Goal: Task Accomplishment & Management: Use online tool/utility

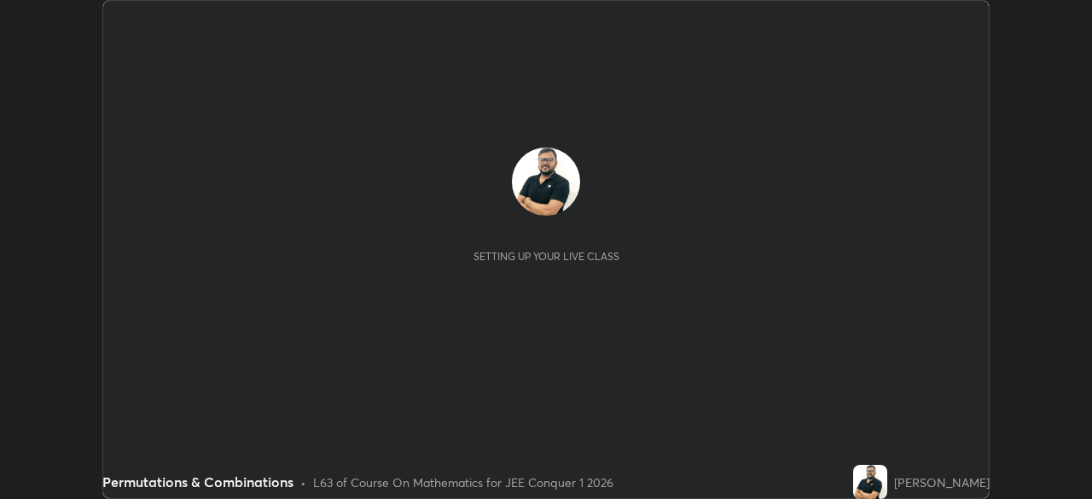
scroll to position [499, 1091]
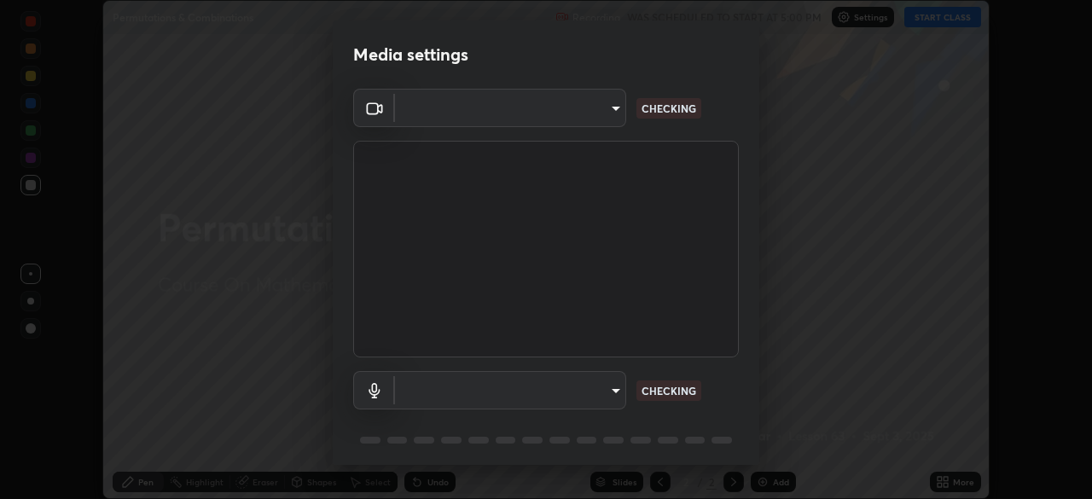
type input "d5d1096bb91751ddbc4e14a102c0e37309a205399cb77019be1f1076424a97fc"
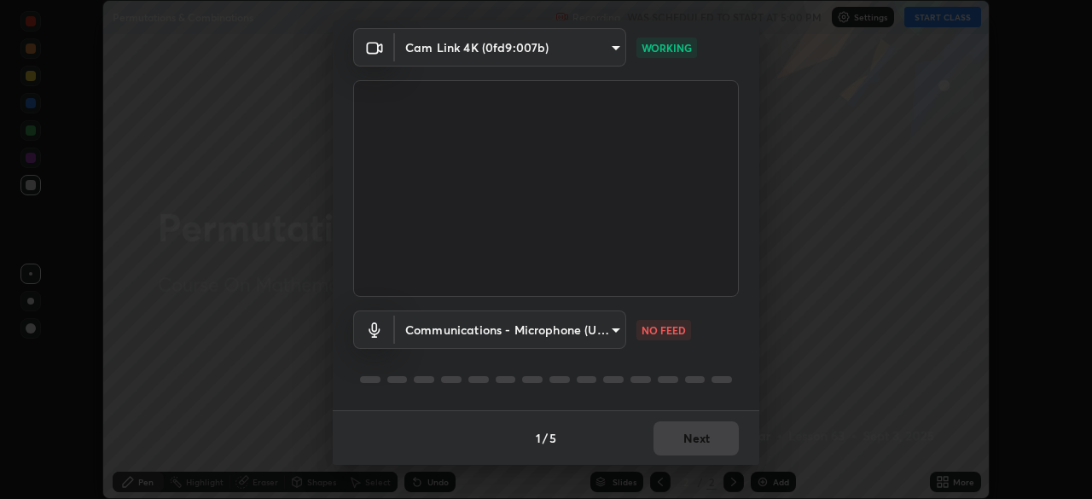
click at [616, 332] on body "Erase all Permutations & Combinations Recording WAS SCHEDULED TO START AT 5:00 …" at bounding box center [546, 249] width 1092 height 499
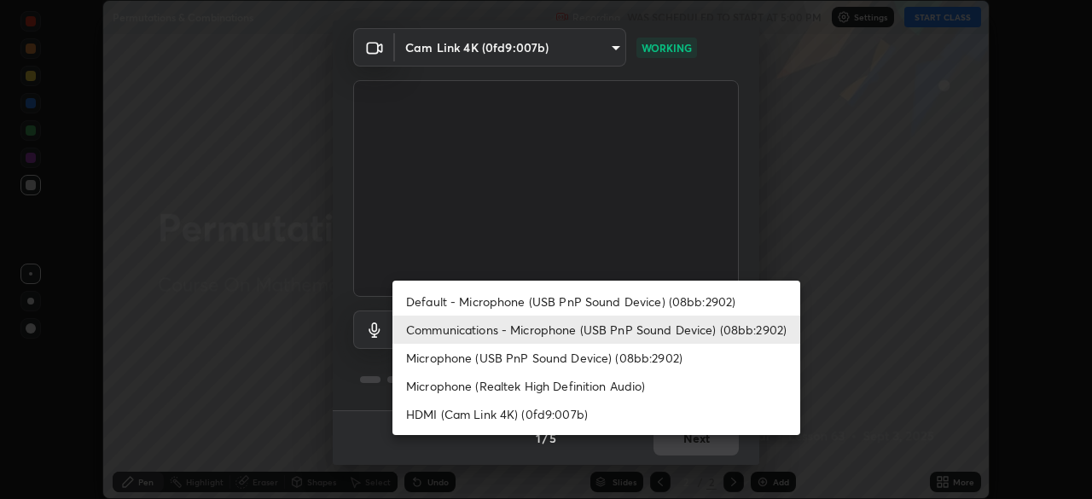
click at [607, 302] on li "Default - Microphone (USB PnP Sound Device) (08bb:2902)" at bounding box center [596, 301] width 408 height 28
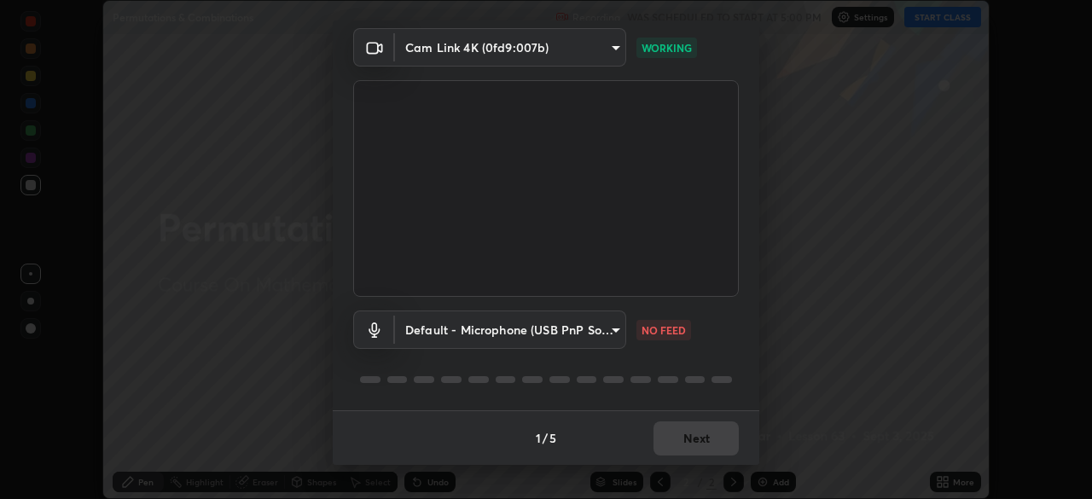
type input "default"
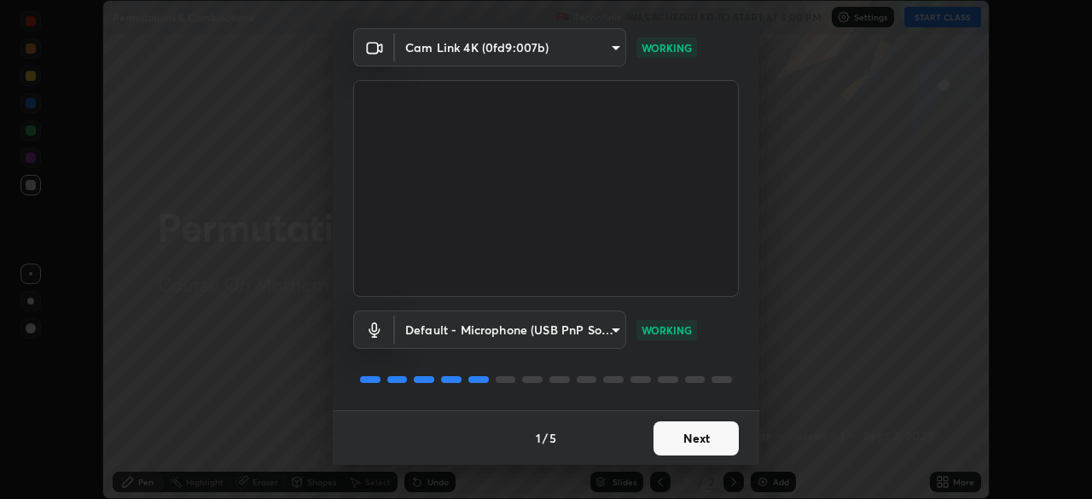
click at [677, 444] on button "Next" at bounding box center [695, 438] width 85 height 34
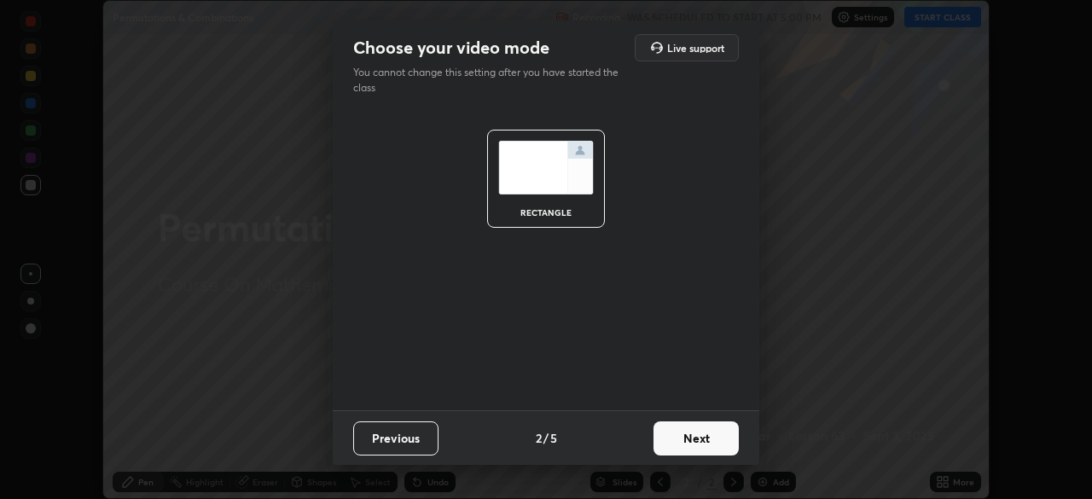
scroll to position [0, 0]
click at [688, 444] on button "Next" at bounding box center [695, 438] width 85 height 34
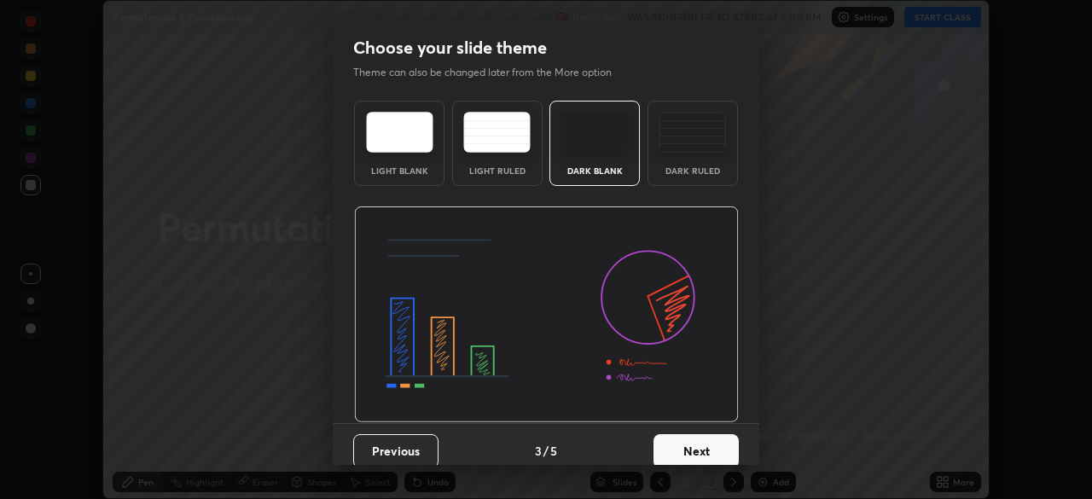
click at [688, 444] on button "Next" at bounding box center [695, 451] width 85 height 34
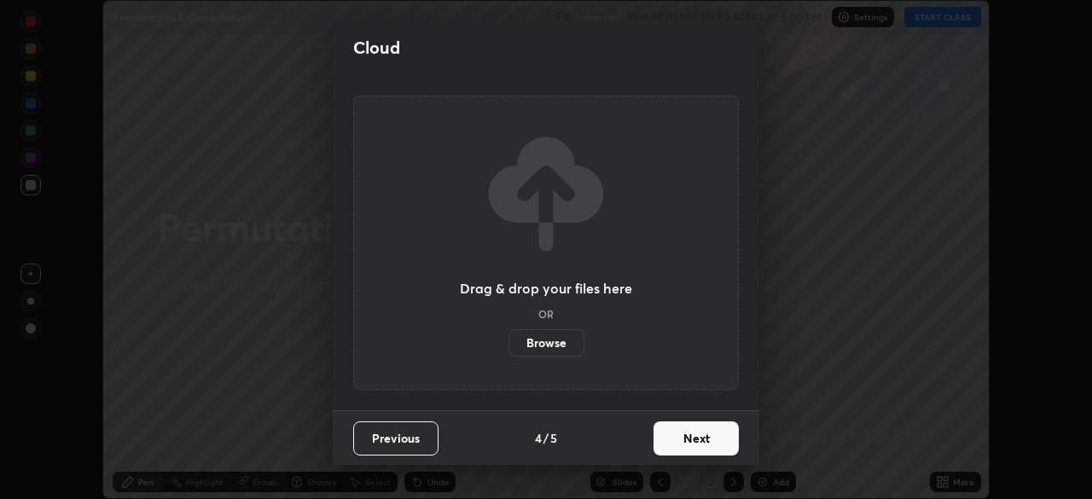
click at [692, 446] on button "Next" at bounding box center [695, 438] width 85 height 34
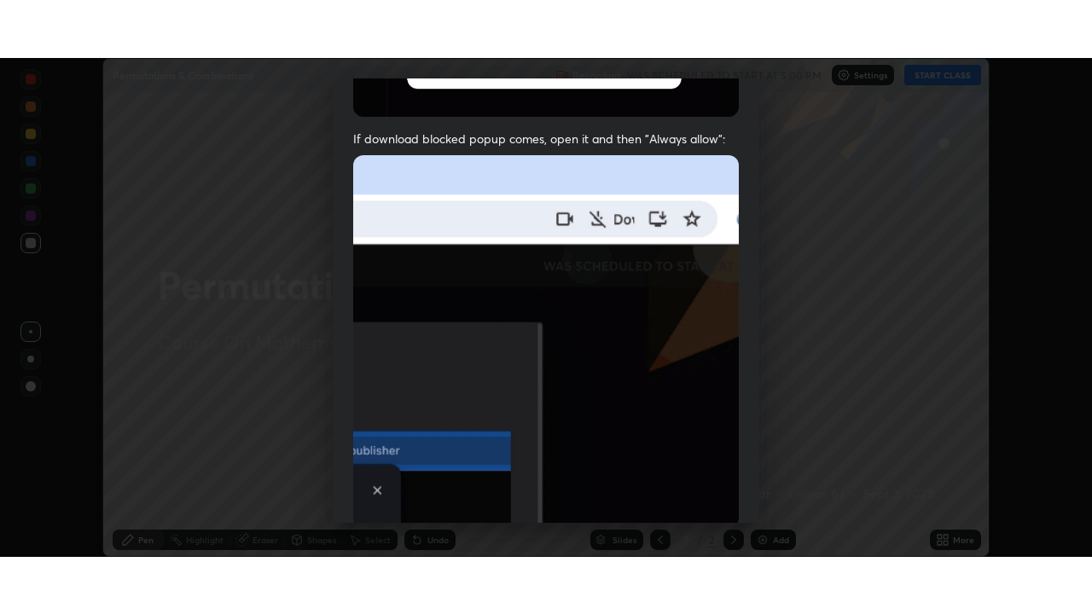
scroll to position [409, 0]
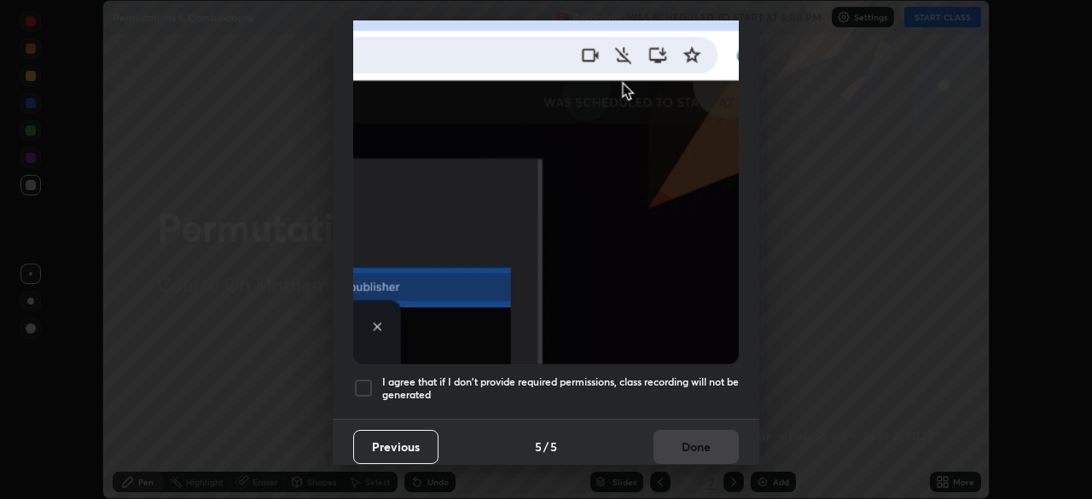
click at [367, 378] on div at bounding box center [363, 388] width 20 height 20
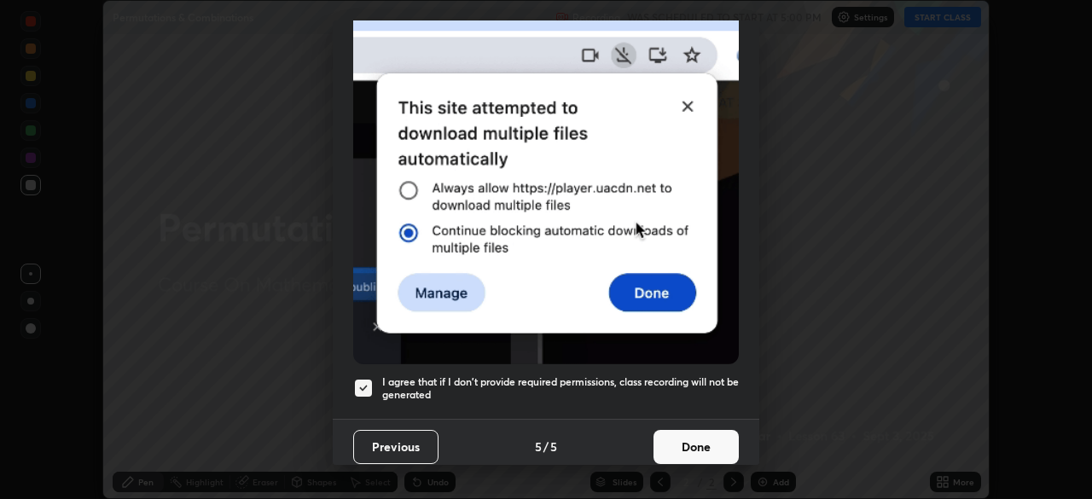
click at [674, 436] on button "Done" at bounding box center [695, 447] width 85 height 34
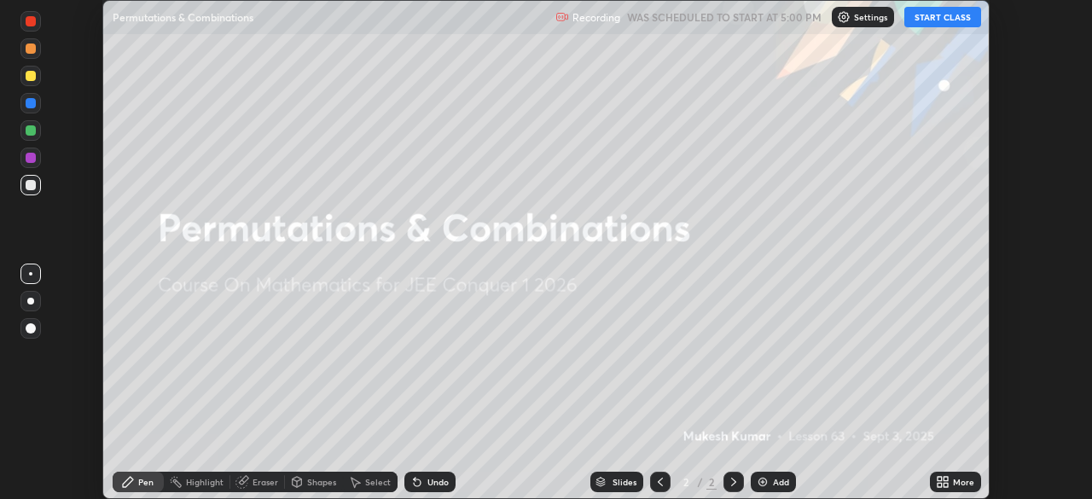
click at [937, 18] on button "START CLASS" at bounding box center [942, 17] width 77 height 20
click at [965, 482] on div "More" at bounding box center [963, 482] width 21 height 9
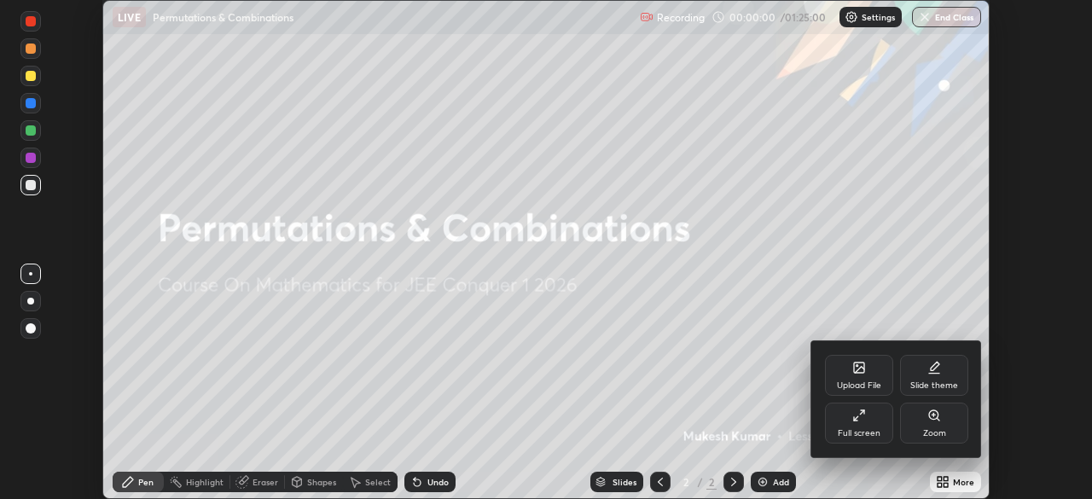
click at [870, 415] on div "Full screen" at bounding box center [859, 423] width 68 height 41
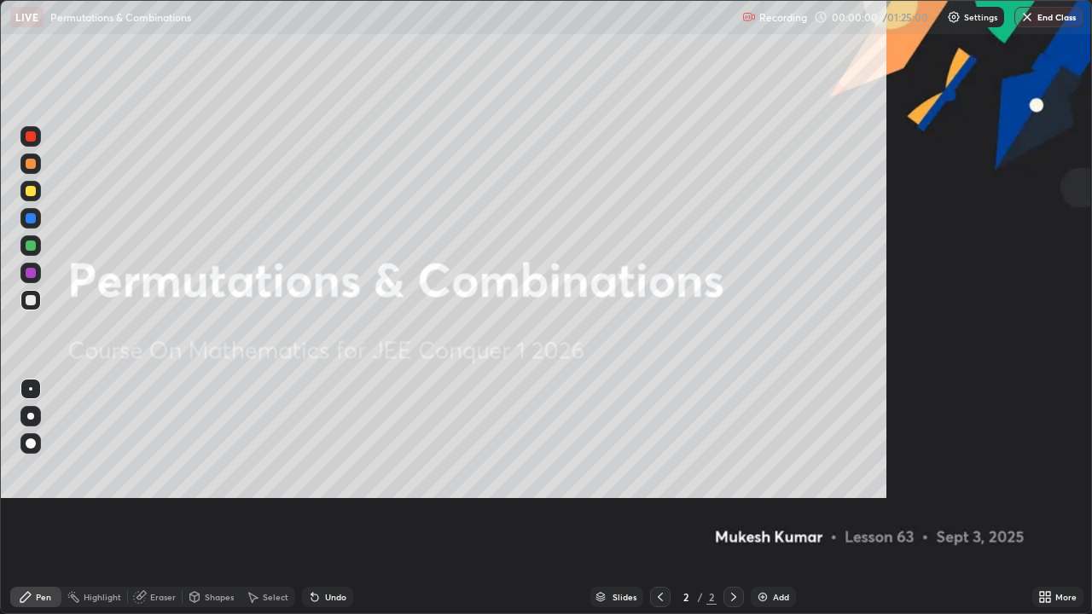
scroll to position [614, 1092]
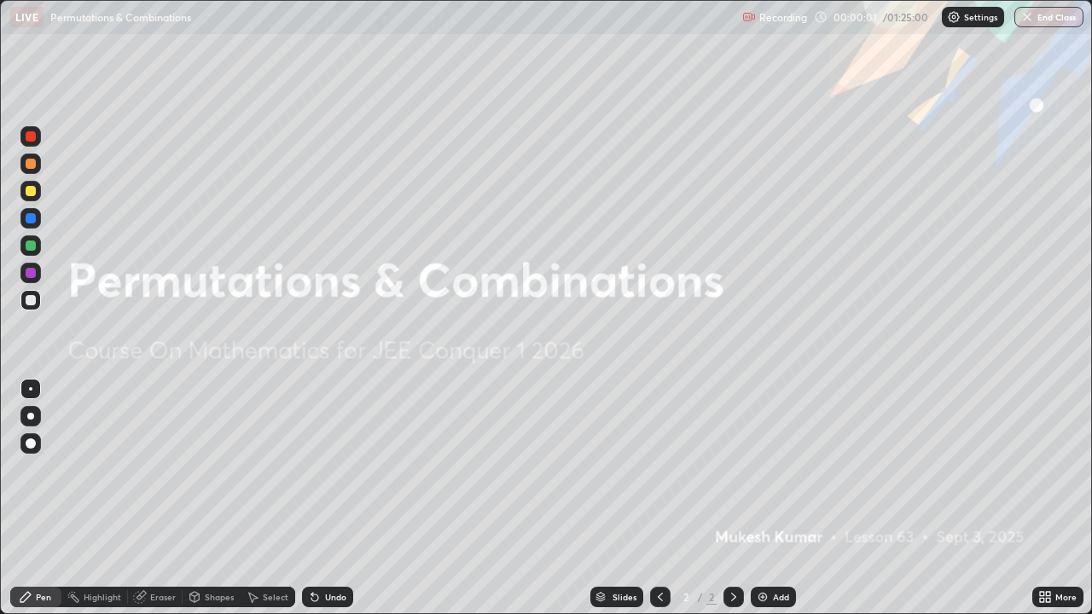
click at [767, 498] on img at bounding box center [763, 597] width 14 height 14
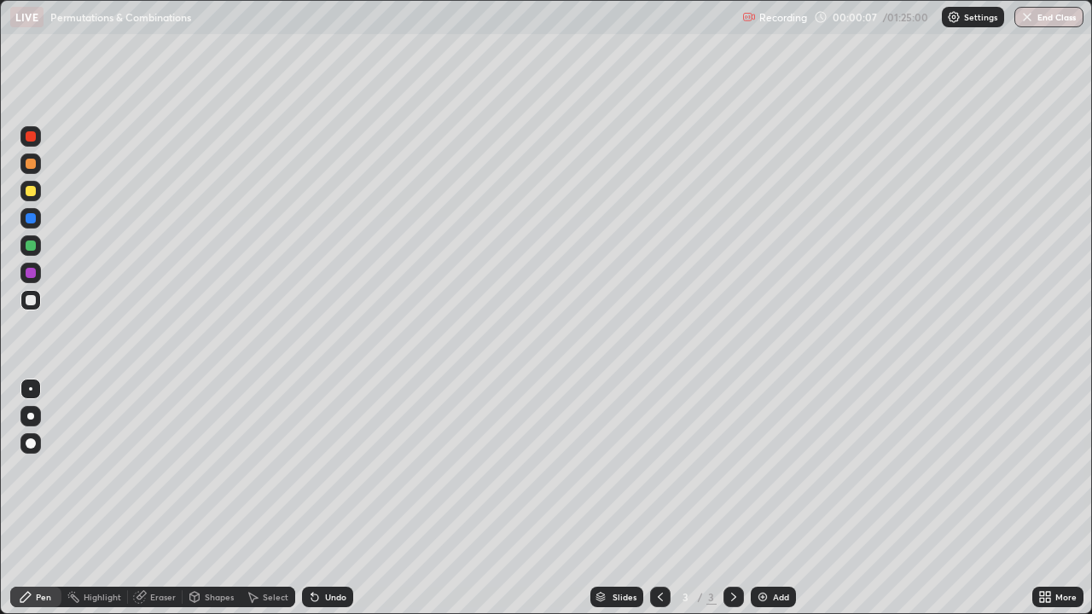
click at [35, 134] on div at bounding box center [31, 136] width 10 height 10
click at [331, 498] on div "Undo" at bounding box center [327, 597] width 51 height 20
click at [31, 304] on div at bounding box center [31, 300] width 10 height 10
click at [336, 498] on div "Undo" at bounding box center [335, 597] width 21 height 9
click at [328, 498] on div "Undo" at bounding box center [335, 597] width 21 height 9
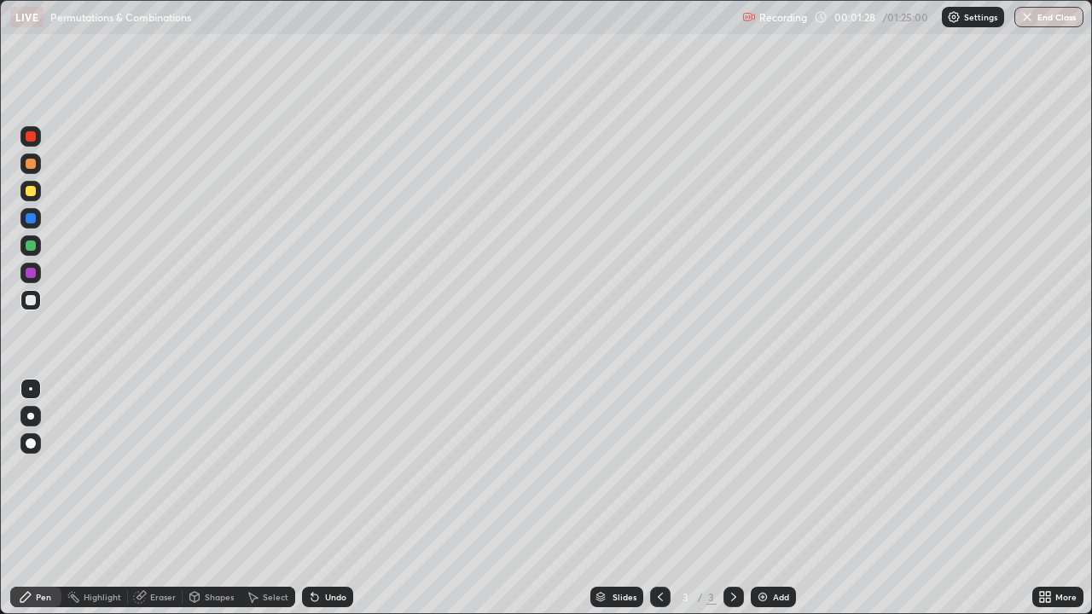
click at [335, 498] on div "Undo" at bounding box center [335, 597] width 21 height 9
click at [28, 243] on div at bounding box center [31, 246] width 10 height 10
click at [34, 300] on div at bounding box center [31, 300] width 10 height 10
click at [268, 498] on div "Select" at bounding box center [276, 597] width 26 height 9
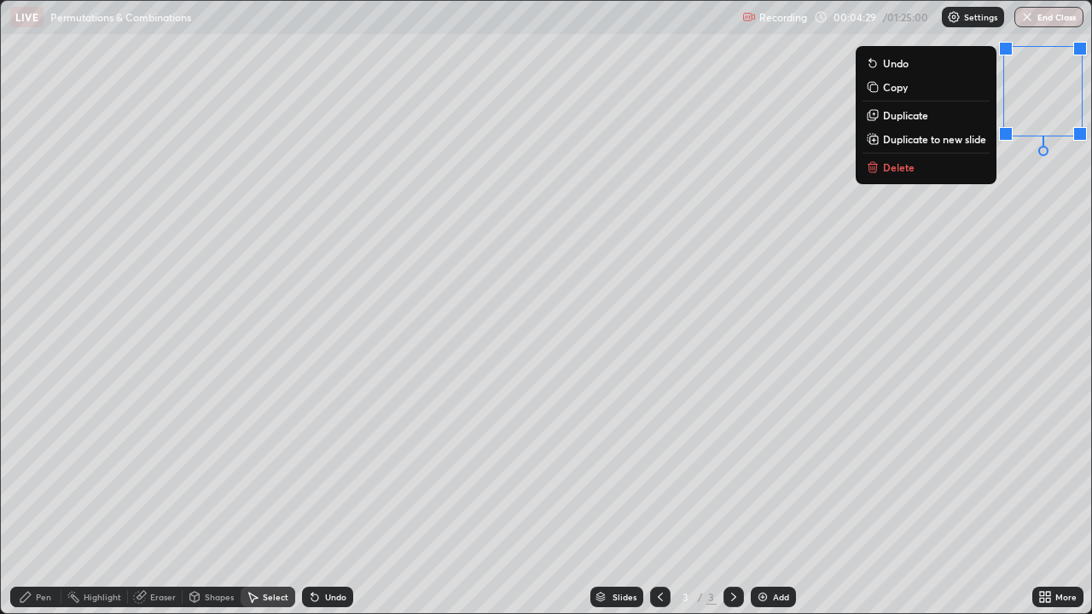
click at [929, 168] on button "Delete" at bounding box center [925, 167] width 127 height 20
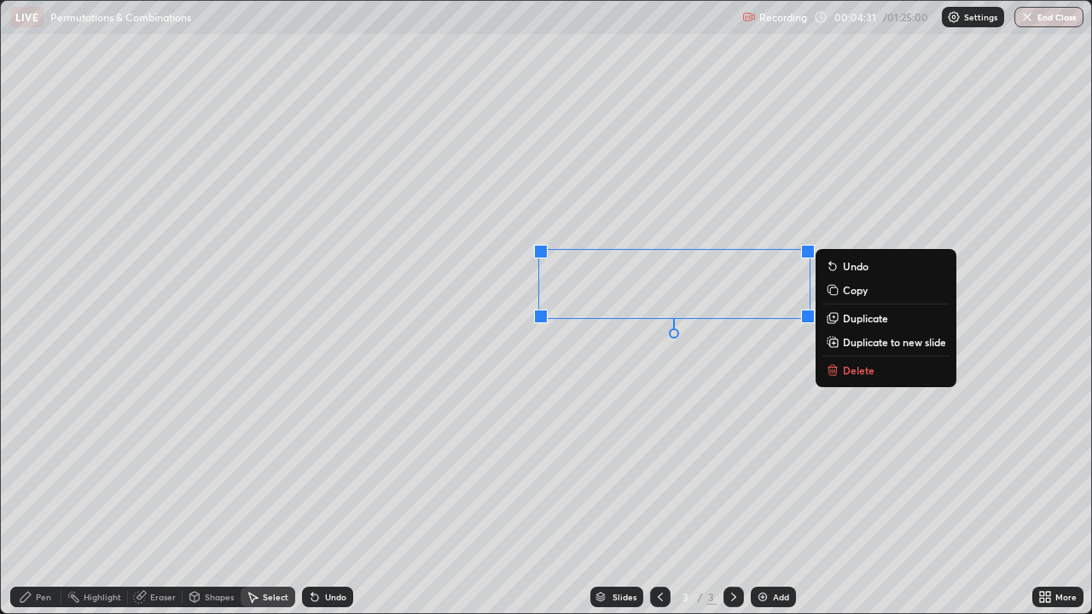
click at [854, 372] on p "Delete" at bounding box center [859, 370] width 32 height 14
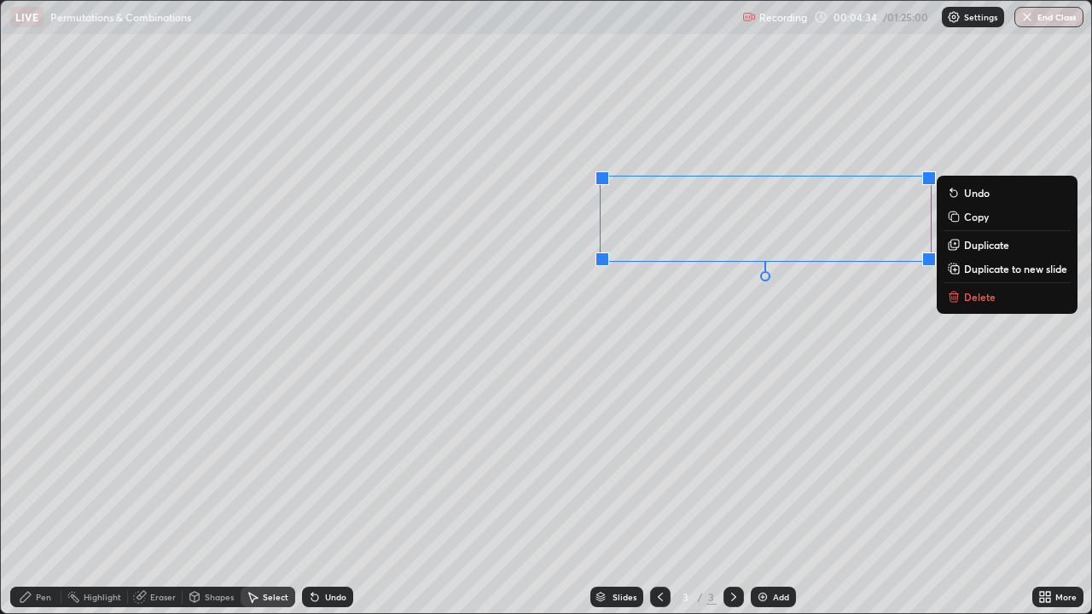
click at [983, 294] on p "Delete" at bounding box center [980, 297] width 32 height 14
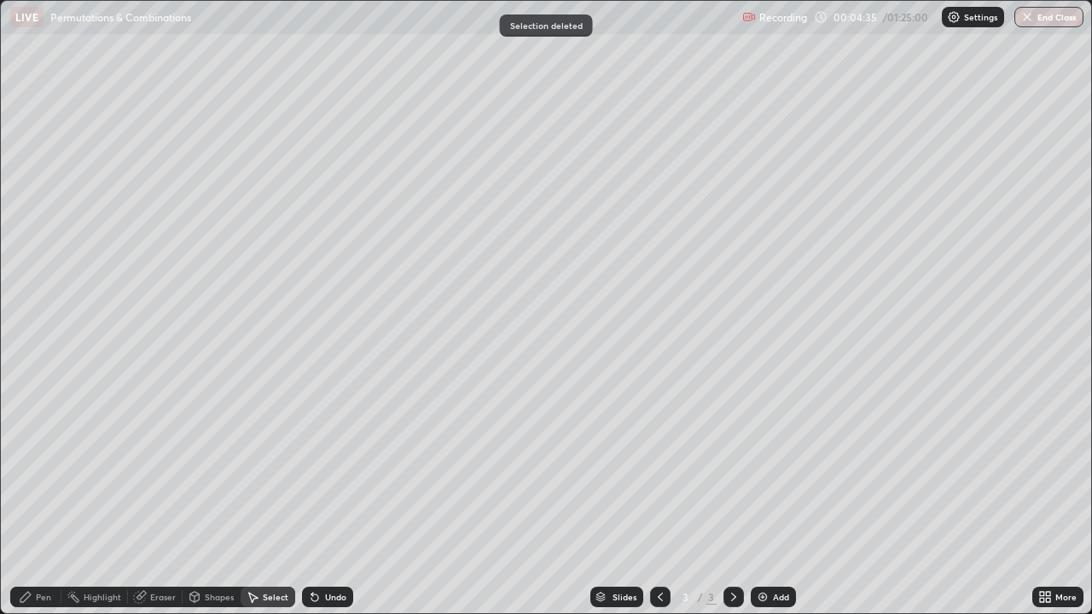
click at [37, 498] on div "Pen" at bounding box center [35, 597] width 51 height 20
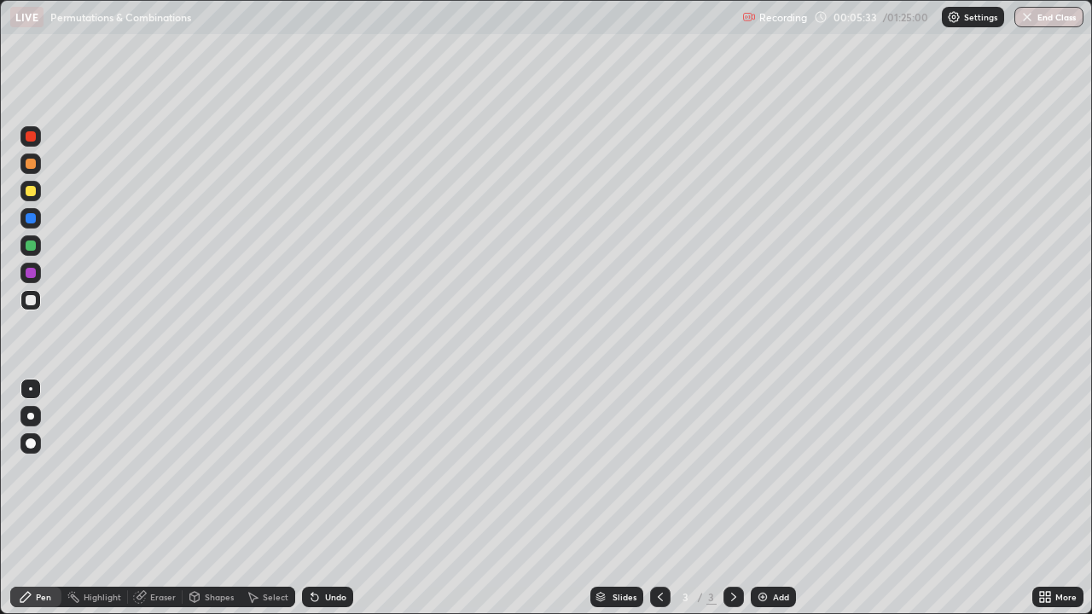
click at [333, 498] on div "Undo" at bounding box center [335, 597] width 21 height 9
click at [332, 498] on div "Undo" at bounding box center [335, 597] width 21 height 9
click at [331, 498] on div "Undo" at bounding box center [335, 597] width 21 height 9
click at [333, 498] on div "Undo" at bounding box center [335, 597] width 21 height 9
click at [335, 498] on div "Undo" at bounding box center [335, 597] width 21 height 9
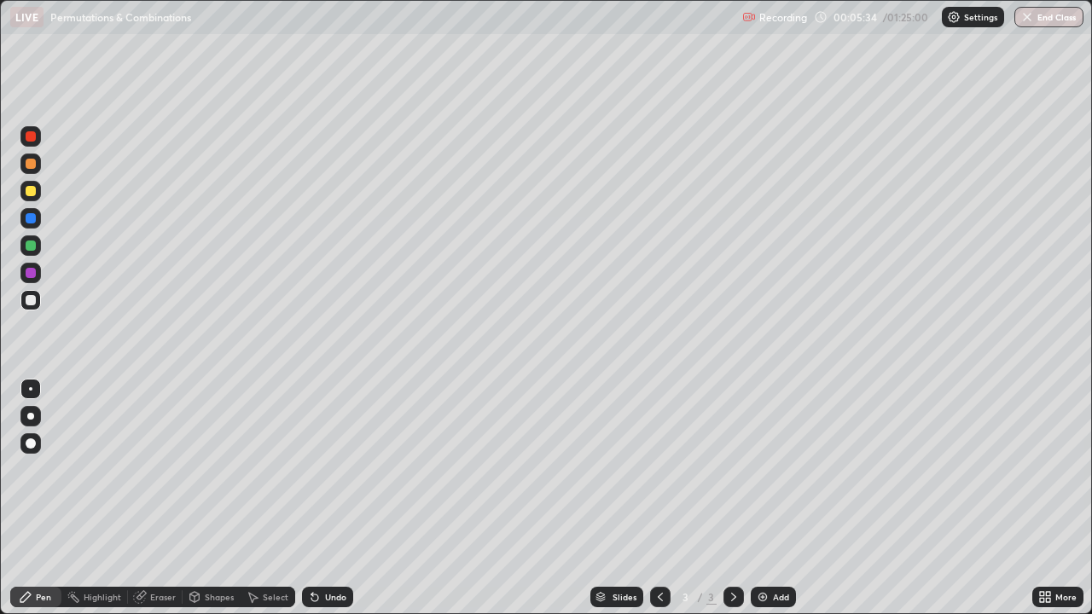
click at [335, 498] on div "Undo" at bounding box center [335, 597] width 21 height 9
click at [334, 498] on div "Undo" at bounding box center [335, 597] width 21 height 9
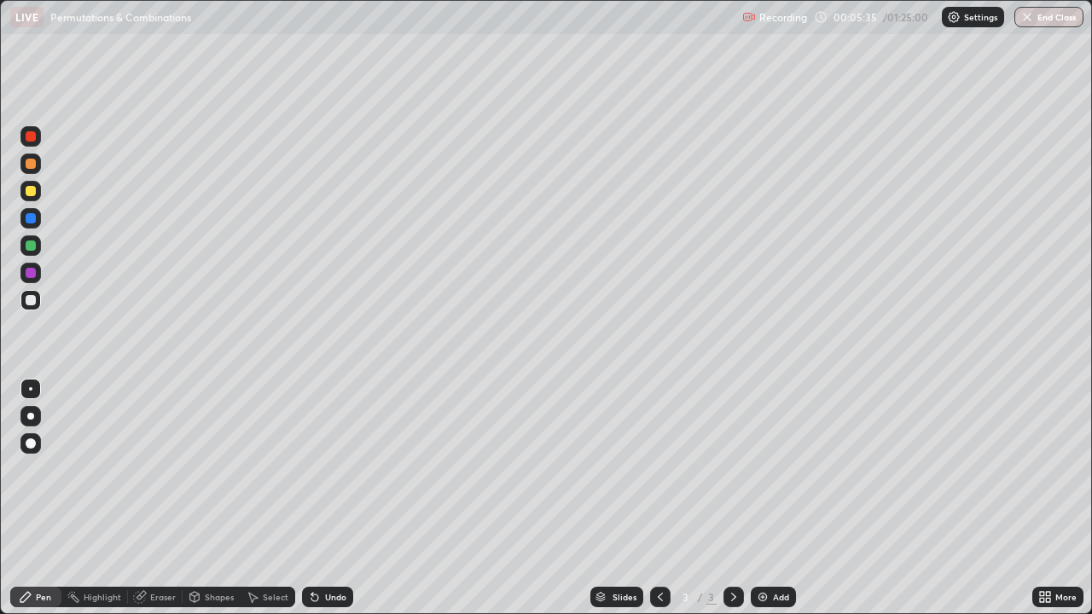
click at [337, 498] on div "Undo" at bounding box center [327, 597] width 51 height 20
click at [170, 498] on div "Eraser" at bounding box center [163, 597] width 26 height 9
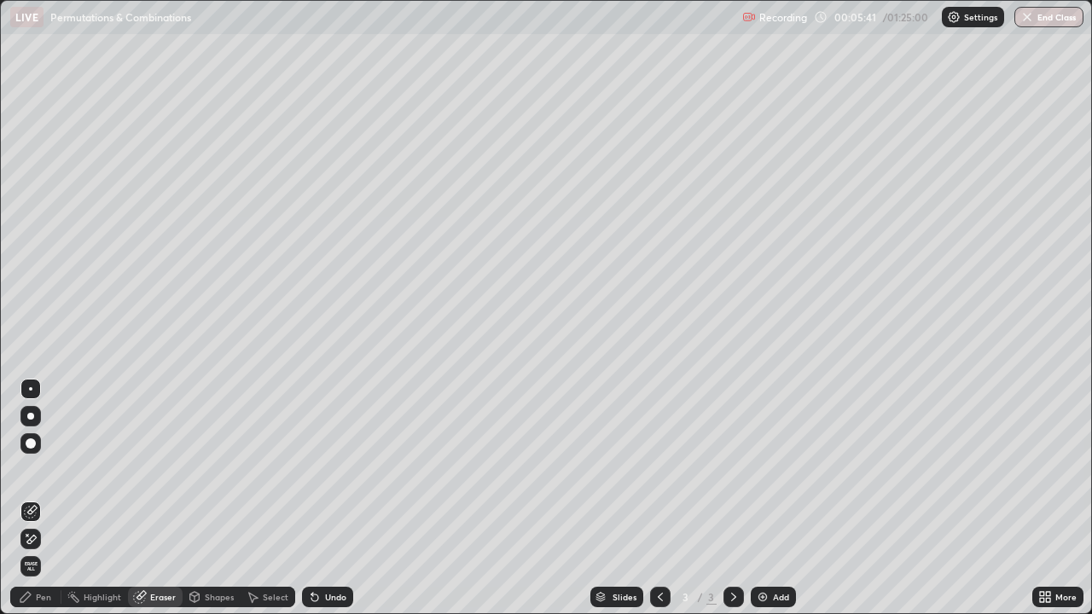
click at [43, 498] on div "Pen" at bounding box center [43, 597] width 15 height 9
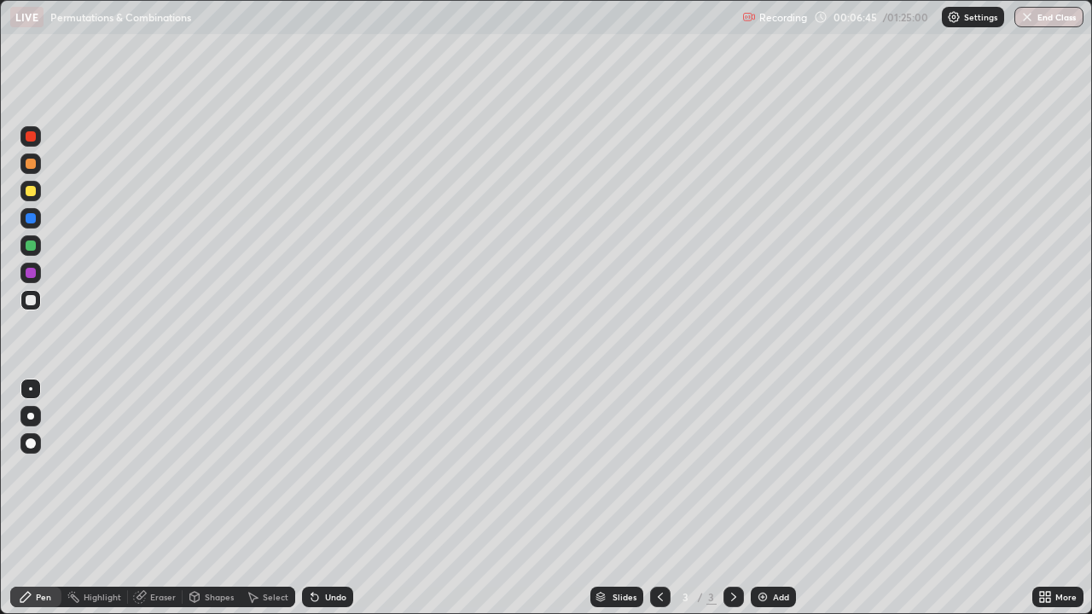
click at [325, 498] on div "Undo" at bounding box center [335, 597] width 21 height 9
click at [326, 498] on div "Undo" at bounding box center [335, 597] width 21 height 9
click at [325, 498] on div "Undo" at bounding box center [335, 597] width 21 height 9
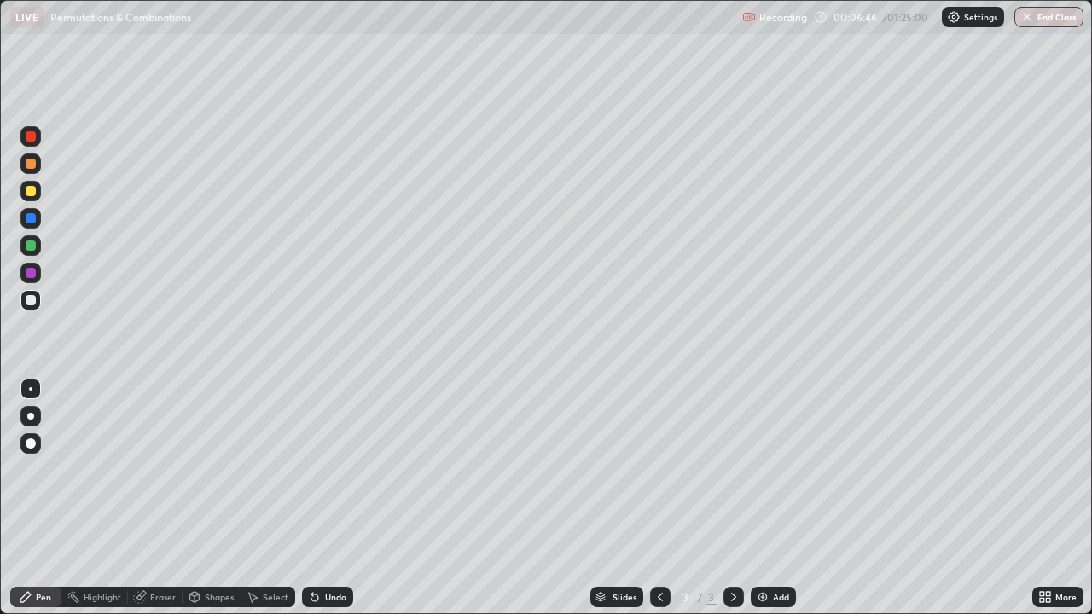
click at [321, 498] on div "Undo" at bounding box center [327, 597] width 51 height 20
click at [317, 498] on icon at bounding box center [315, 597] width 14 height 14
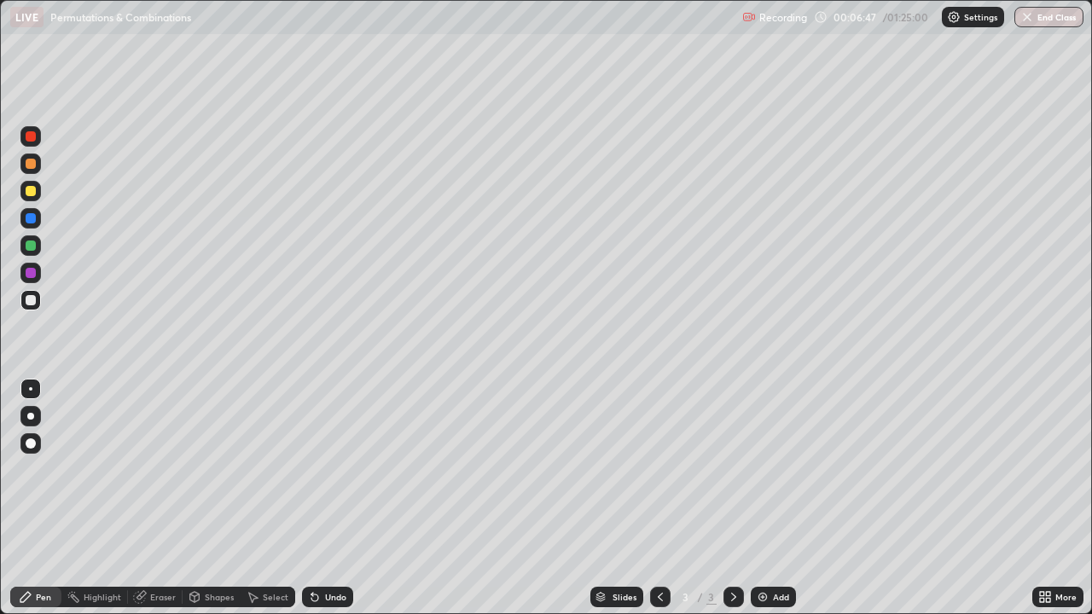
click at [315, 498] on icon at bounding box center [314, 597] width 7 height 7
click at [312, 498] on icon at bounding box center [314, 597] width 7 height 7
click at [311, 498] on icon at bounding box center [312, 594] width 2 height 2
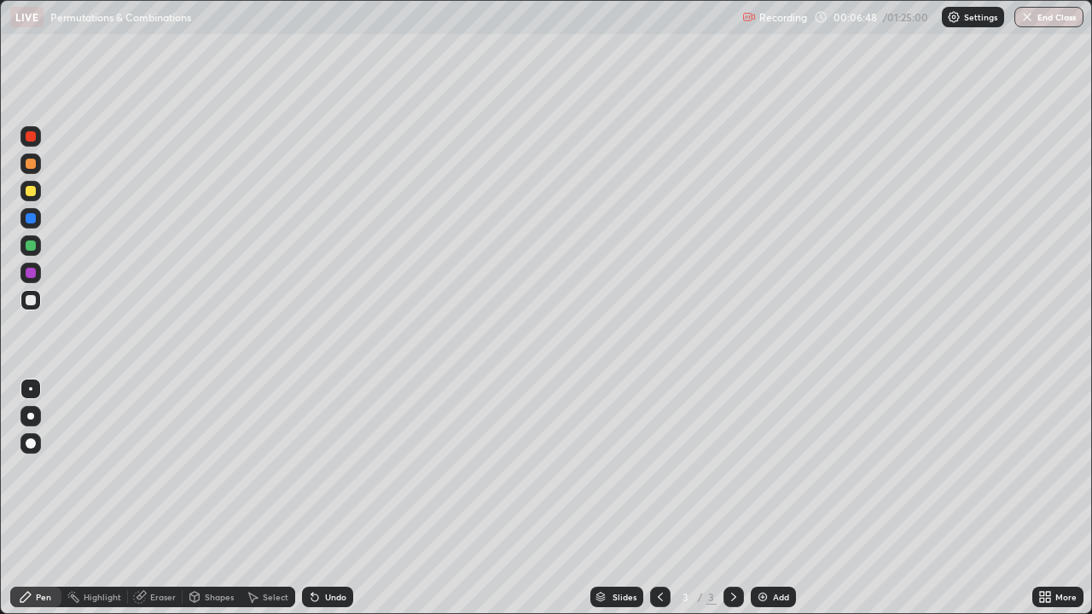
click at [316, 498] on icon at bounding box center [315, 597] width 14 height 14
click at [269, 498] on div "Select" at bounding box center [276, 597] width 26 height 9
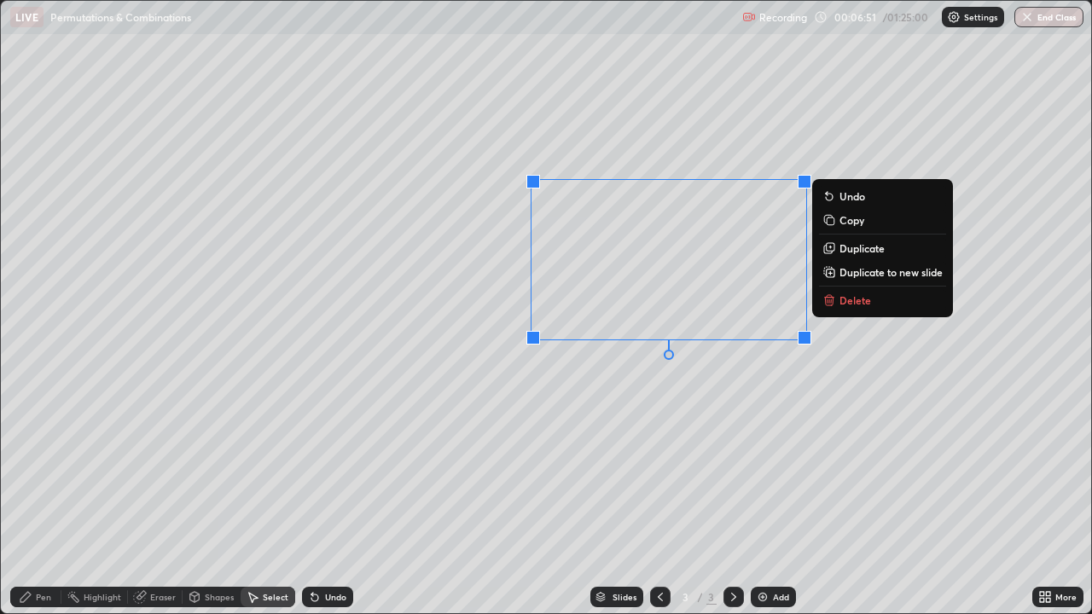
click at [873, 300] on button "Delete" at bounding box center [882, 300] width 127 height 20
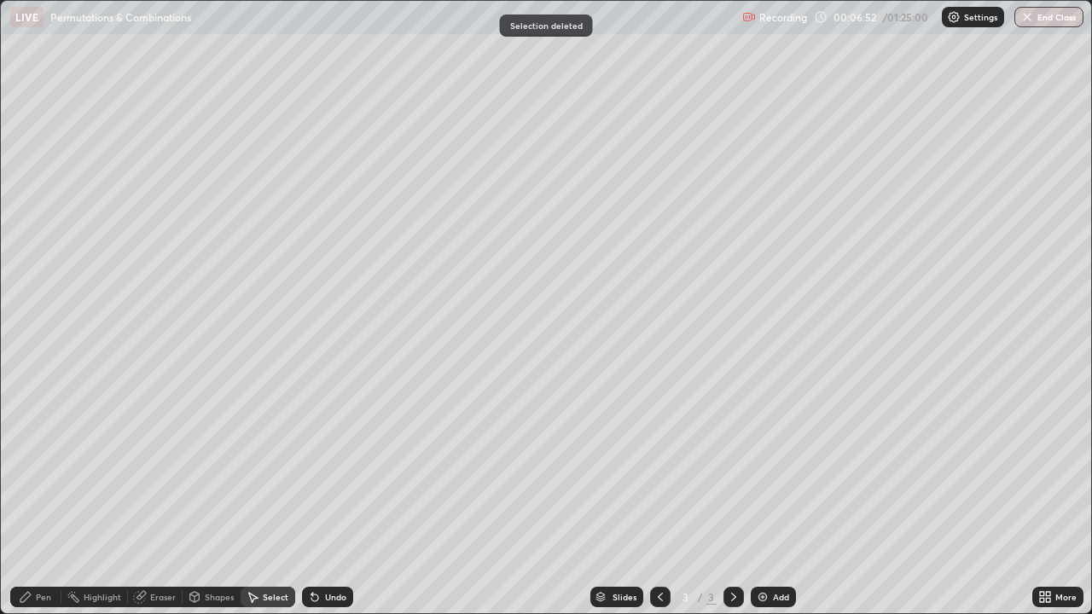
click at [41, 498] on div "Pen" at bounding box center [43, 597] width 15 height 9
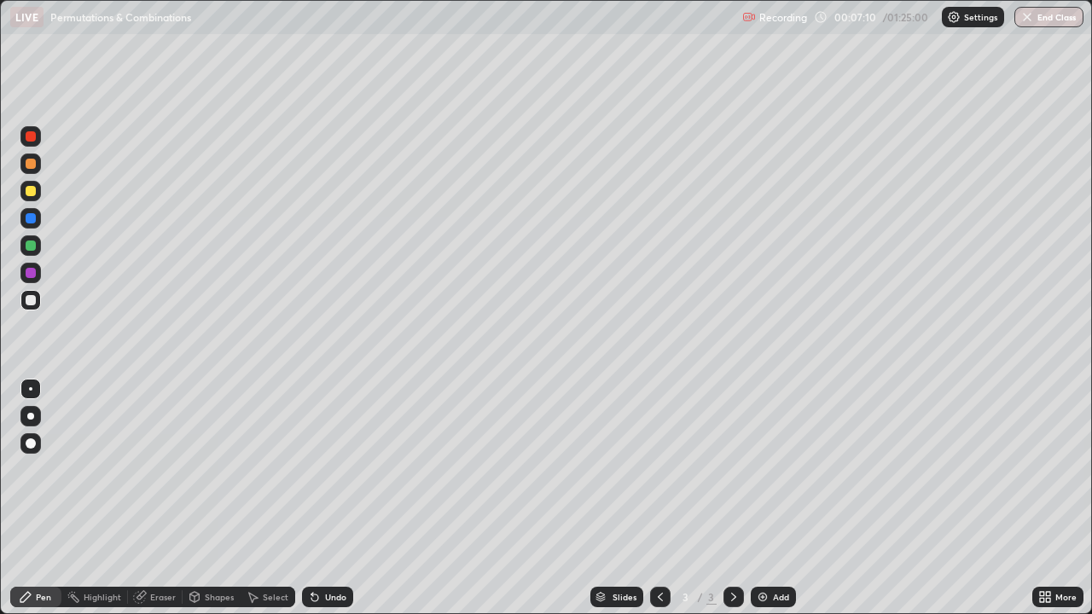
click at [164, 498] on div "Eraser" at bounding box center [163, 597] width 26 height 9
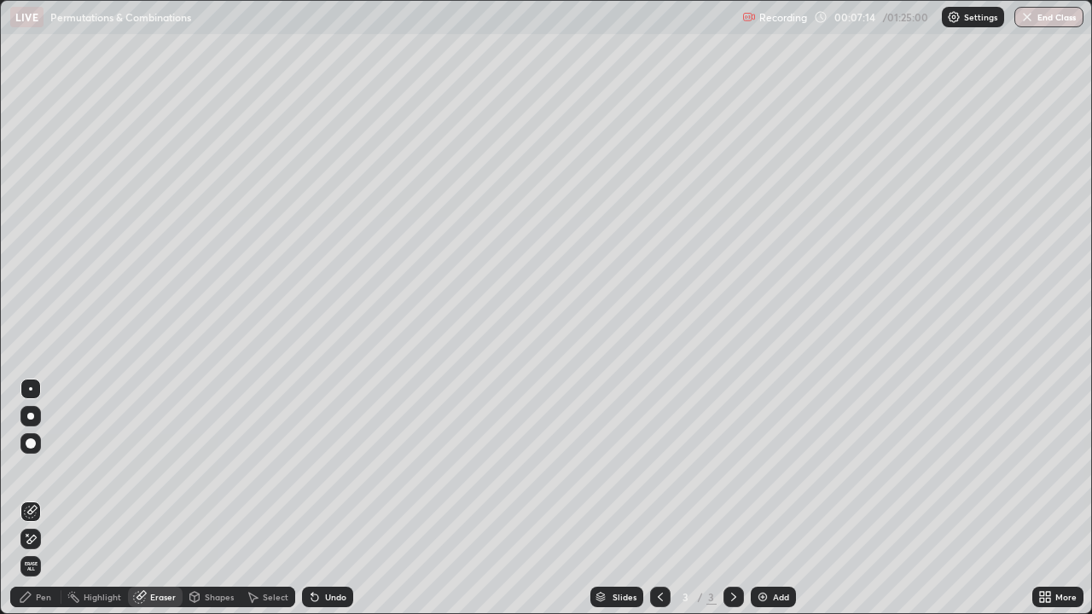
click at [39, 498] on div "Pen" at bounding box center [43, 597] width 15 height 9
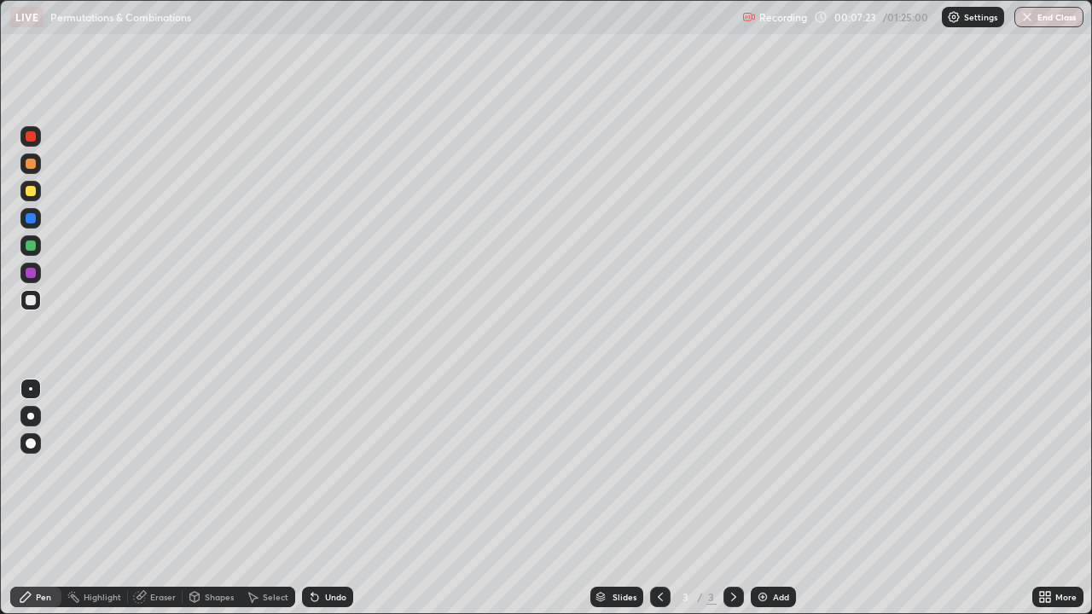
click at [329, 498] on div "Undo" at bounding box center [335, 597] width 21 height 9
click at [331, 498] on div "Undo" at bounding box center [335, 597] width 21 height 9
click at [327, 498] on div "Undo" at bounding box center [335, 597] width 21 height 9
click at [322, 498] on div "Undo" at bounding box center [327, 597] width 51 height 20
click at [157, 498] on div "Eraser" at bounding box center [163, 597] width 26 height 9
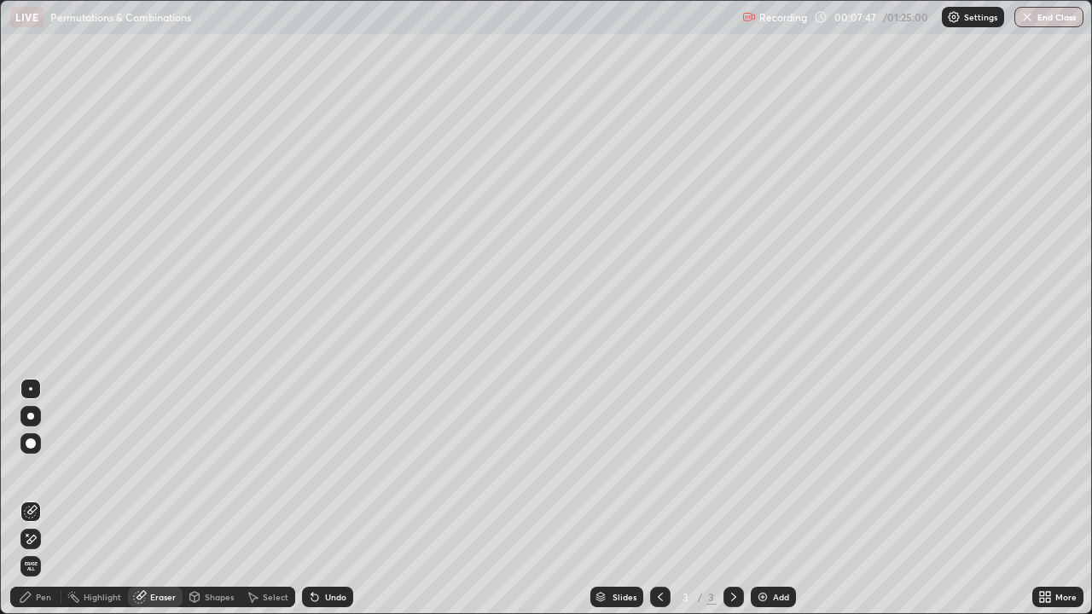
click at [43, 498] on div "Pen" at bounding box center [43, 597] width 15 height 9
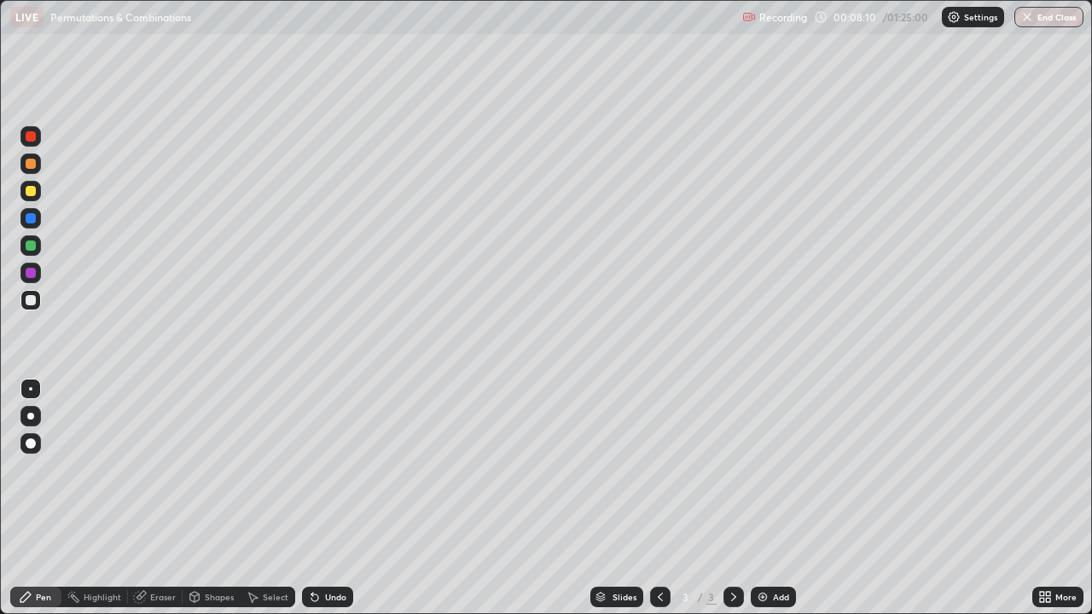
click at [331, 498] on div "Undo" at bounding box center [335, 597] width 21 height 9
click at [274, 498] on div "Select" at bounding box center [276, 597] width 26 height 9
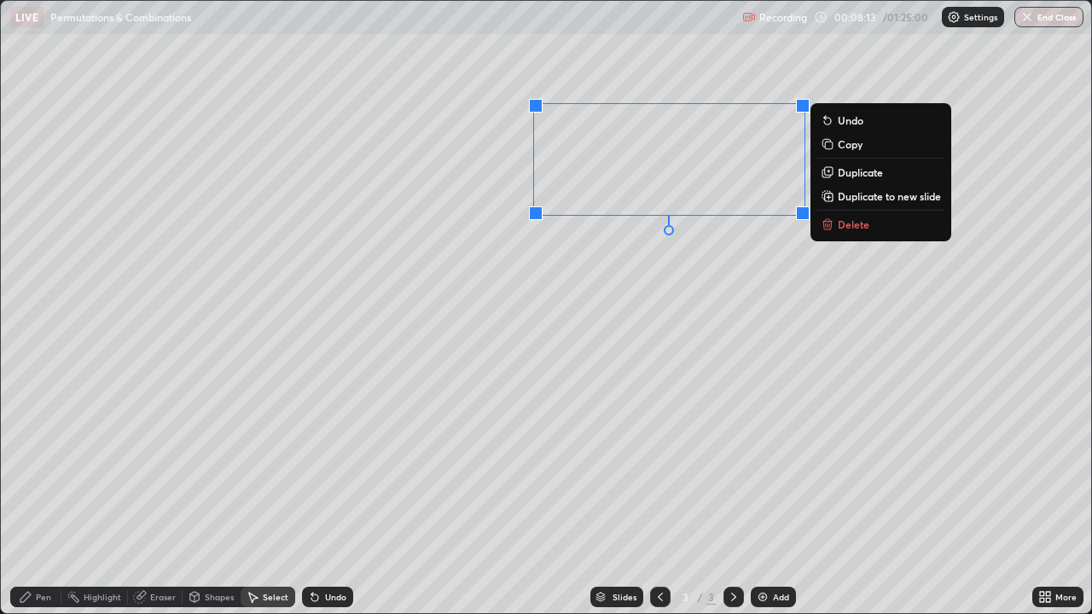
click at [855, 227] on p "Delete" at bounding box center [854, 224] width 32 height 14
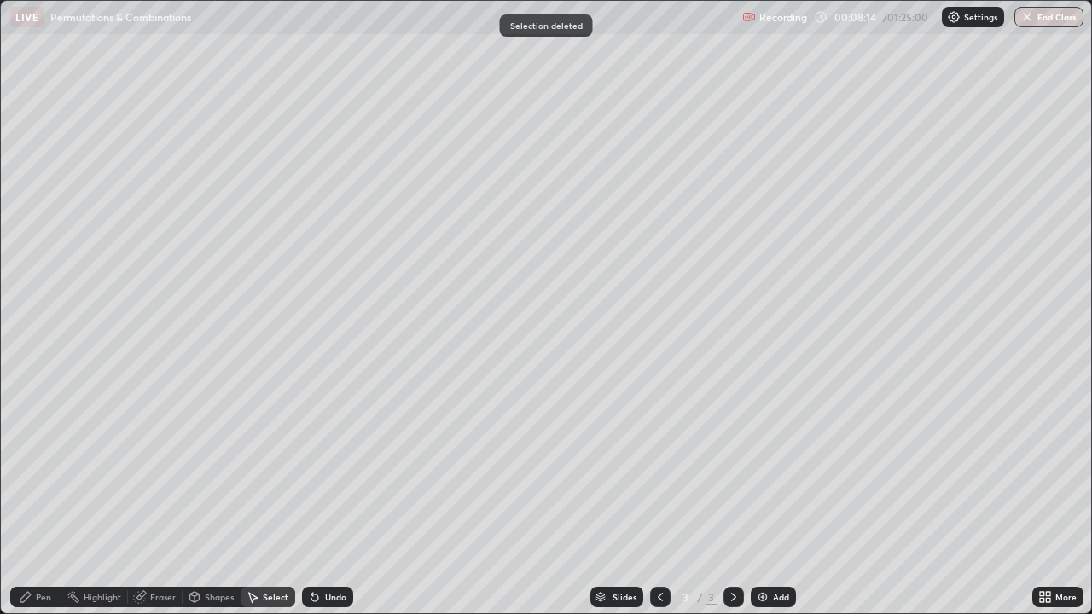
click at [43, 498] on div "Pen" at bounding box center [43, 597] width 15 height 9
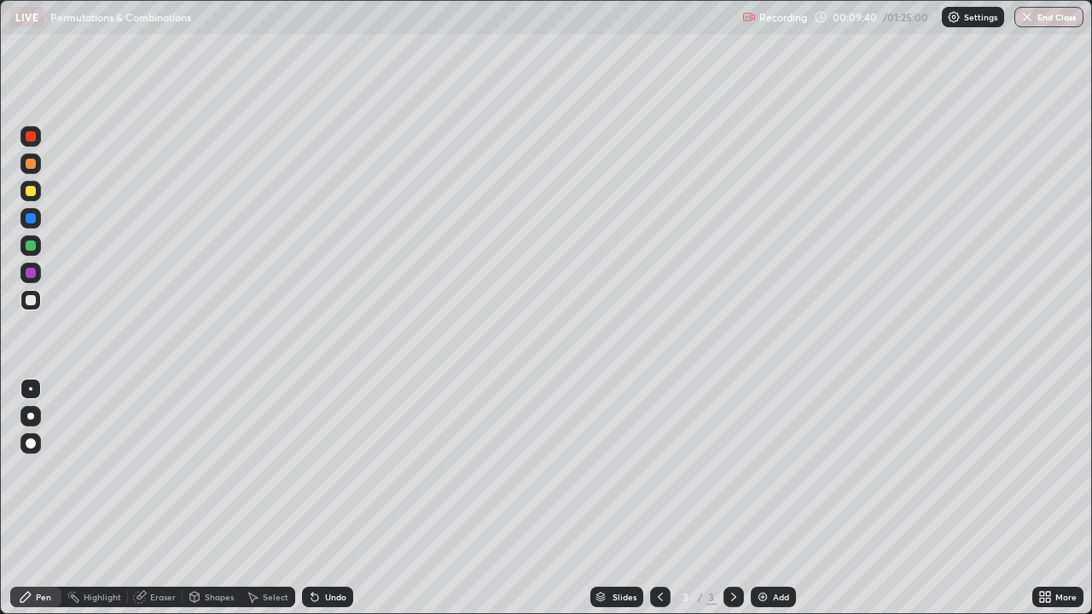
click at [333, 498] on div "Undo" at bounding box center [335, 597] width 21 height 9
click at [334, 498] on div "Undo" at bounding box center [335, 597] width 21 height 9
click at [333, 498] on div "Undo" at bounding box center [335, 597] width 21 height 9
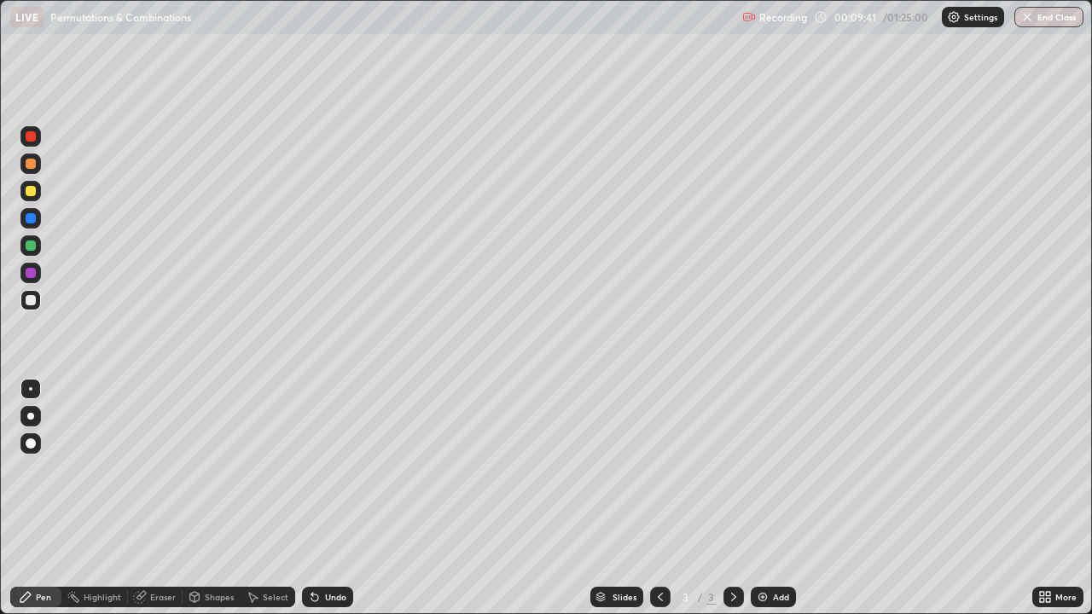
click at [336, 498] on div "Undo" at bounding box center [327, 597] width 51 height 20
click at [334, 498] on div "Undo" at bounding box center [327, 597] width 51 height 20
click at [335, 498] on div "Undo" at bounding box center [327, 597] width 51 height 20
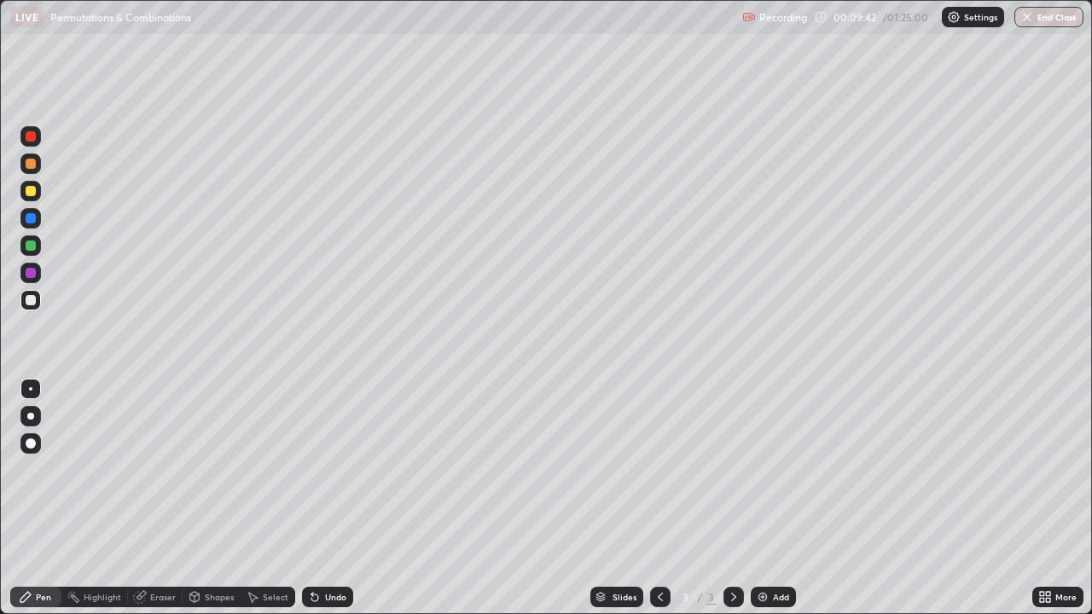
click at [335, 498] on div "Undo" at bounding box center [327, 597] width 51 height 20
click at [336, 498] on div "Undo" at bounding box center [327, 597] width 51 height 20
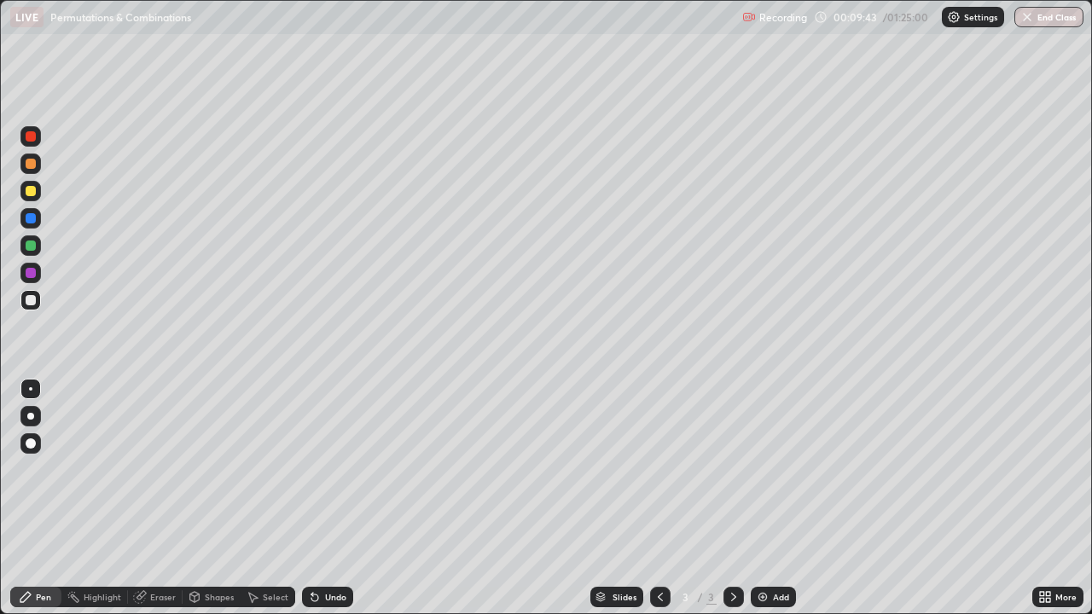
click at [337, 498] on div "Undo" at bounding box center [327, 597] width 51 height 20
click at [336, 498] on div "Undo" at bounding box center [327, 597] width 51 height 20
click at [334, 498] on div "Undo" at bounding box center [335, 597] width 21 height 9
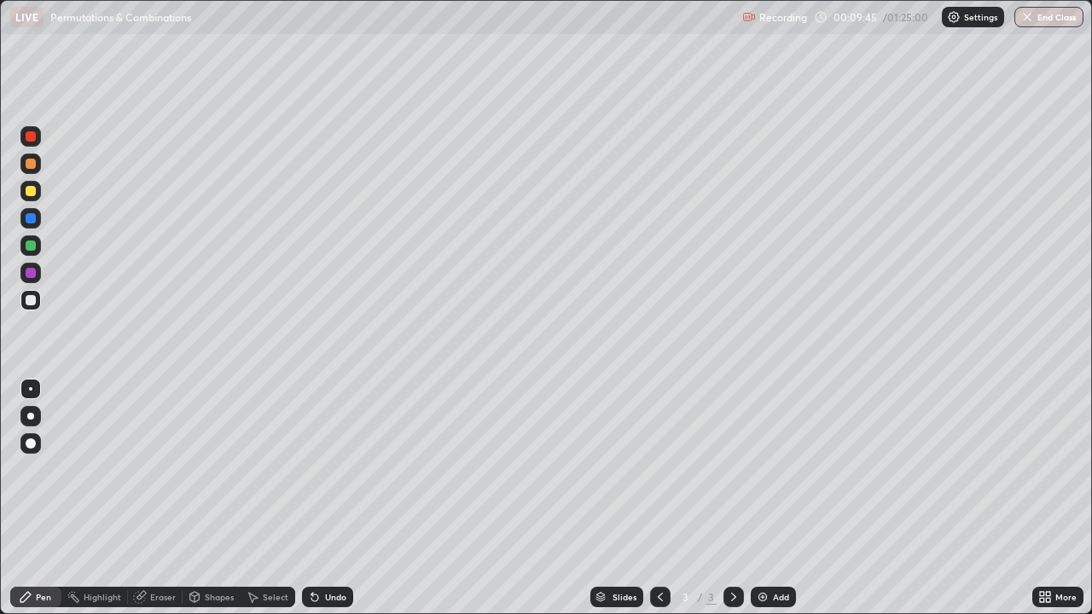
click at [331, 498] on div "Undo" at bounding box center [335, 597] width 21 height 9
click at [332, 498] on div "Undo" at bounding box center [335, 597] width 21 height 9
click at [38, 137] on div at bounding box center [30, 136] width 20 height 20
click at [38, 304] on div at bounding box center [30, 300] width 20 height 20
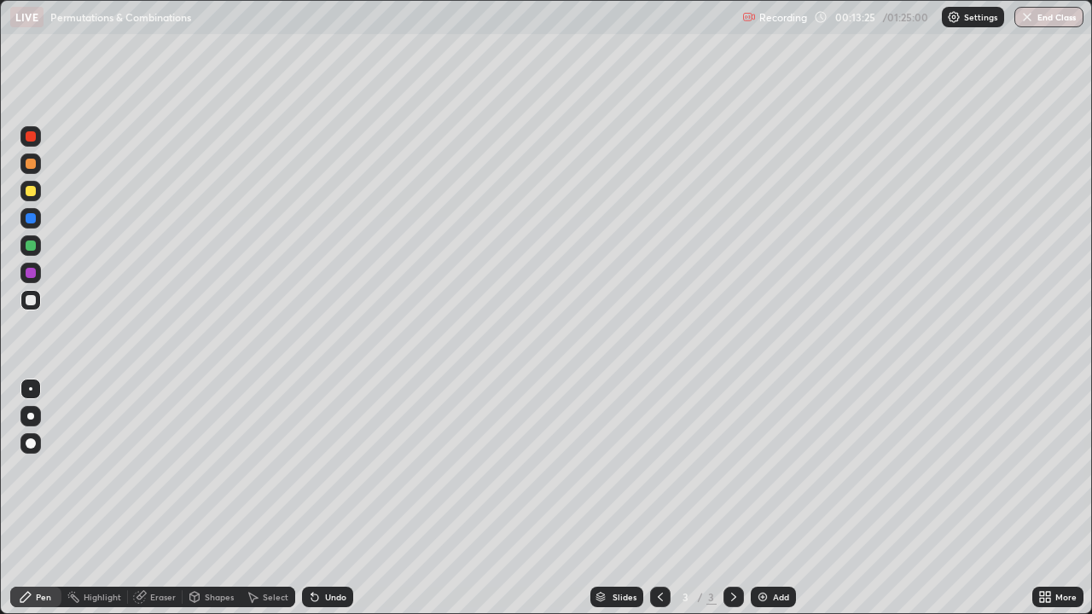
click at [32, 273] on div at bounding box center [31, 273] width 10 height 10
click at [732, 498] on icon at bounding box center [734, 597] width 14 height 14
click at [776, 498] on div "Add" at bounding box center [781, 597] width 16 height 9
click at [33, 135] on div at bounding box center [31, 136] width 10 height 10
click at [32, 190] on div at bounding box center [31, 191] width 10 height 10
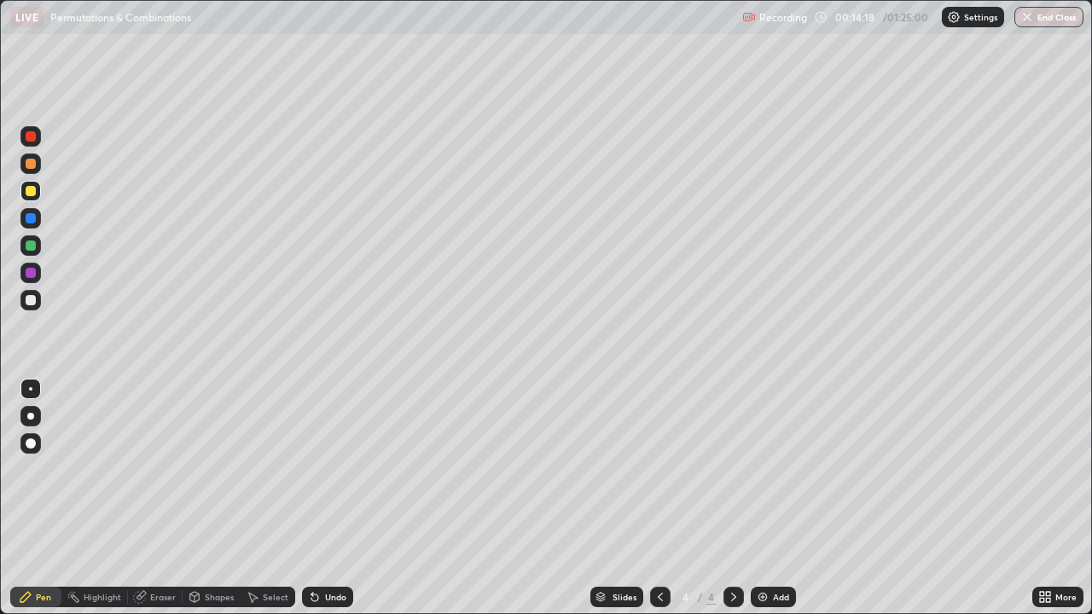
click at [218, 498] on div "Shapes" at bounding box center [219, 597] width 29 height 9
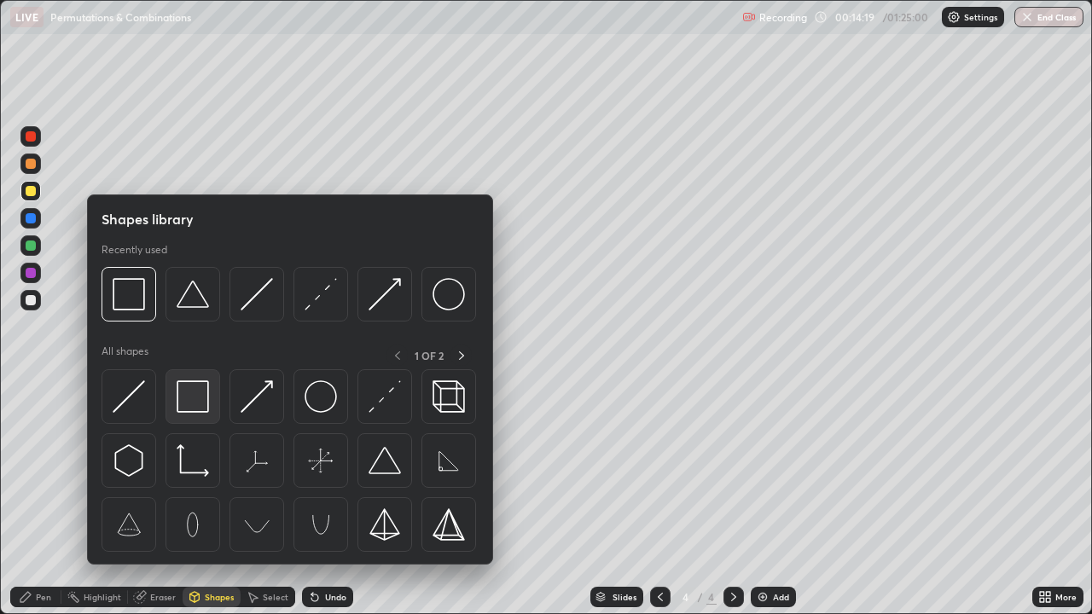
click at [194, 401] on img at bounding box center [193, 396] width 32 height 32
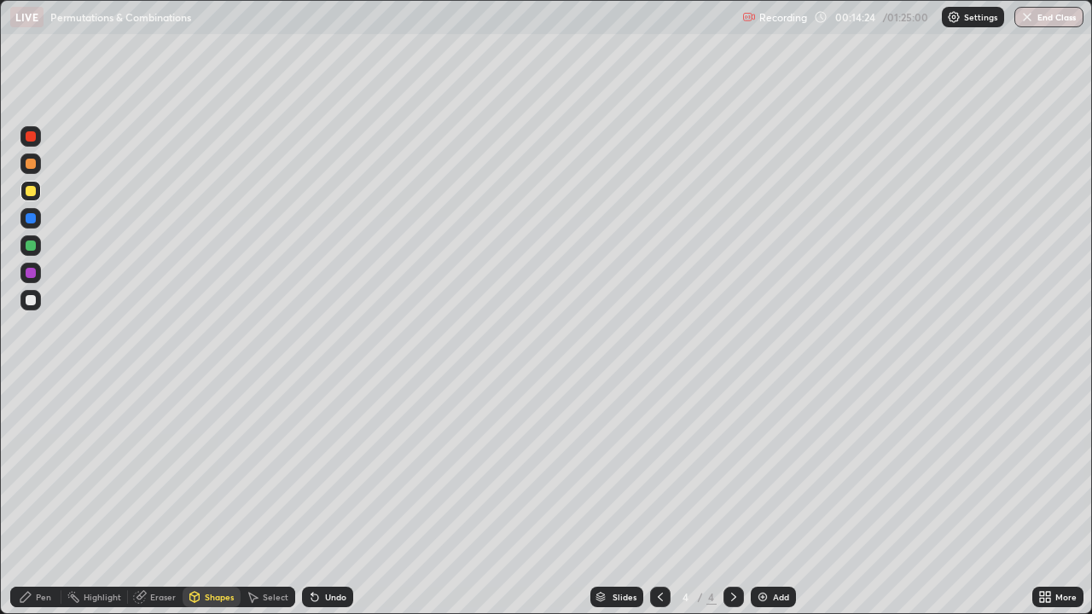
click at [26, 245] on div at bounding box center [31, 246] width 10 height 10
click at [207, 498] on div "Shapes" at bounding box center [219, 597] width 29 height 9
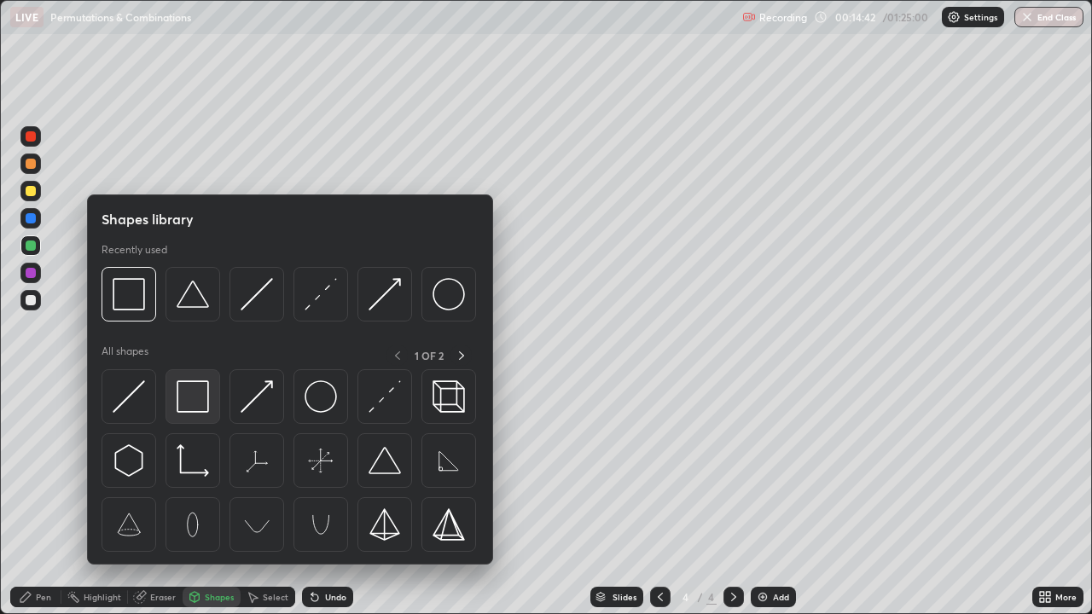
click at [187, 397] on img at bounding box center [193, 396] width 32 height 32
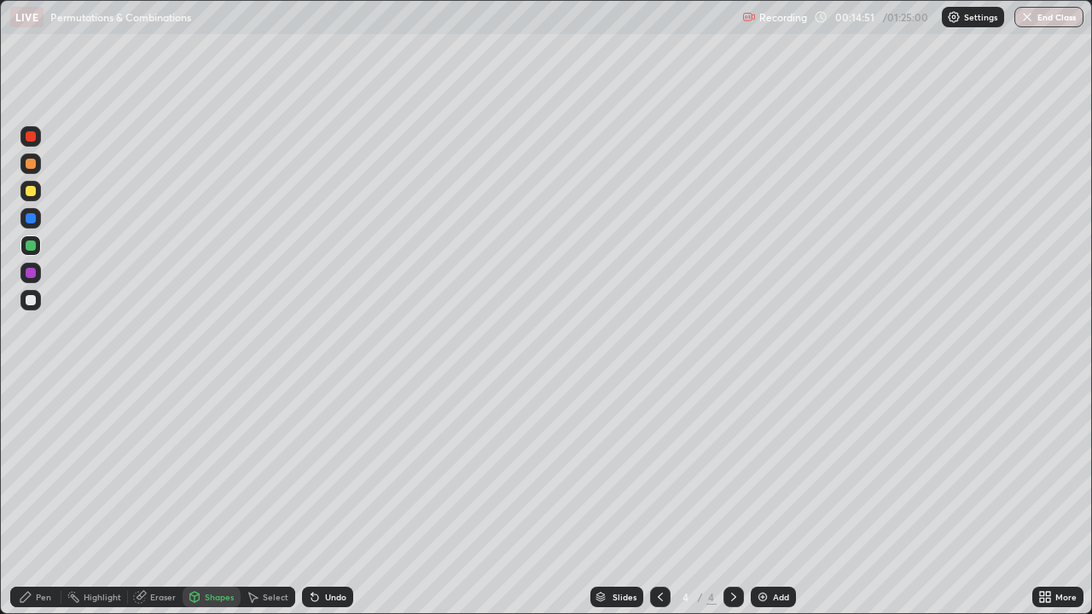
click at [215, 498] on div "Shapes" at bounding box center [219, 597] width 29 height 9
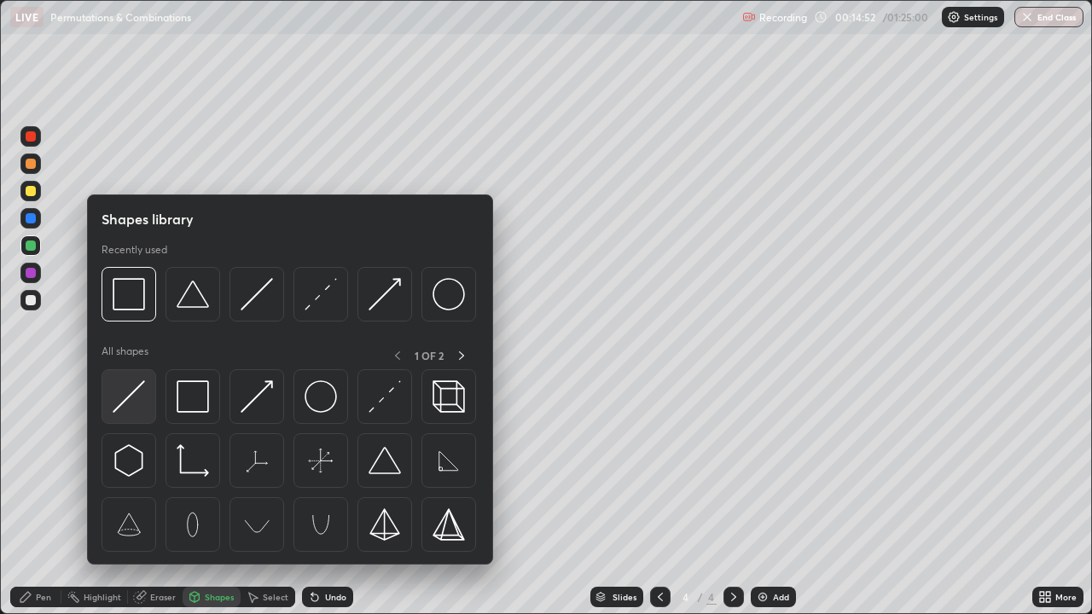
click at [134, 401] on img at bounding box center [129, 396] width 32 height 32
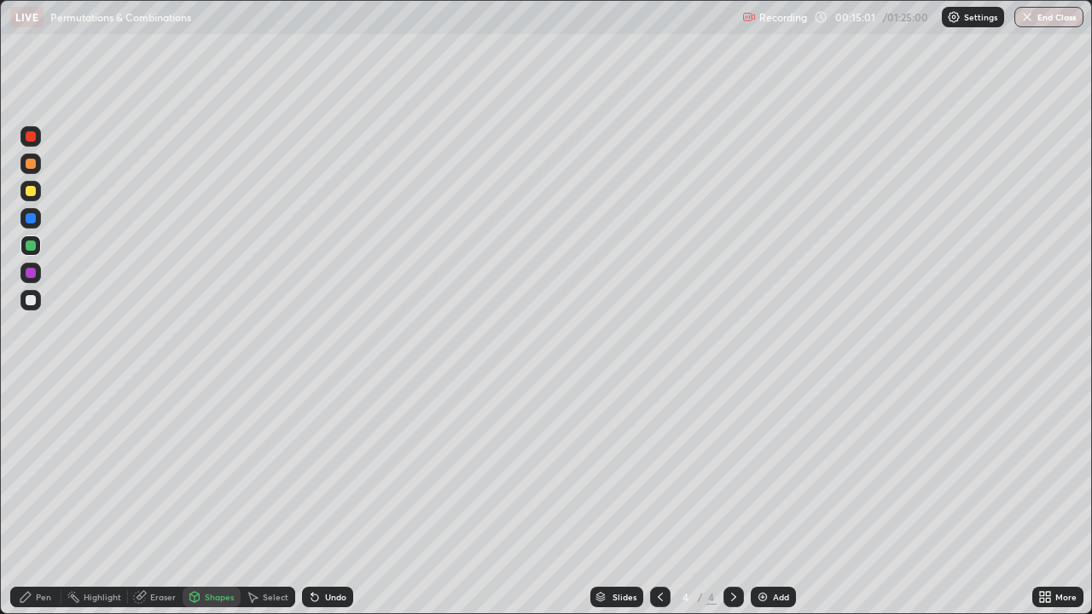
click at [37, 300] on div at bounding box center [30, 300] width 20 height 20
click at [157, 498] on div "Eraser" at bounding box center [163, 597] width 26 height 9
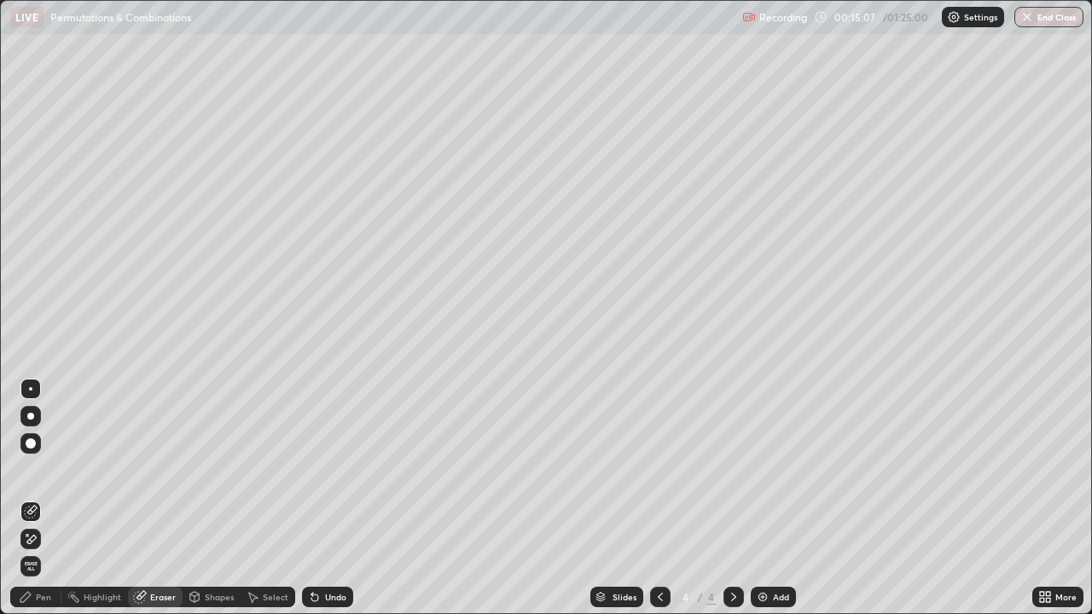
click at [42, 498] on div "Pen" at bounding box center [43, 597] width 15 height 9
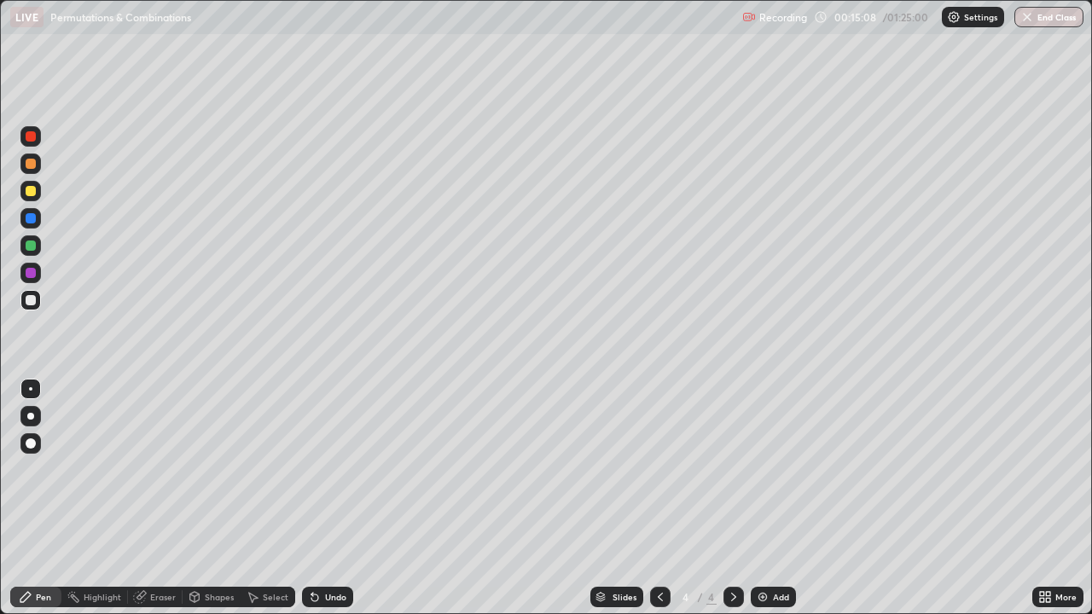
click at [207, 498] on div "Shapes" at bounding box center [219, 597] width 29 height 9
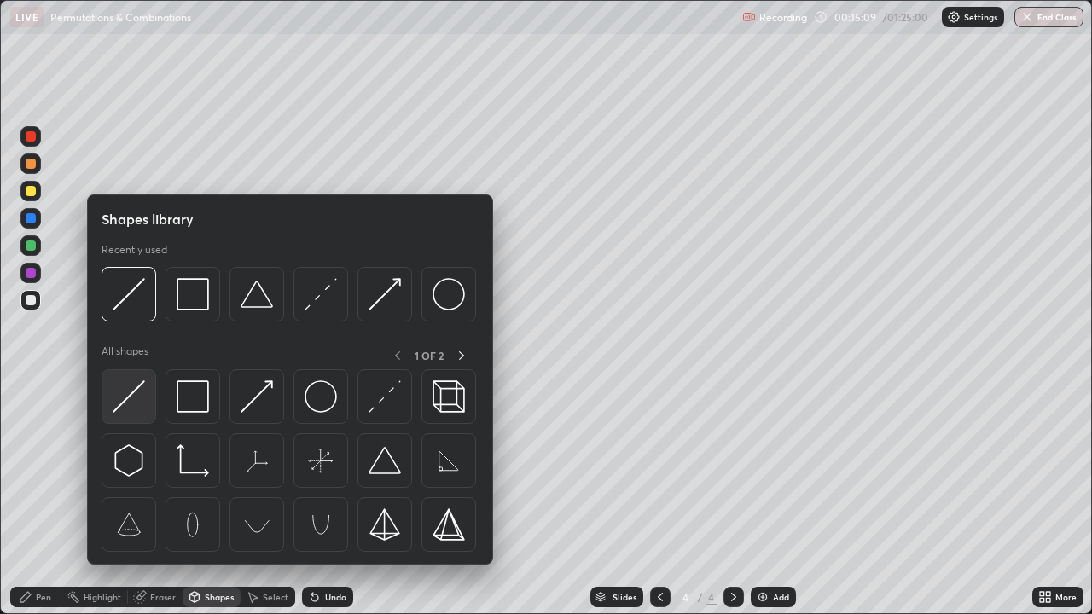
click at [126, 398] on img at bounding box center [129, 396] width 32 height 32
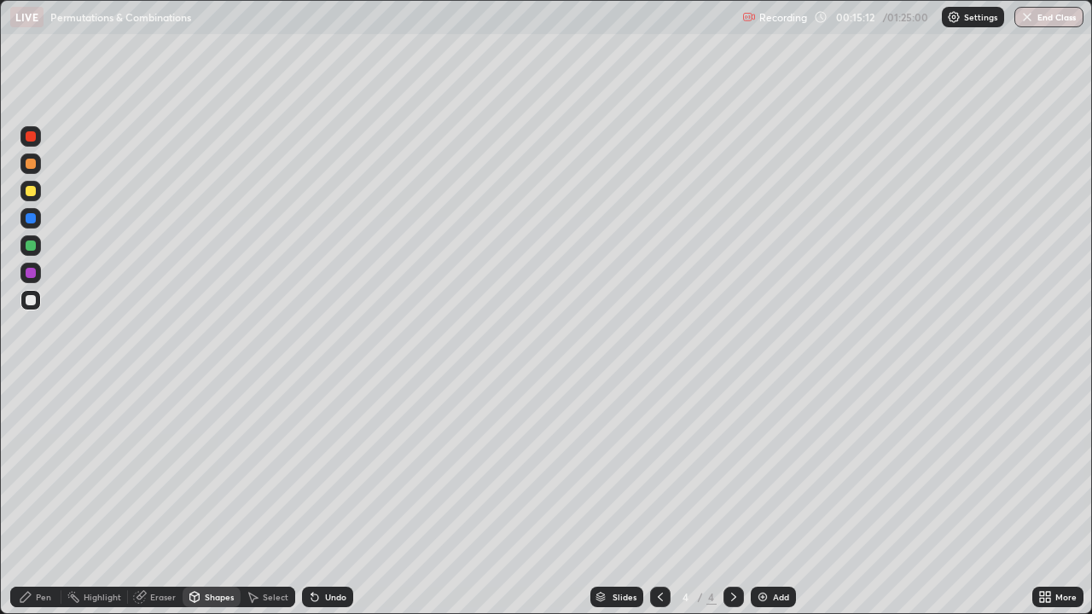
click at [38, 498] on div "Pen" at bounding box center [35, 597] width 51 height 20
click at [216, 498] on div "Shapes" at bounding box center [219, 597] width 29 height 9
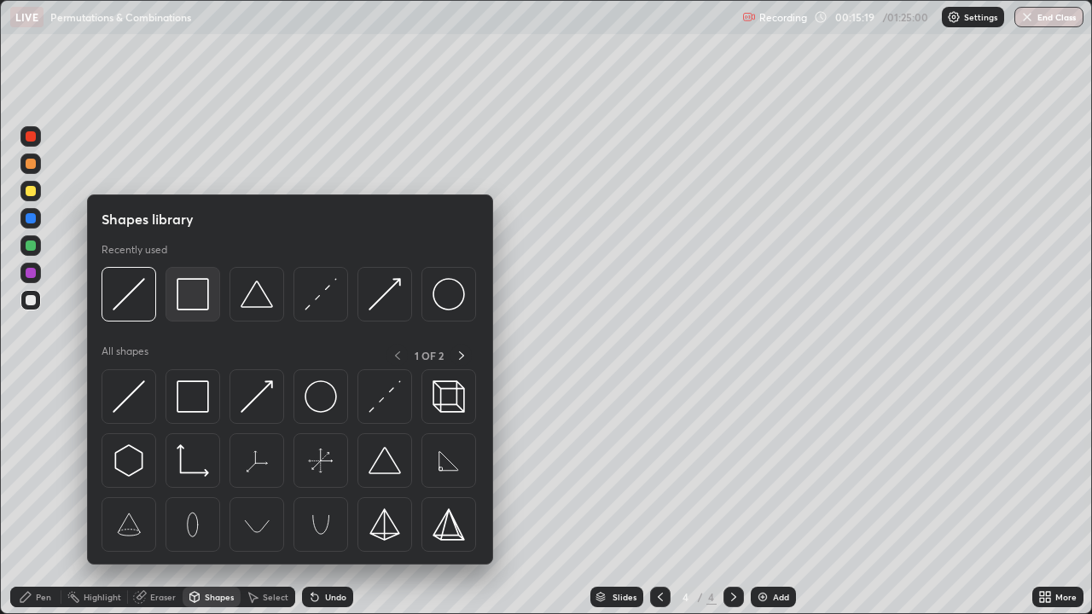
click at [185, 303] on img at bounding box center [193, 294] width 32 height 32
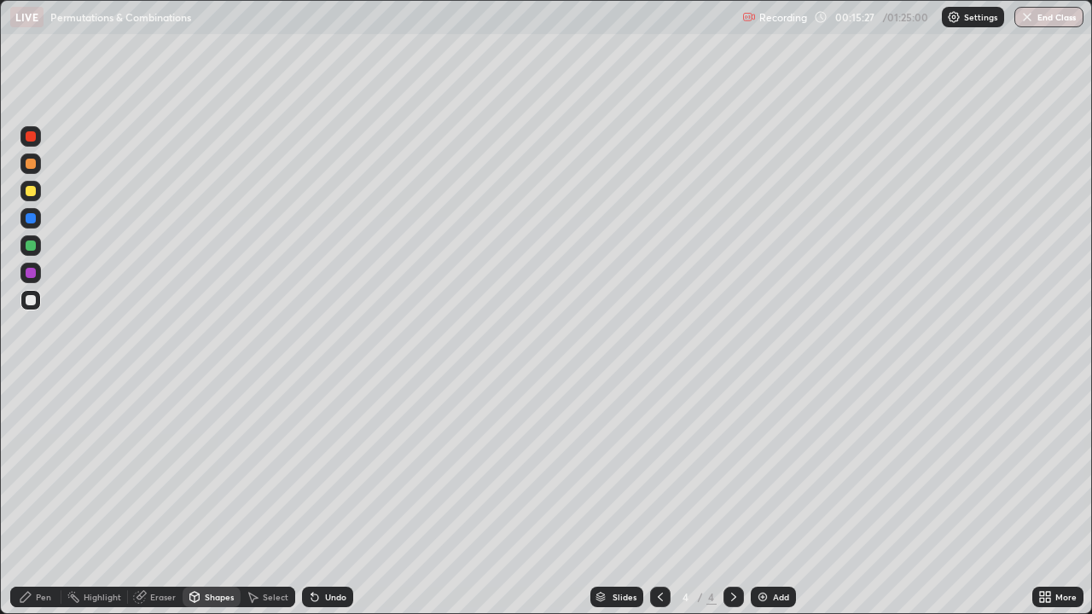
click at [209, 498] on div "Shapes" at bounding box center [219, 597] width 29 height 9
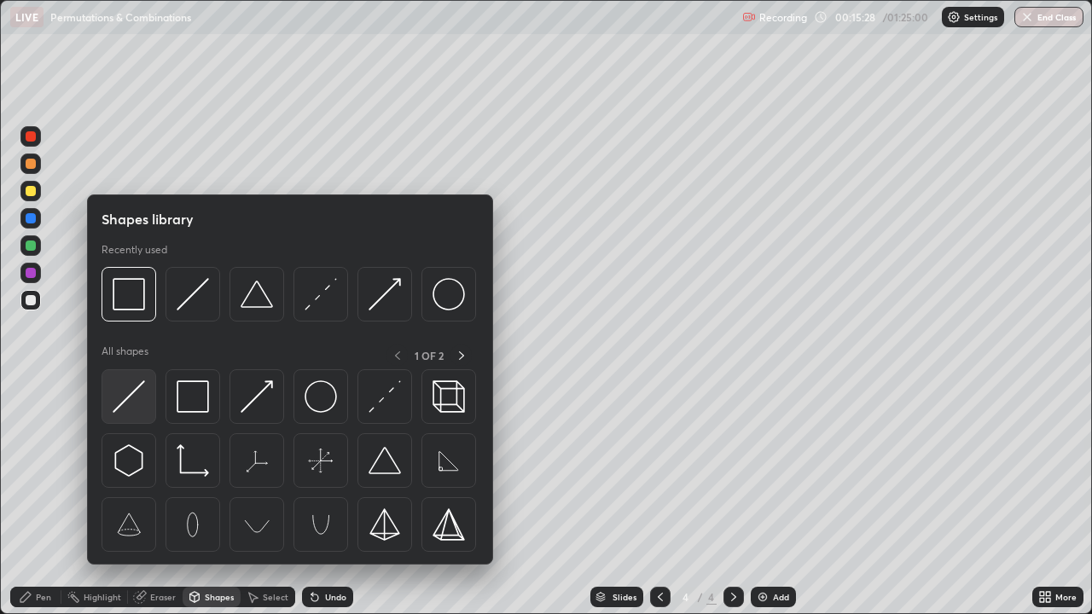
click at [128, 397] on img at bounding box center [129, 396] width 32 height 32
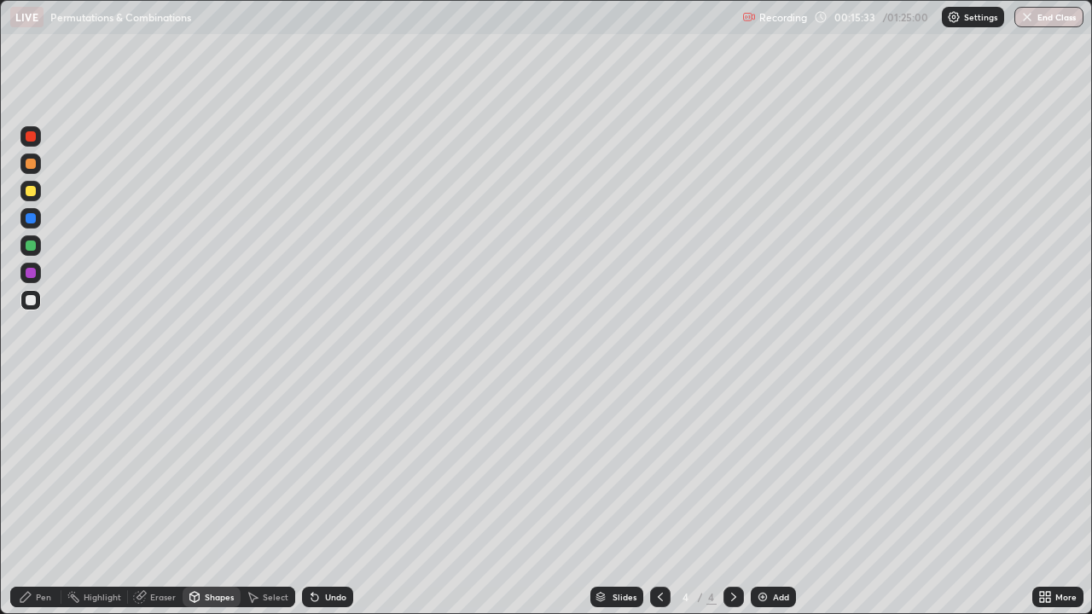
click at [32, 246] on div at bounding box center [31, 246] width 10 height 10
click at [37, 302] on div at bounding box center [30, 300] width 20 height 20
click at [51, 498] on div "Pen" at bounding box center [35, 597] width 51 height 20
click at [27, 249] on div at bounding box center [31, 246] width 10 height 10
click at [275, 498] on div "Select" at bounding box center [276, 597] width 26 height 9
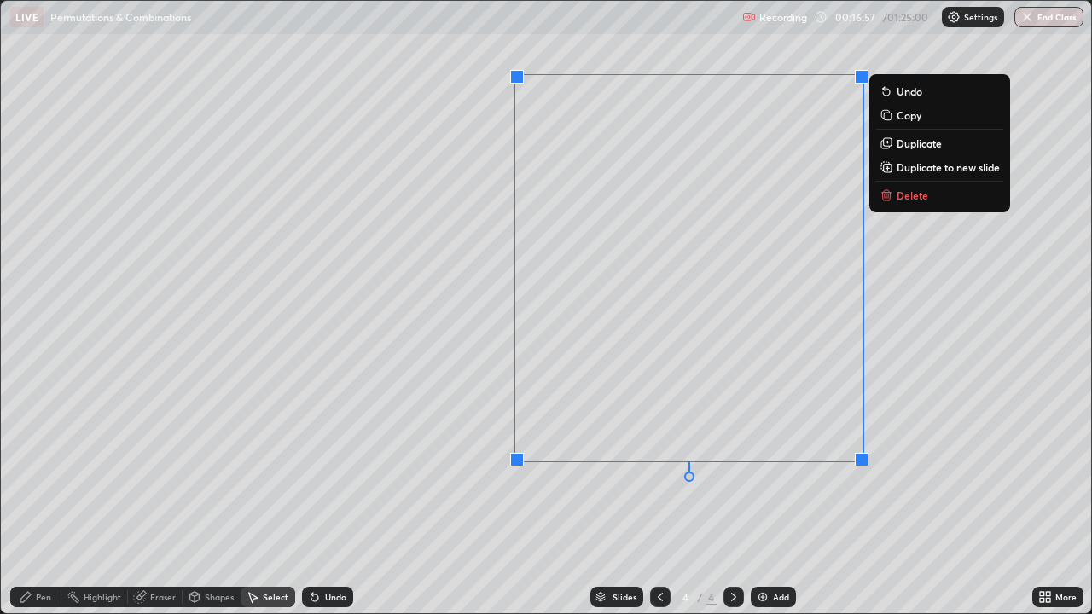
click at [911, 116] on p "Copy" at bounding box center [908, 115] width 25 height 14
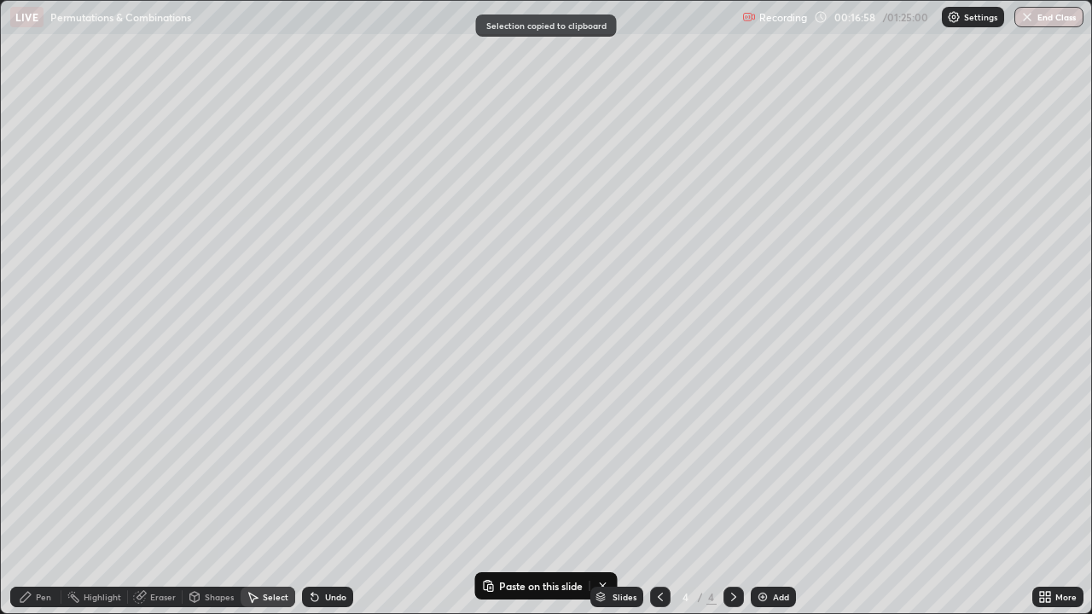
click at [732, 498] on icon at bounding box center [733, 597] width 5 height 9
click at [777, 498] on div "Add" at bounding box center [781, 597] width 16 height 9
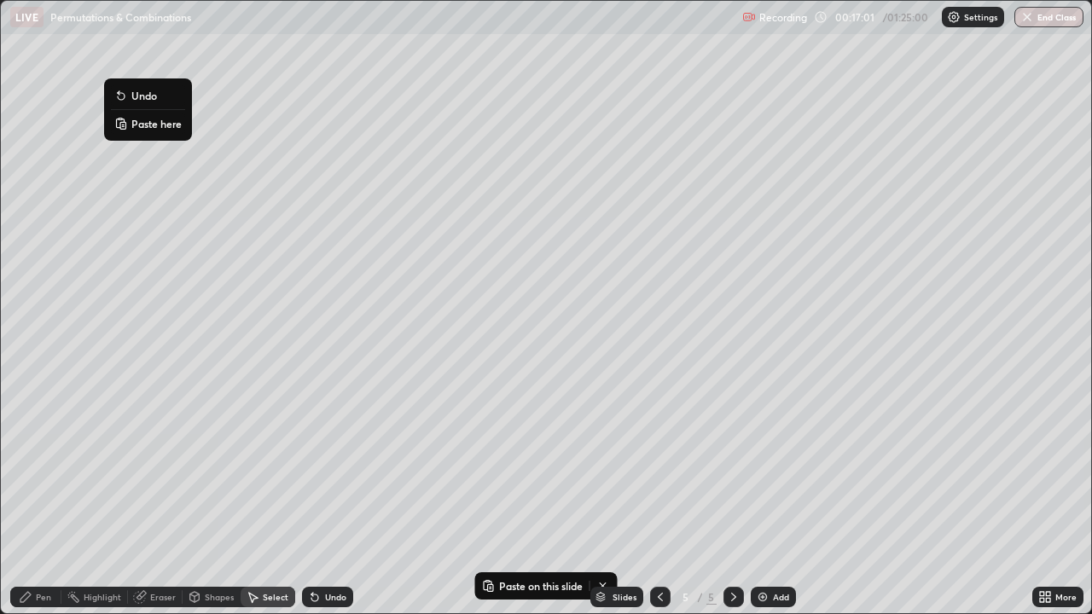
click at [151, 129] on p "Paste here" at bounding box center [156, 124] width 50 height 14
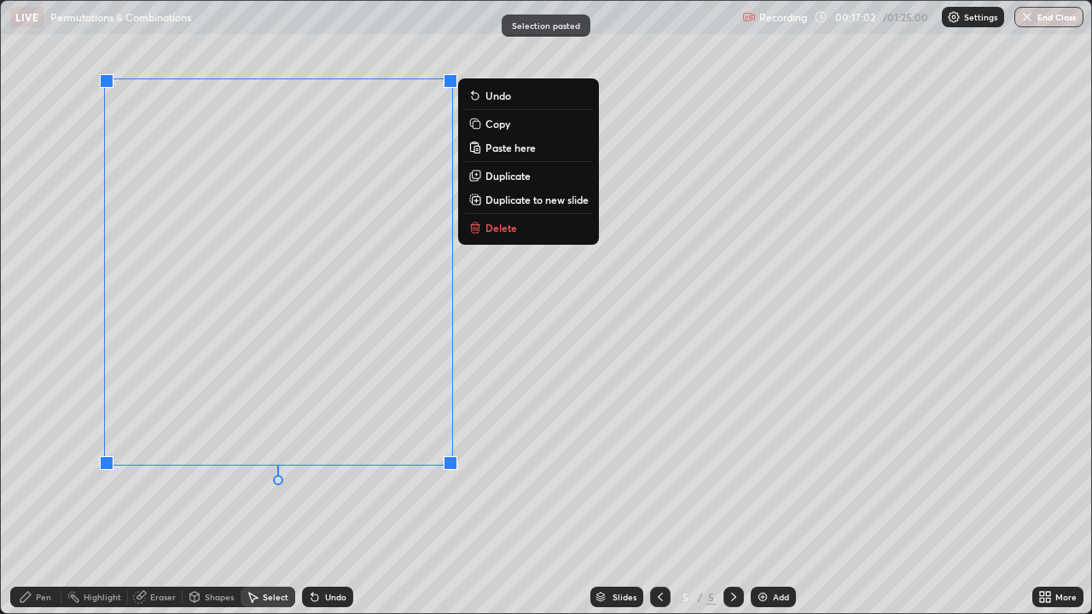
click at [43, 498] on div "Pen" at bounding box center [43, 597] width 15 height 9
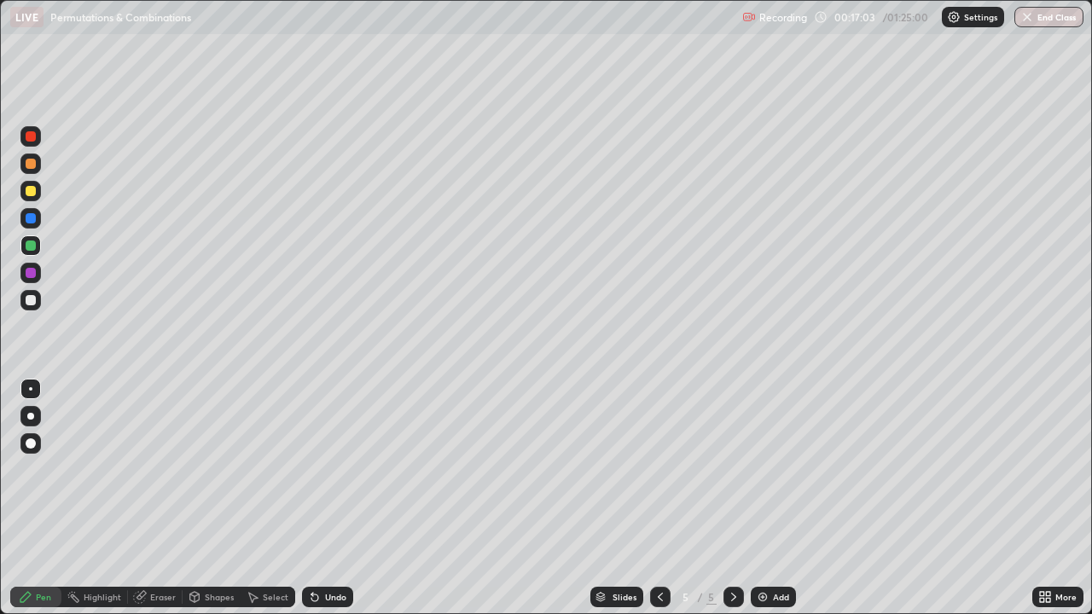
click at [658, 498] on icon at bounding box center [660, 597] width 14 height 14
click at [264, 498] on div "Select" at bounding box center [276, 597] width 26 height 9
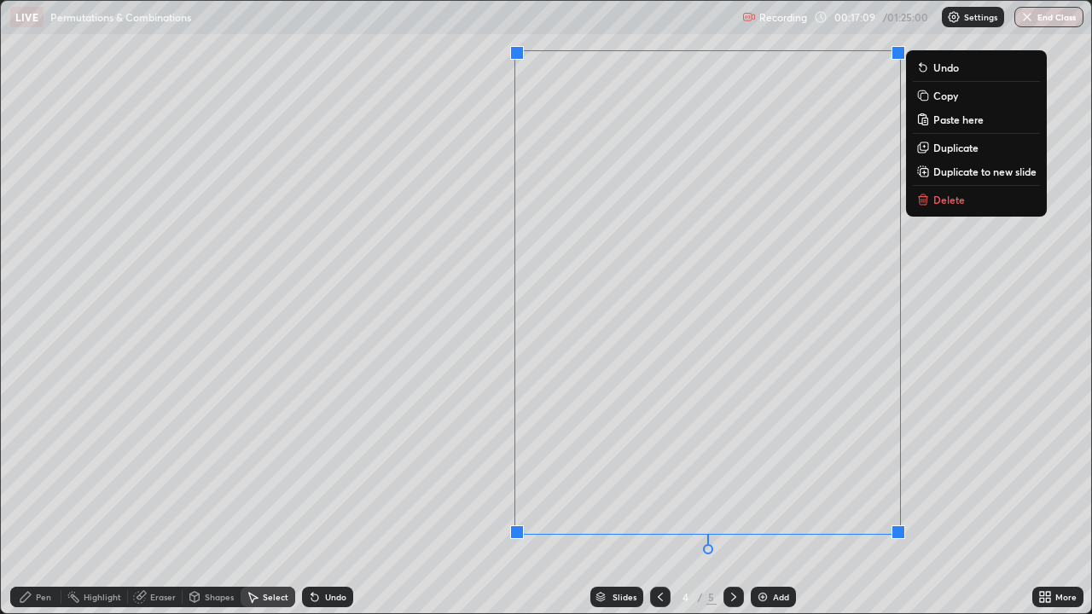
click at [948, 200] on p "Delete" at bounding box center [949, 200] width 32 height 14
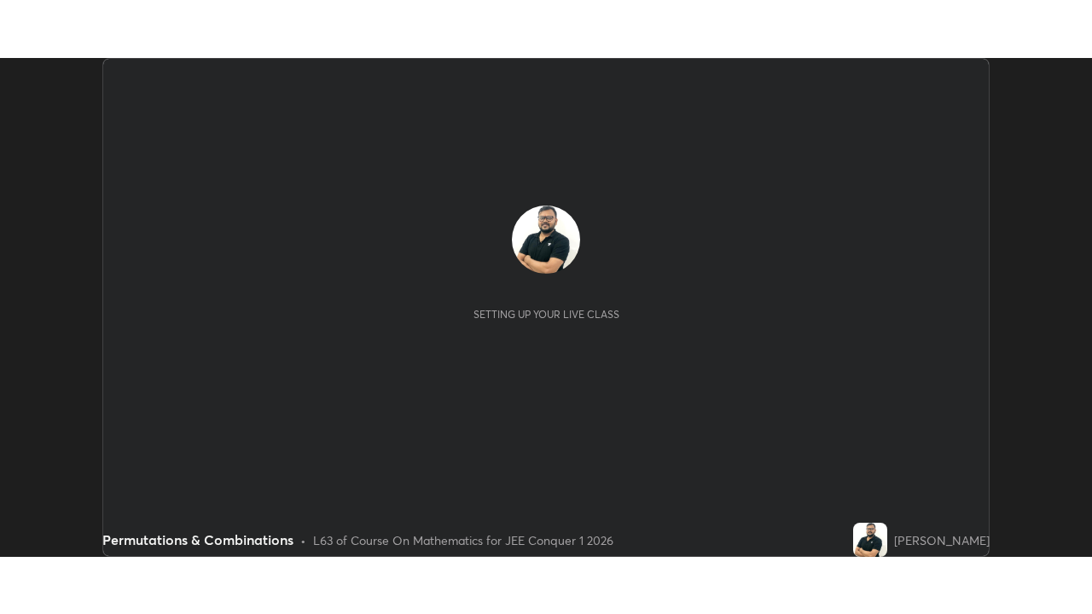
scroll to position [499, 1091]
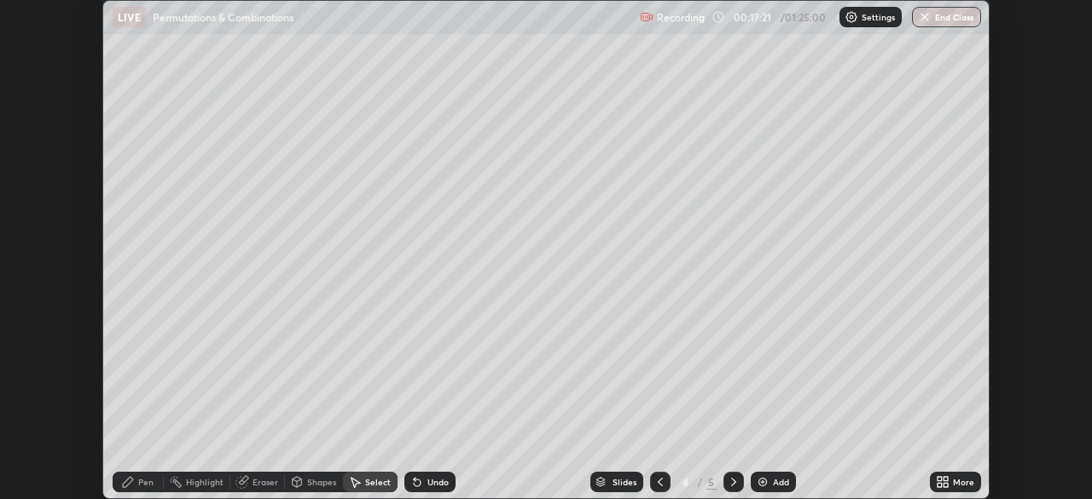
click at [963, 484] on div "More" at bounding box center [963, 482] width 21 height 9
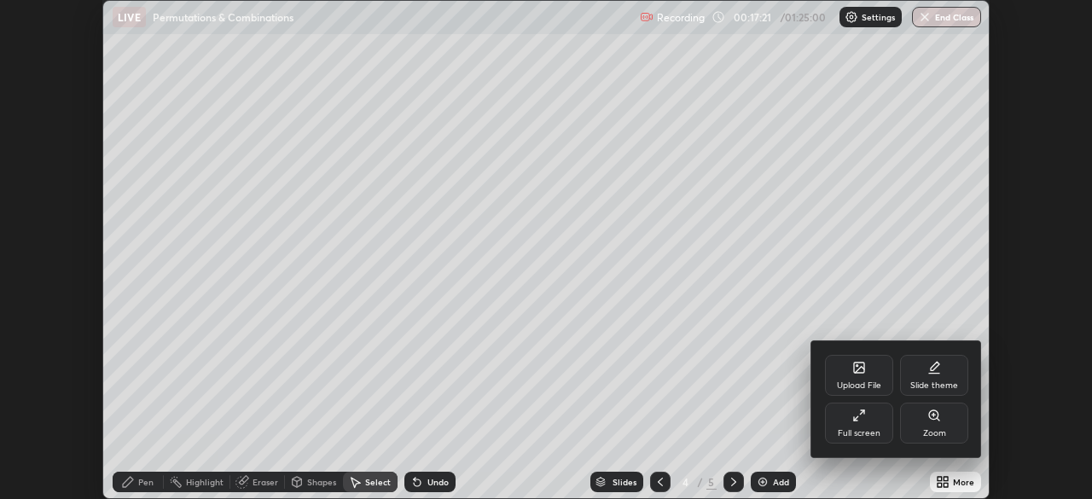
click at [853, 426] on div "Full screen" at bounding box center [859, 423] width 68 height 41
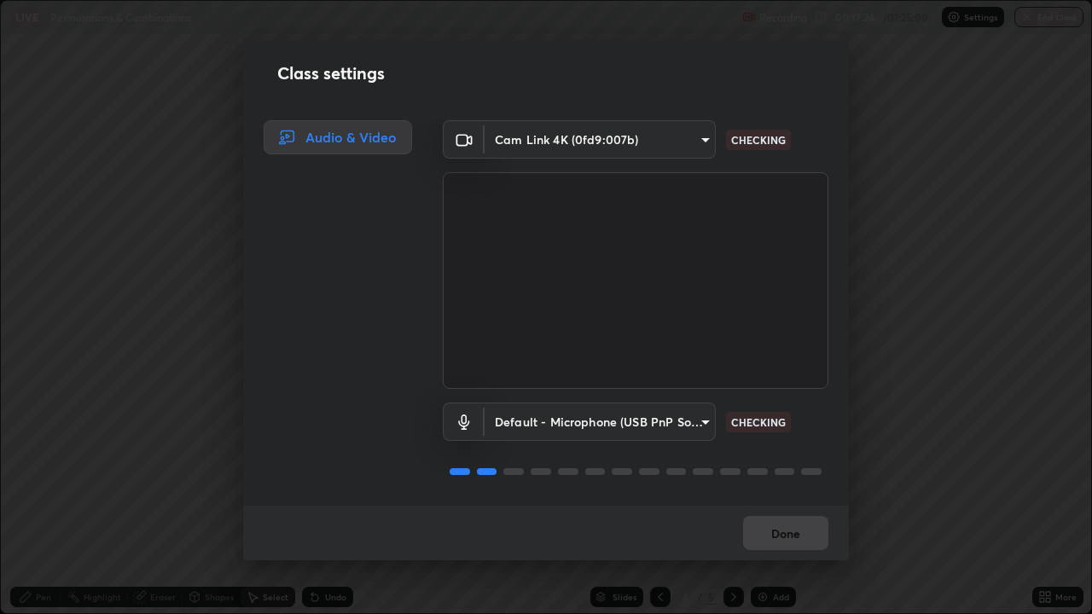
scroll to position [2, 0]
click at [786, 498] on button "Done" at bounding box center [785, 533] width 85 height 34
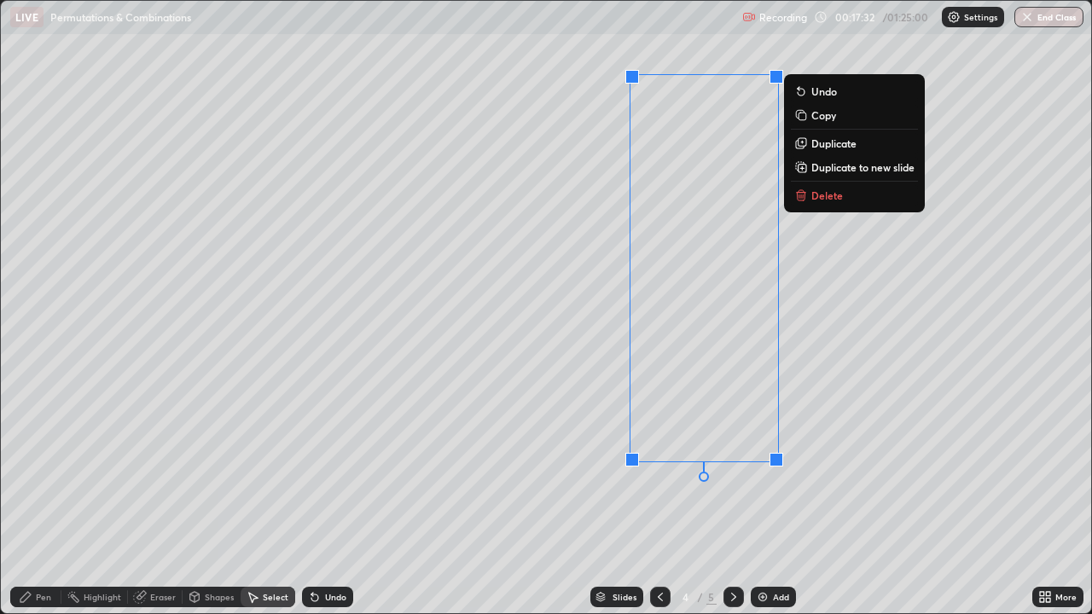
click at [843, 200] on button "Delete" at bounding box center [854, 195] width 127 height 20
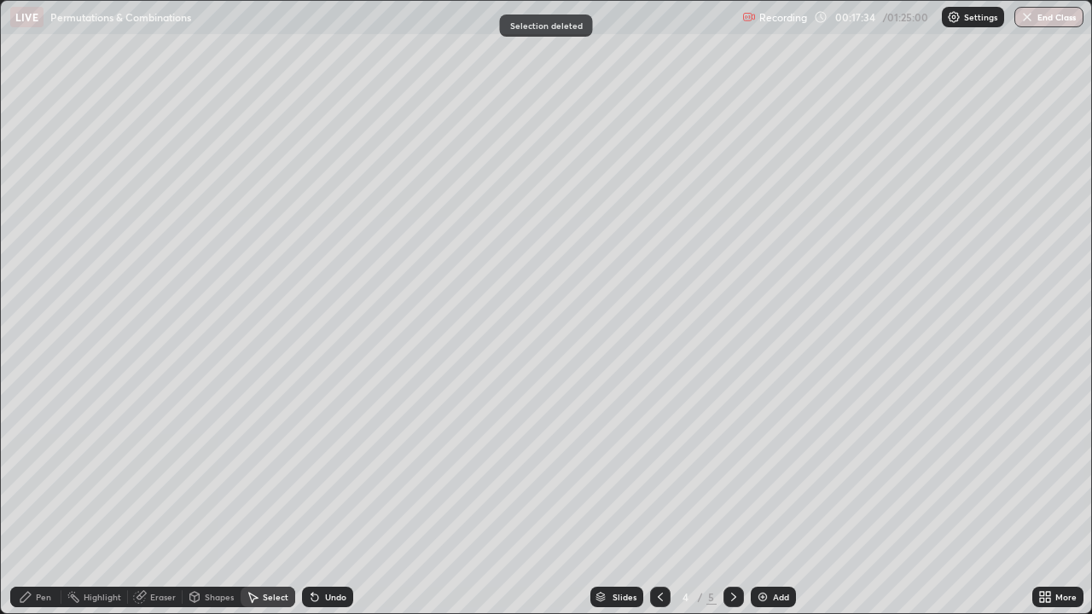
click at [43, 498] on div "Pen" at bounding box center [43, 597] width 15 height 9
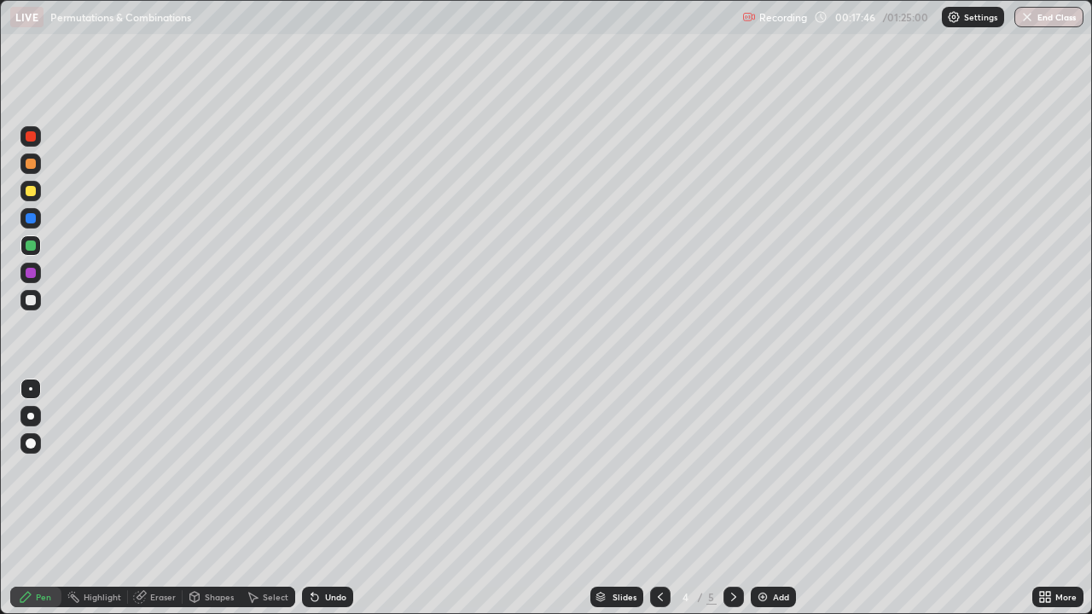
click at [35, 299] on div at bounding box center [31, 300] width 10 height 10
click at [33, 187] on div at bounding box center [31, 191] width 10 height 10
click at [32, 299] on div at bounding box center [31, 300] width 10 height 10
click at [157, 498] on div "Eraser" at bounding box center [163, 597] width 26 height 9
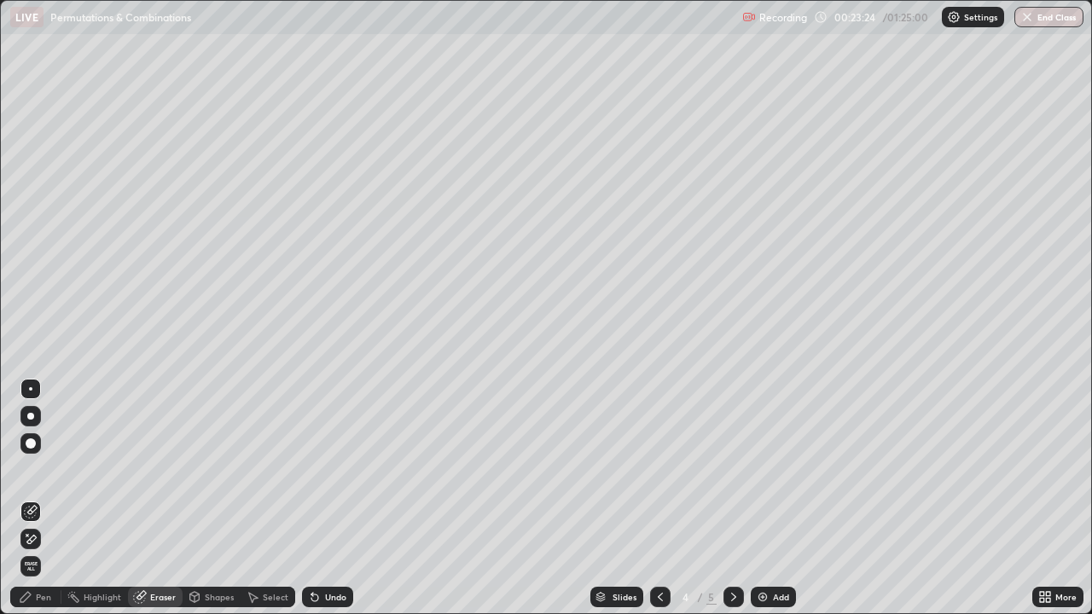
click at [36, 498] on div "Pen" at bounding box center [35, 597] width 51 height 20
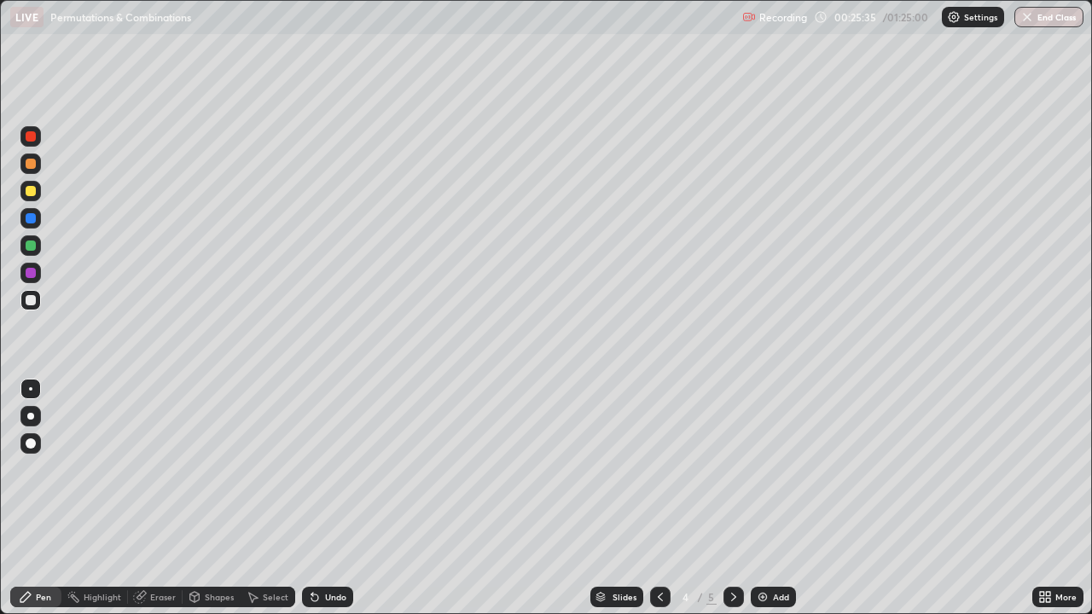
click at [732, 498] on icon at bounding box center [734, 597] width 14 height 14
click at [217, 498] on div "Shapes" at bounding box center [219, 597] width 29 height 9
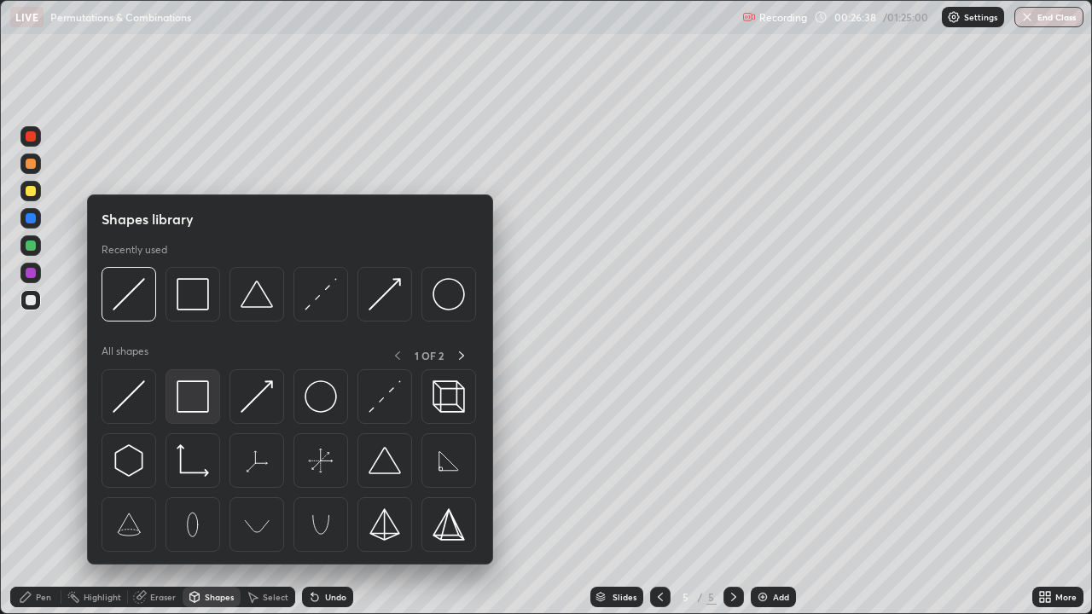
click at [193, 397] on img at bounding box center [193, 396] width 32 height 32
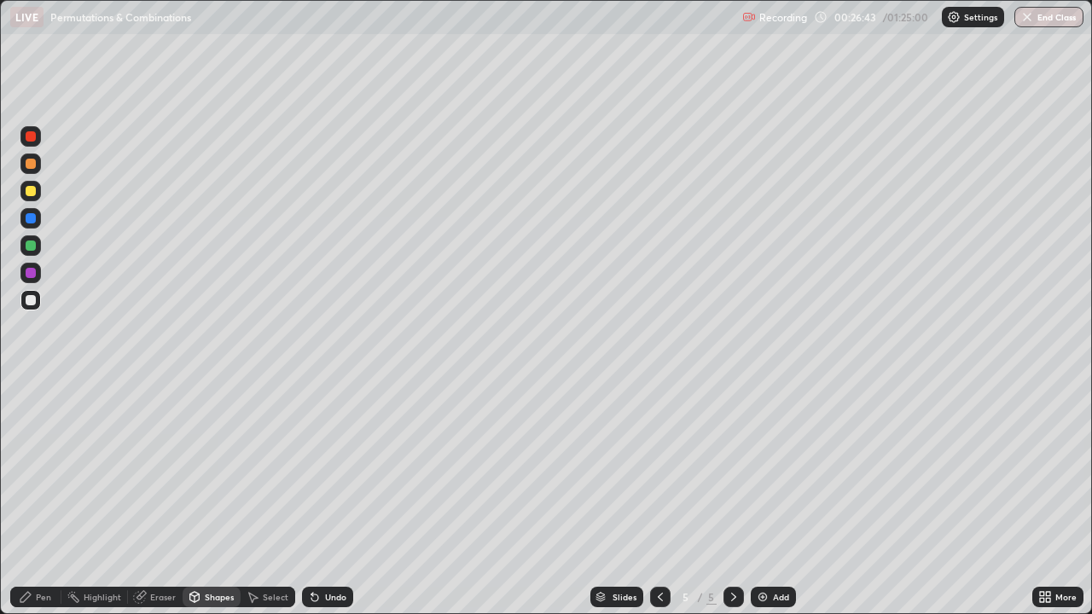
click at [42, 498] on div "Pen" at bounding box center [43, 597] width 15 height 9
click at [32, 241] on div at bounding box center [31, 246] width 10 height 10
click at [217, 498] on div "Shapes" at bounding box center [219, 597] width 29 height 9
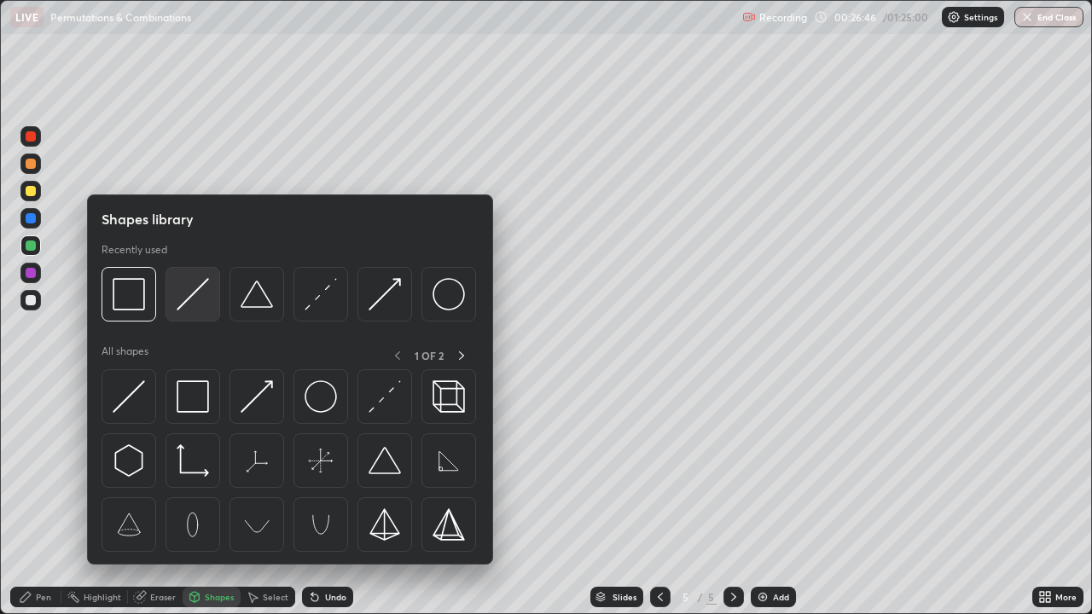
click at [194, 293] on img at bounding box center [193, 294] width 32 height 32
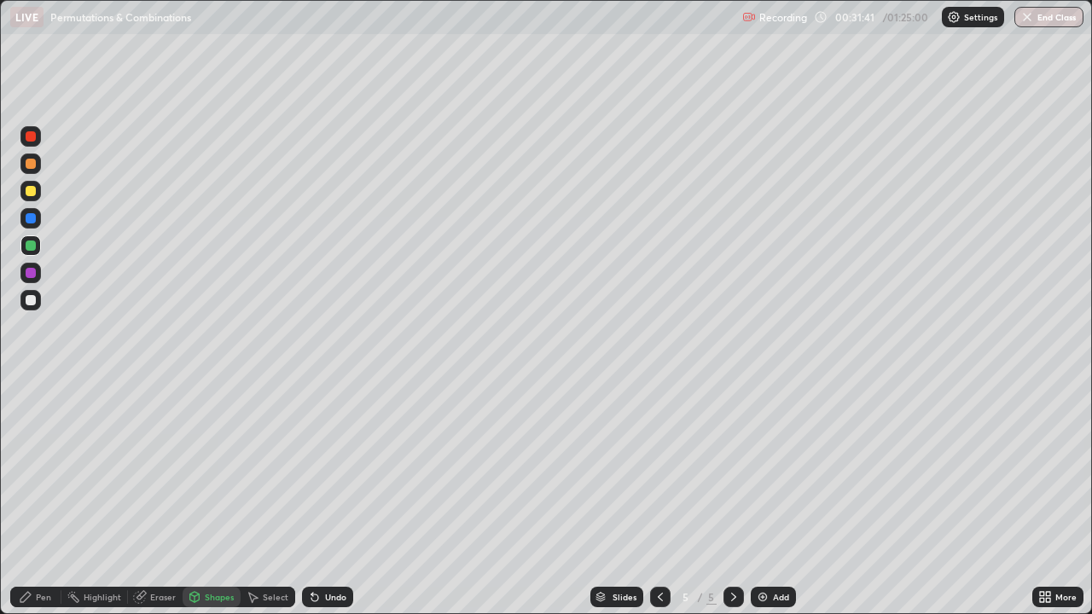
click at [658, 498] on icon at bounding box center [660, 597] width 14 height 14
click at [328, 498] on div "Undo" at bounding box center [335, 597] width 21 height 9
click at [730, 498] on icon at bounding box center [734, 597] width 14 height 14
click at [734, 498] on icon at bounding box center [734, 597] width 14 height 14
click at [659, 498] on icon at bounding box center [660, 597] width 5 height 9
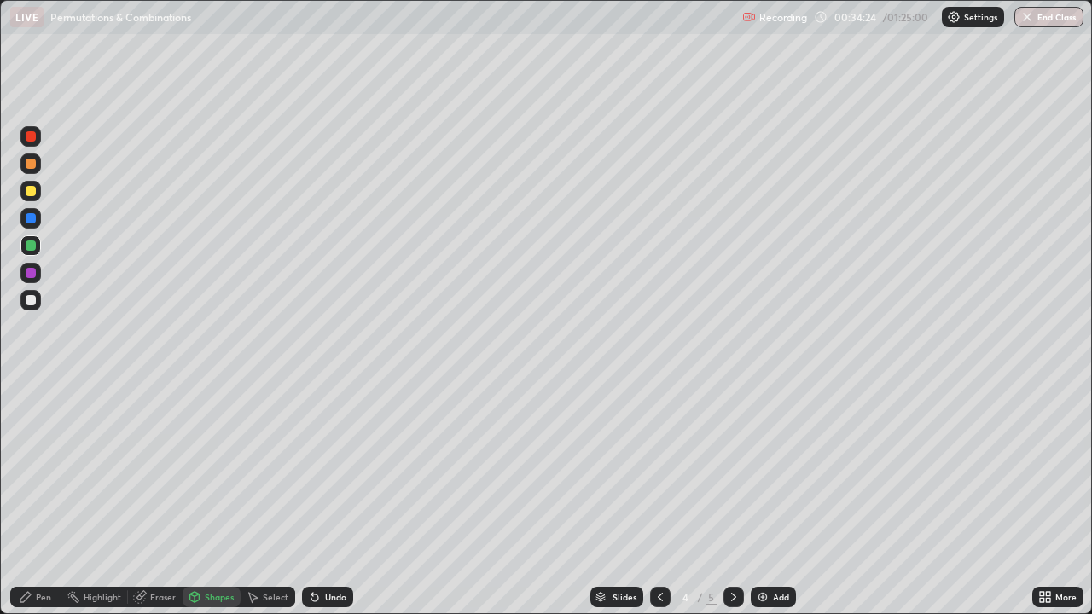
click at [732, 498] on icon at bounding box center [734, 597] width 14 height 14
click at [316, 498] on icon at bounding box center [315, 597] width 14 height 14
click at [36, 498] on div "Pen" at bounding box center [35, 597] width 51 height 20
click at [33, 299] on div at bounding box center [31, 300] width 10 height 10
click at [773, 498] on div "Add" at bounding box center [781, 597] width 16 height 9
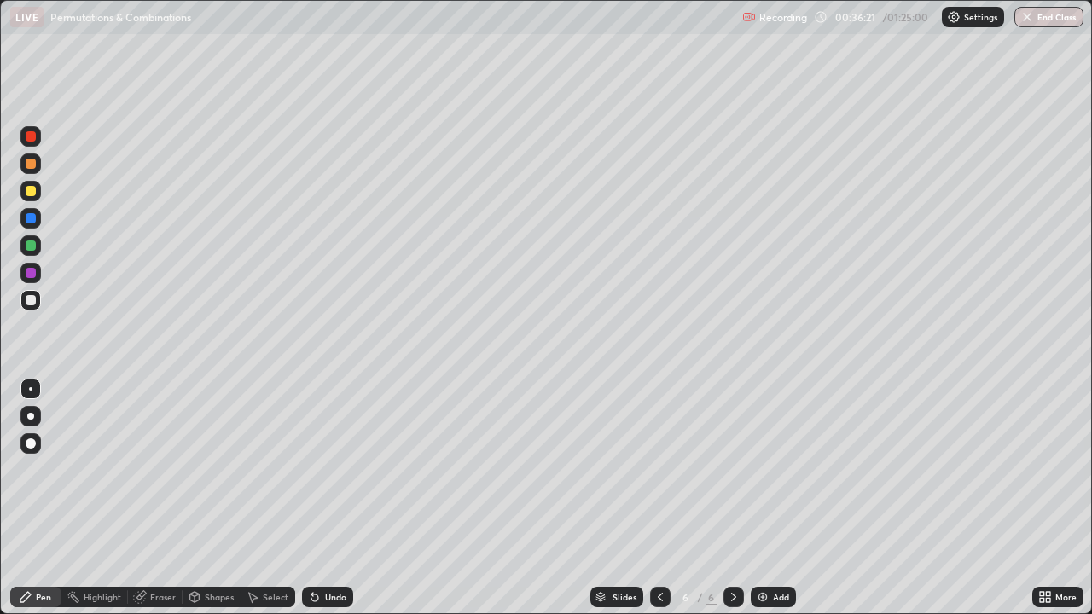
click at [32, 137] on div at bounding box center [31, 136] width 10 height 10
click at [32, 302] on div at bounding box center [31, 300] width 10 height 10
click at [331, 498] on div "Undo" at bounding box center [335, 597] width 21 height 9
click at [334, 498] on div "Undo" at bounding box center [335, 597] width 21 height 9
click at [334, 498] on div "Undo" at bounding box center [327, 597] width 51 height 20
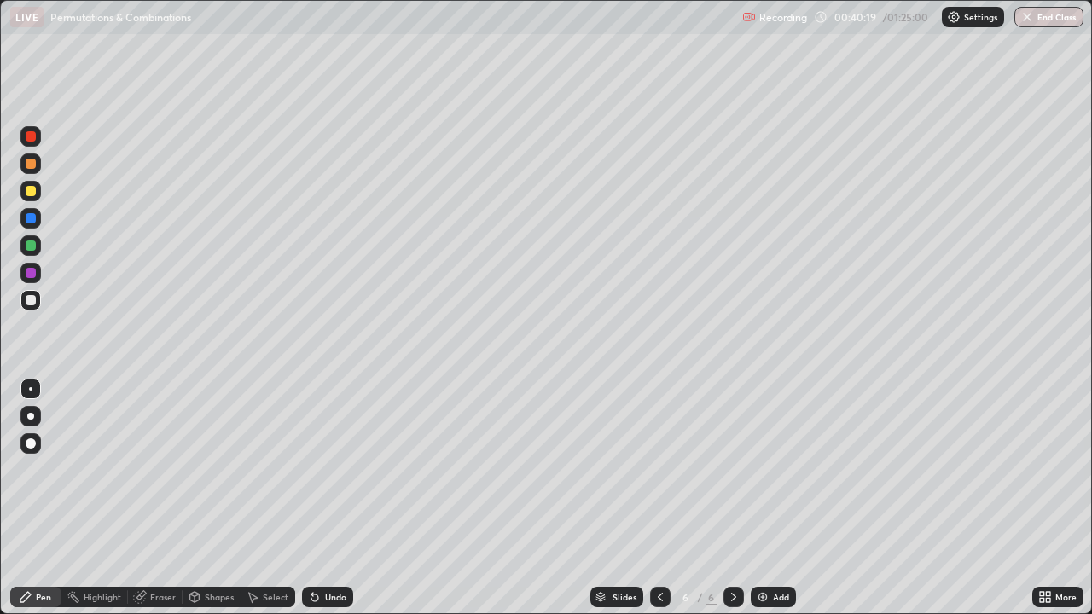
click at [284, 498] on div "Select" at bounding box center [276, 597] width 26 height 9
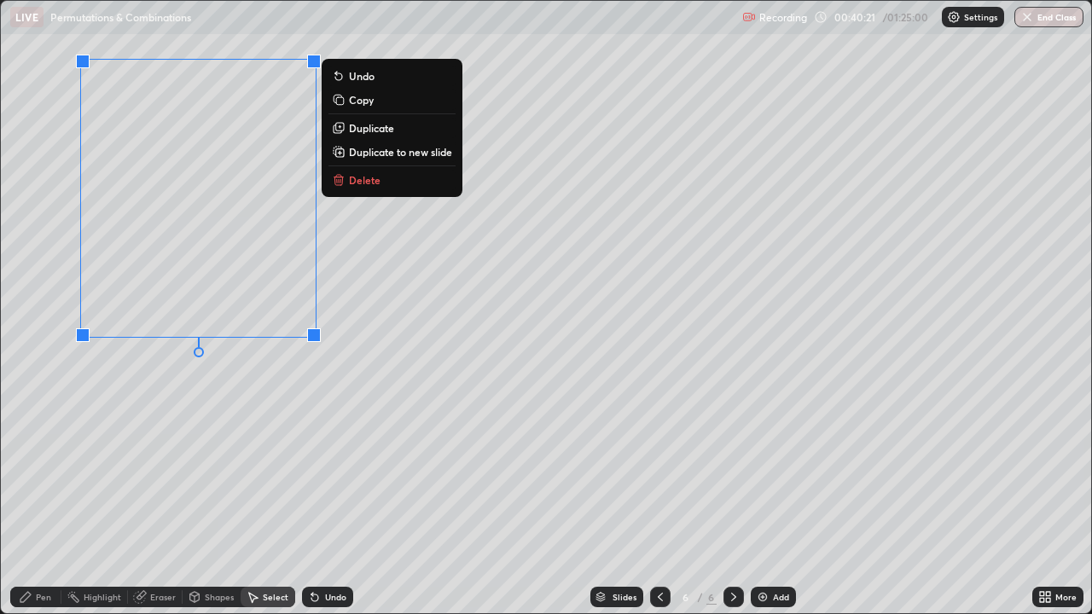
click at [367, 180] on p "Delete" at bounding box center [365, 180] width 32 height 14
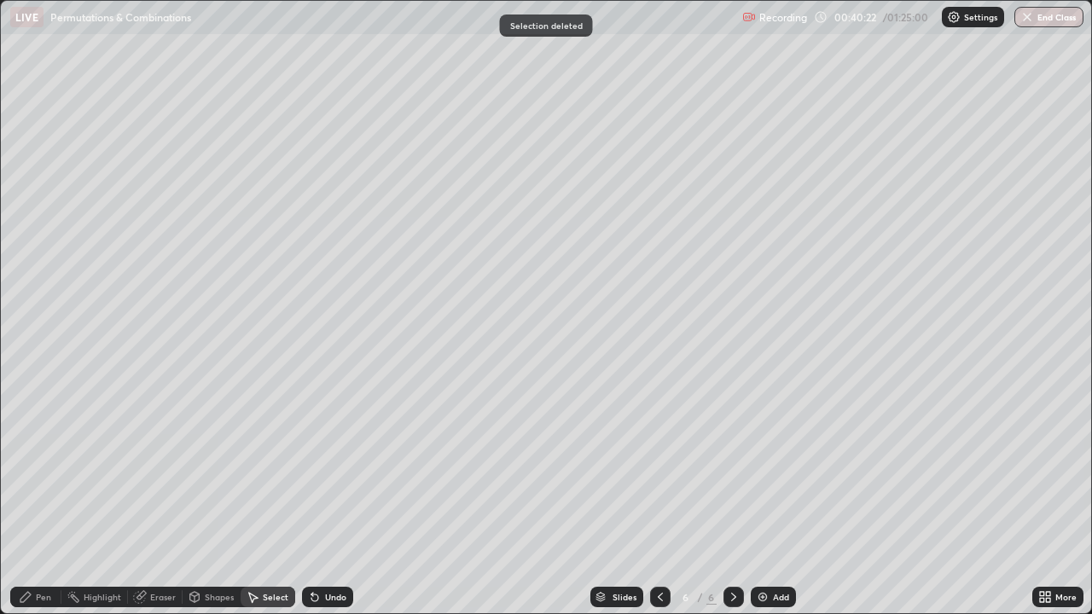
click at [39, 498] on div "Pen" at bounding box center [43, 597] width 15 height 9
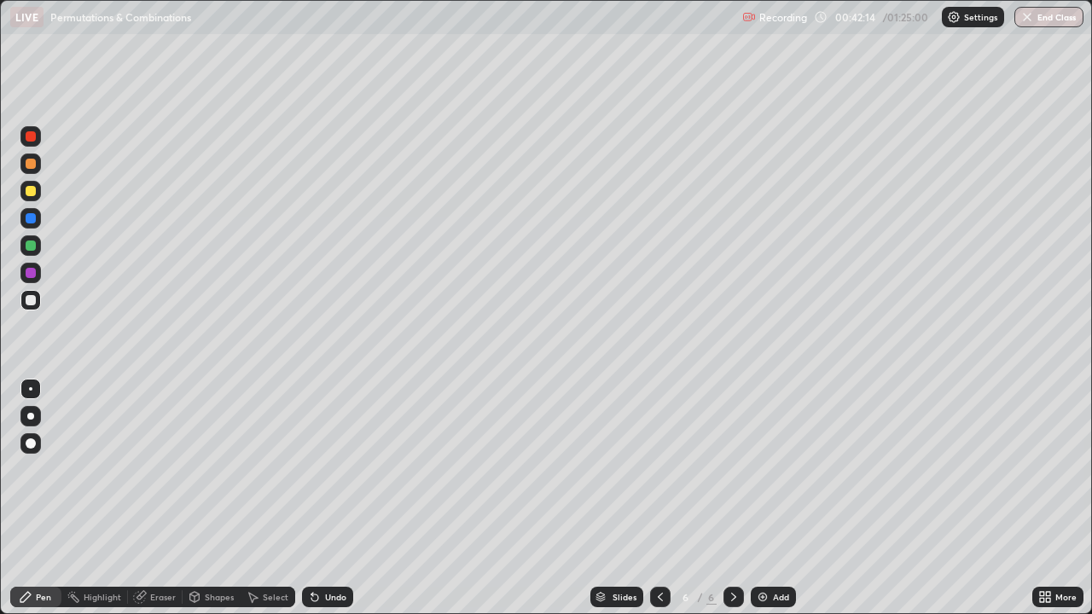
click at [32, 245] on div at bounding box center [31, 246] width 10 height 10
click at [32, 300] on div at bounding box center [31, 300] width 10 height 10
click at [34, 194] on div at bounding box center [31, 191] width 10 height 10
click at [330, 498] on div "Undo" at bounding box center [335, 597] width 21 height 9
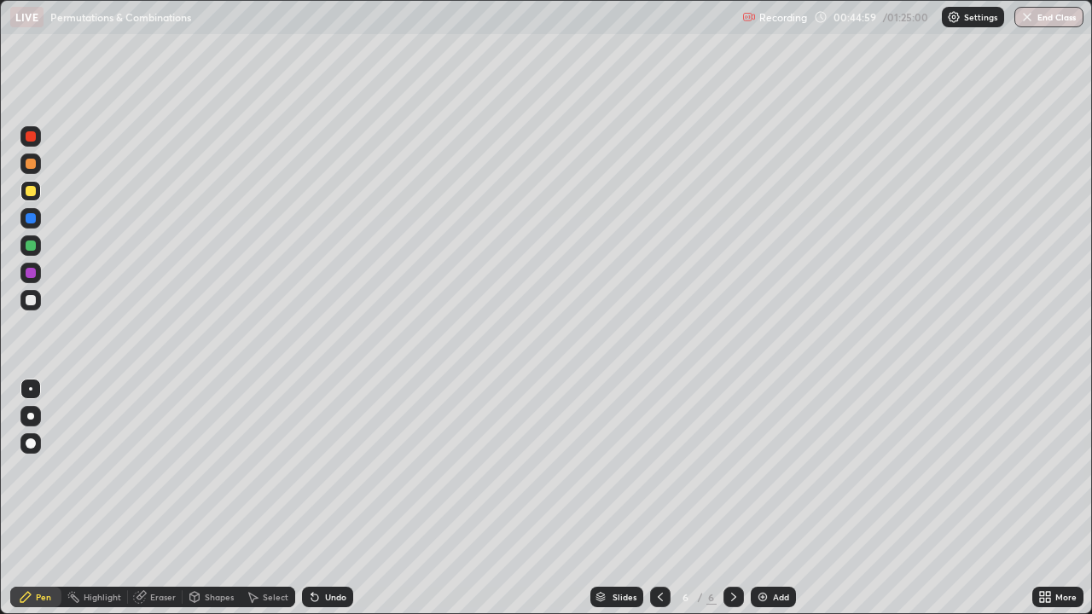
click at [332, 498] on div "Undo" at bounding box center [335, 597] width 21 height 9
click at [334, 498] on div "Undo" at bounding box center [335, 597] width 21 height 9
click at [33, 304] on div at bounding box center [31, 300] width 10 height 10
click at [32, 243] on div at bounding box center [31, 246] width 10 height 10
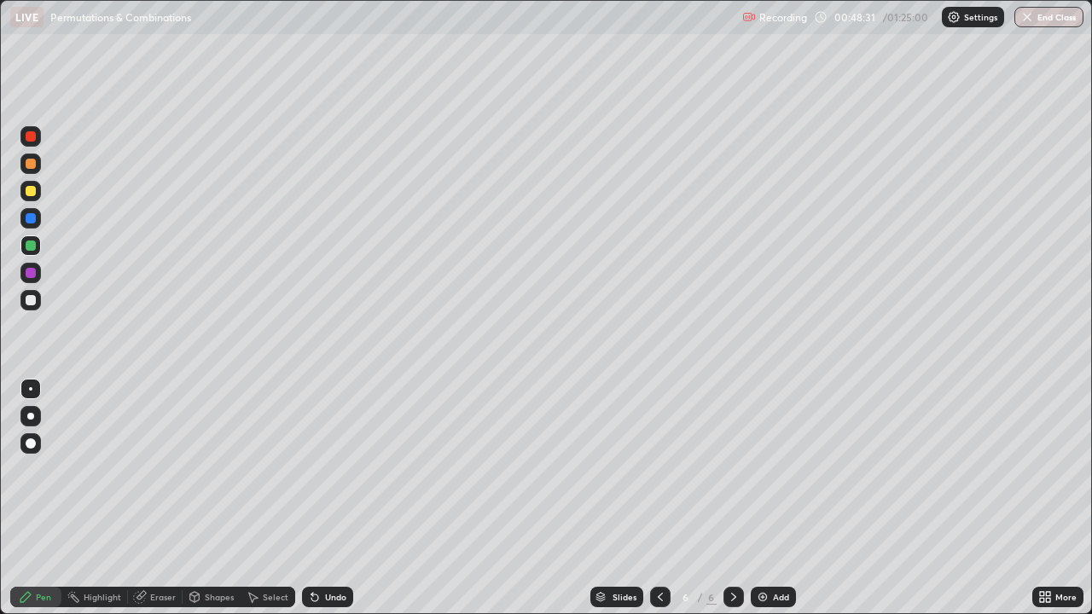
click at [34, 303] on div at bounding box center [31, 300] width 10 height 10
click at [773, 498] on div "Add" at bounding box center [781, 597] width 16 height 9
click at [658, 498] on icon at bounding box center [660, 597] width 14 height 14
click at [734, 498] on icon at bounding box center [734, 597] width 14 height 14
click at [30, 186] on div at bounding box center [31, 191] width 10 height 10
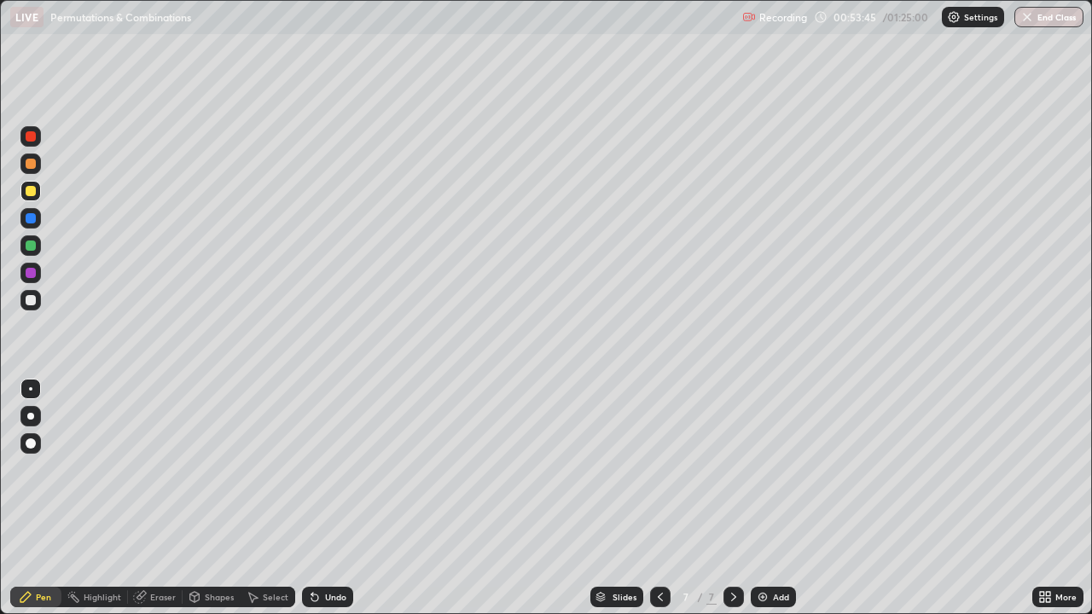
click at [218, 498] on div "Shapes" at bounding box center [219, 597] width 29 height 9
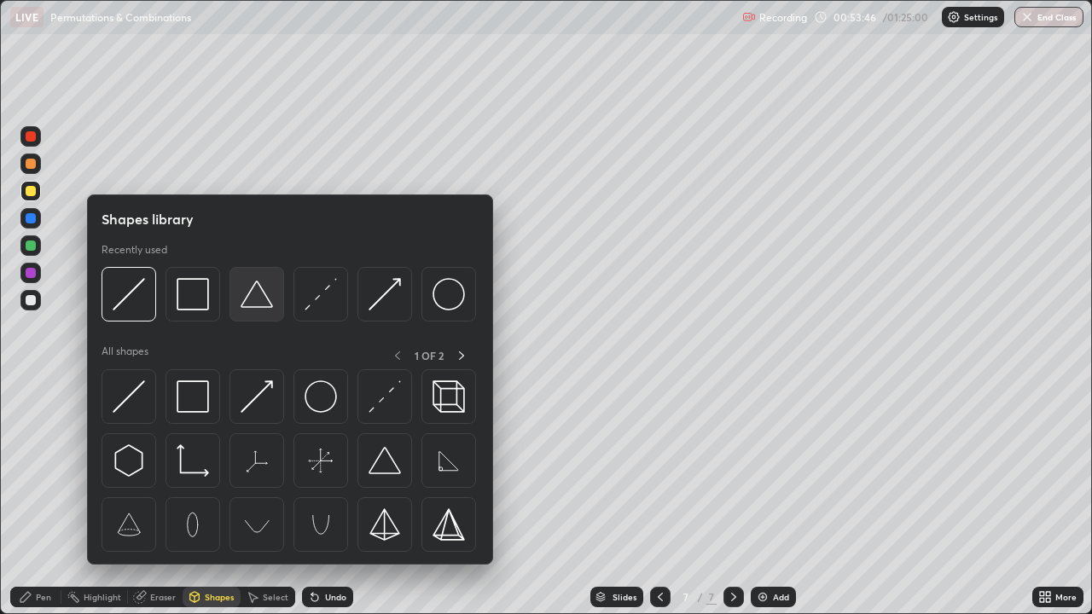
click at [250, 304] on img at bounding box center [257, 294] width 32 height 32
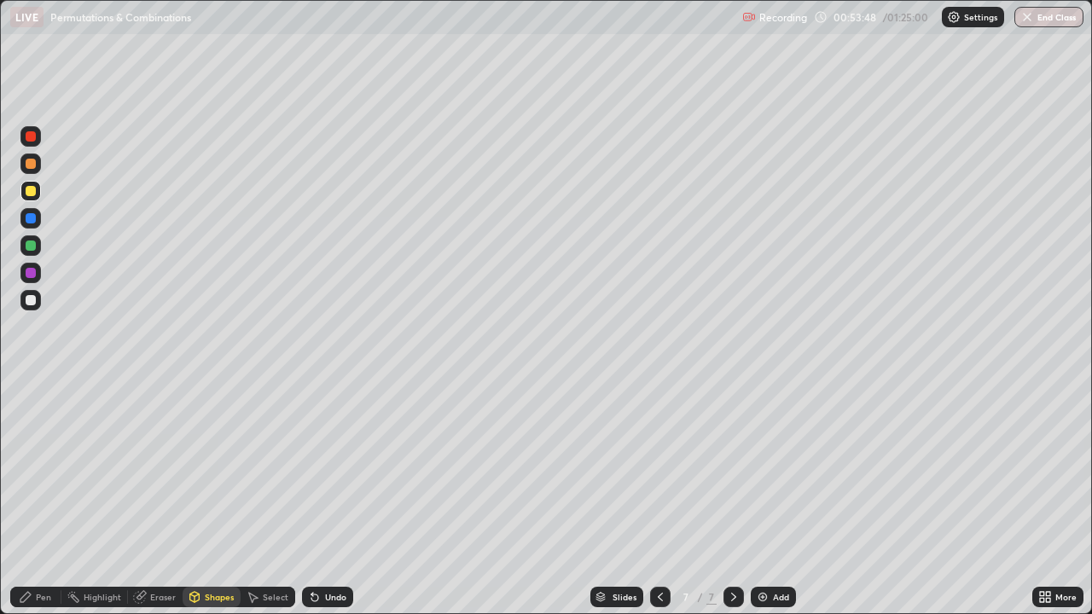
click at [45, 498] on div "Pen" at bounding box center [43, 597] width 15 height 9
click at [30, 245] on div at bounding box center [31, 246] width 10 height 10
click at [34, 303] on div at bounding box center [31, 300] width 10 height 10
click at [332, 498] on div "Undo" at bounding box center [335, 597] width 21 height 9
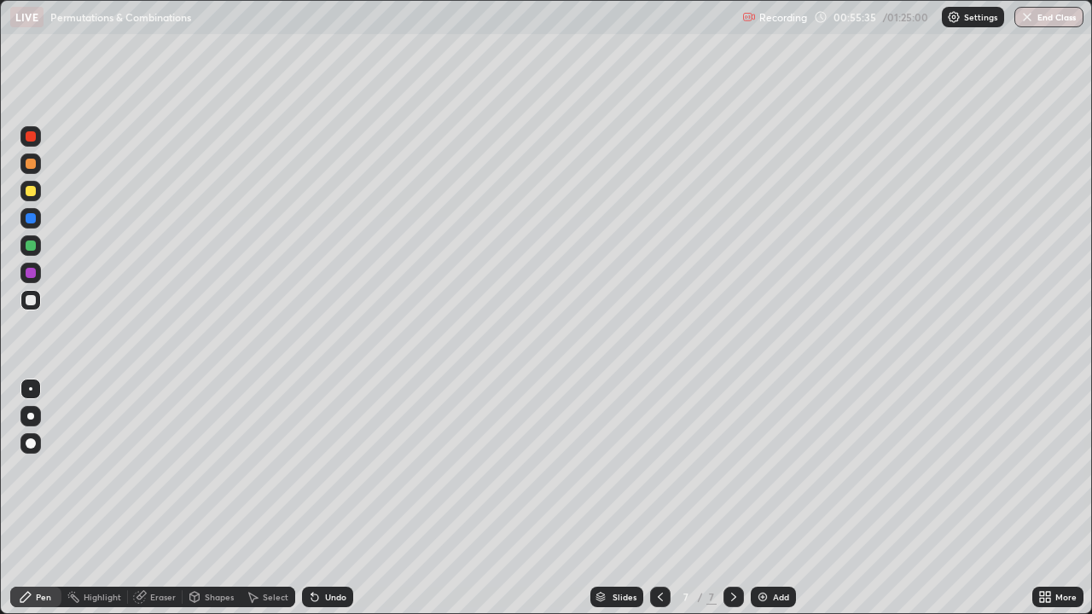
click at [343, 498] on div "Undo" at bounding box center [327, 597] width 51 height 20
click at [733, 498] on icon at bounding box center [734, 597] width 14 height 14
click at [763, 498] on img at bounding box center [763, 597] width 14 height 14
click at [33, 136] on div at bounding box center [31, 136] width 10 height 10
click at [32, 191] on div at bounding box center [31, 191] width 10 height 10
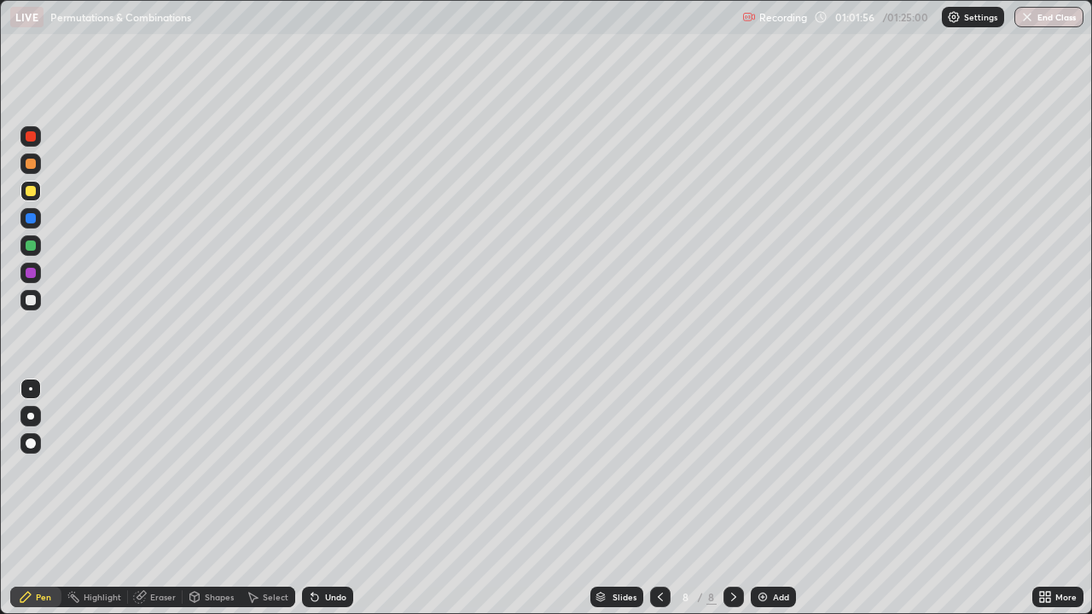
click at [34, 304] on div at bounding box center [31, 300] width 10 height 10
click at [30, 306] on div at bounding box center [30, 300] width 20 height 20
click at [32, 242] on div at bounding box center [31, 246] width 10 height 10
click at [35, 298] on div at bounding box center [31, 300] width 10 height 10
click at [738, 498] on div at bounding box center [733, 597] width 20 height 20
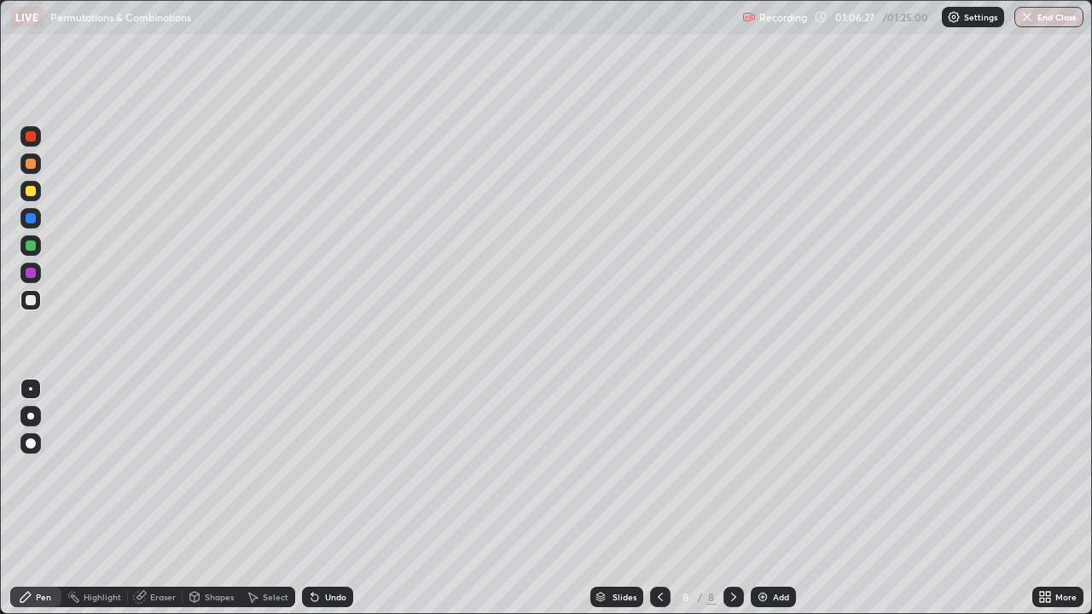
click at [778, 498] on div "Add" at bounding box center [781, 597] width 16 height 9
click at [32, 134] on div at bounding box center [31, 136] width 10 height 10
click at [29, 300] on div at bounding box center [31, 300] width 10 height 10
click at [29, 246] on div at bounding box center [31, 246] width 10 height 10
click at [28, 215] on div at bounding box center [31, 218] width 10 height 10
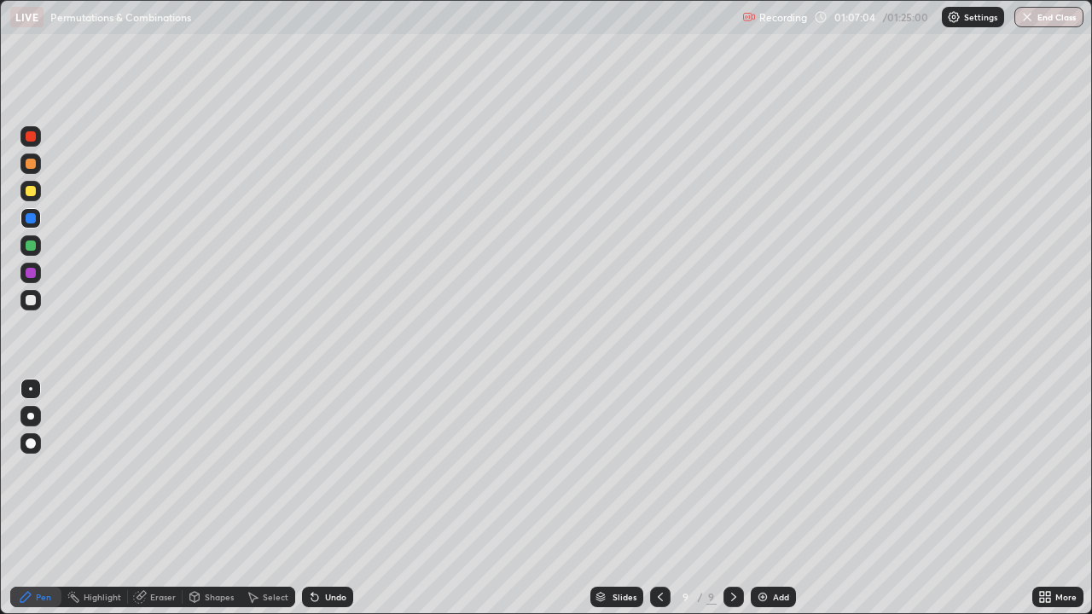
click at [335, 498] on div "Undo" at bounding box center [335, 597] width 21 height 9
click at [32, 273] on div at bounding box center [31, 273] width 10 height 10
click at [31, 299] on div at bounding box center [31, 300] width 10 height 10
click at [29, 245] on div at bounding box center [31, 246] width 10 height 10
click at [339, 498] on div "Undo" at bounding box center [335, 597] width 21 height 9
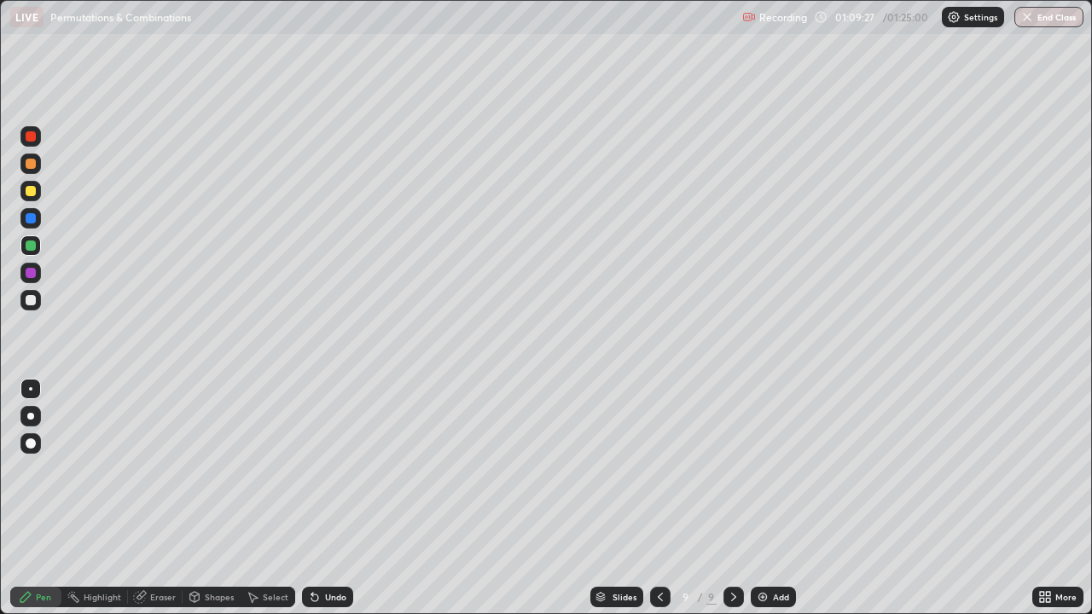
click at [39, 299] on div at bounding box center [30, 300] width 20 height 20
click at [783, 498] on div "Add" at bounding box center [781, 597] width 16 height 9
click at [216, 498] on div "Shapes" at bounding box center [219, 597] width 29 height 9
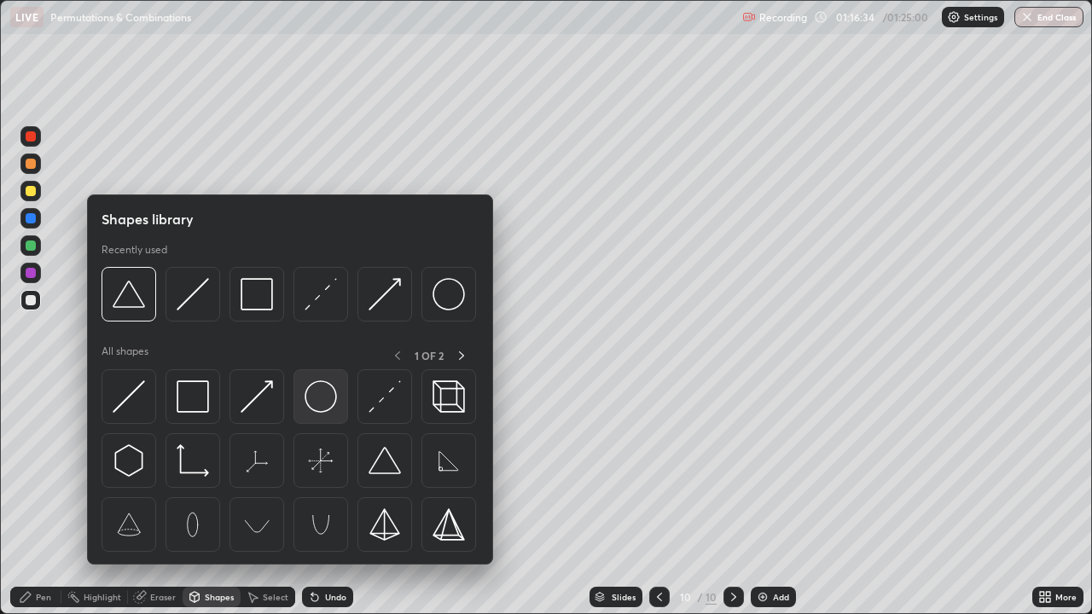
click at [318, 403] on img at bounding box center [320, 396] width 32 height 32
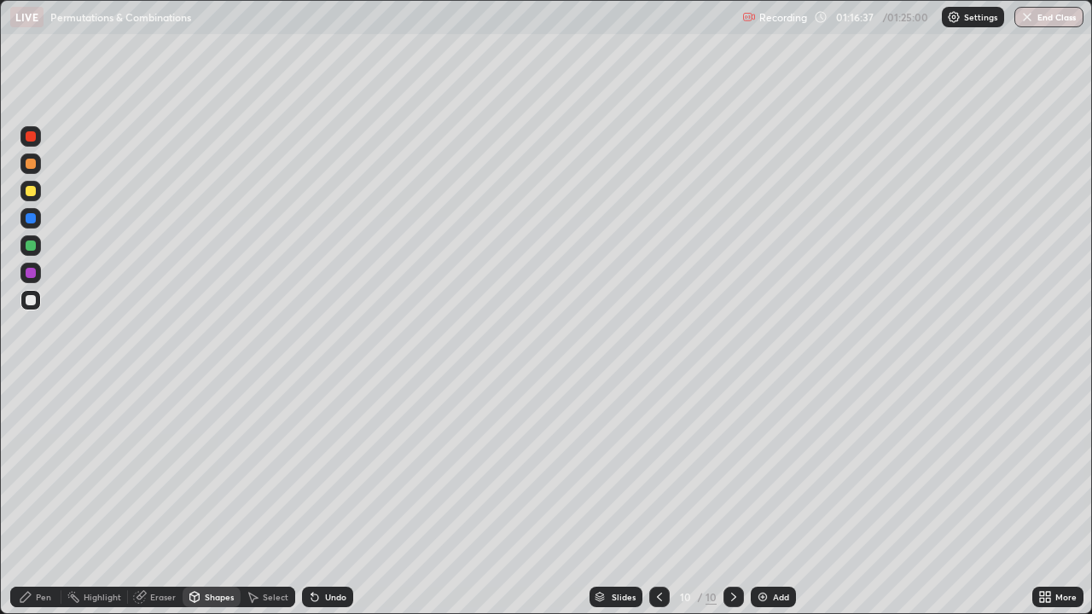
click at [37, 246] on div at bounding box center [30, 245] width 20 height 20
click at [43, 498] on div "Pen" at bounding box center [43, 597] width 15 height 9
click at [33, 301] on div at bounding box center [31, 300] width 10 height 10
click at [30, 190] on div at bounding box center [31, 191] width 10 height 10
click at [30, 243] on div at bounding box center [31, 246] width 10 height 10
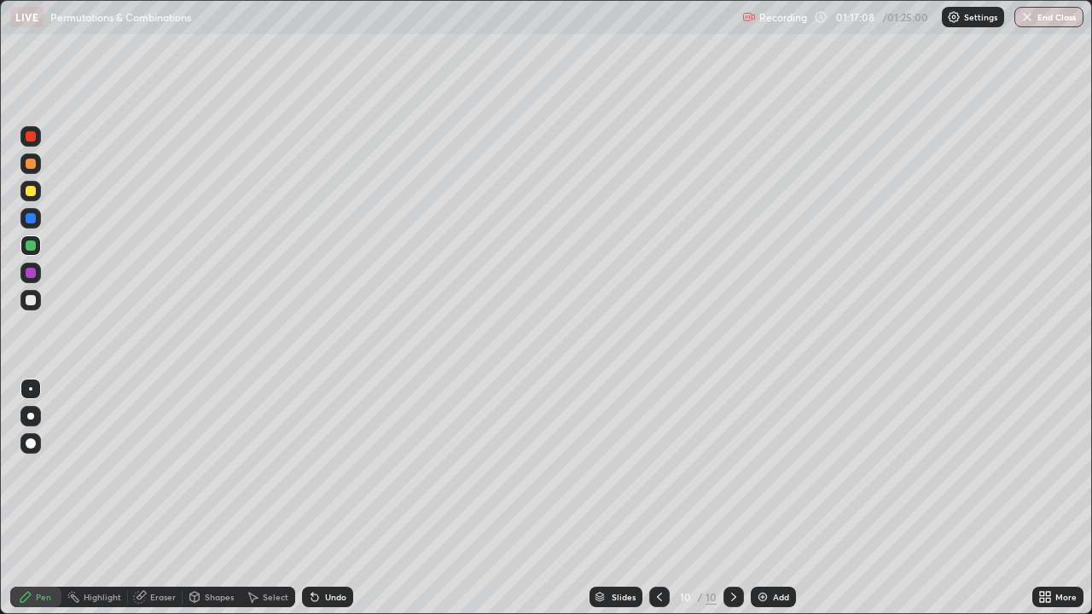
click at [33, 218] on div at bounding box center [31, 218] width 10 height 10
click at [33, 302] on div at bounding box center [31, 300] width 10 height 10
click at [29, 137] on div at bounding box center [31, 136] width 10 height 10
click at [338, 498] on div "Undo" at bounding box center [335, 597] width 21 height 9
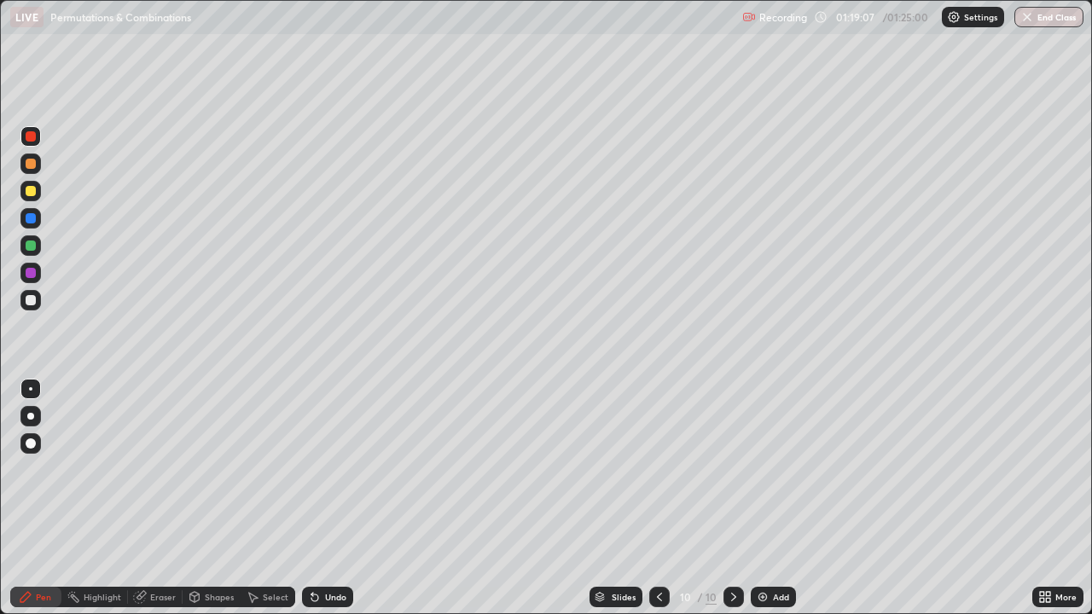
click at [338, 498] on div "Undo" at bounding box center [335, 597] width 21 height 9
click at [32, 300] on div at bounding box center [31, 300] width 10 height 10
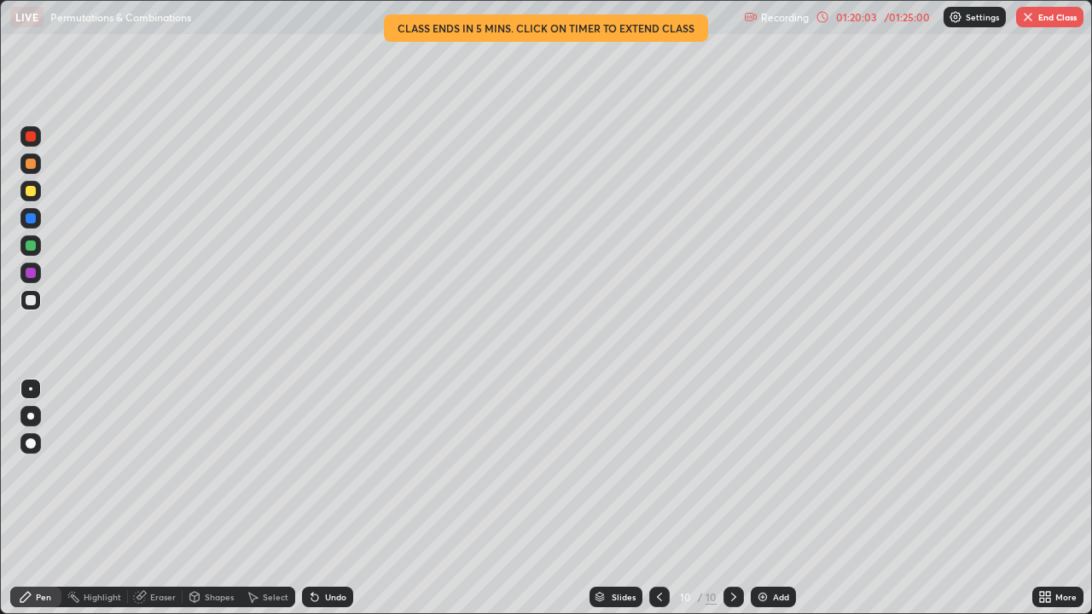
click at [768, 498] on div "Add" at bounding box center [773, 597] width 45 height 20
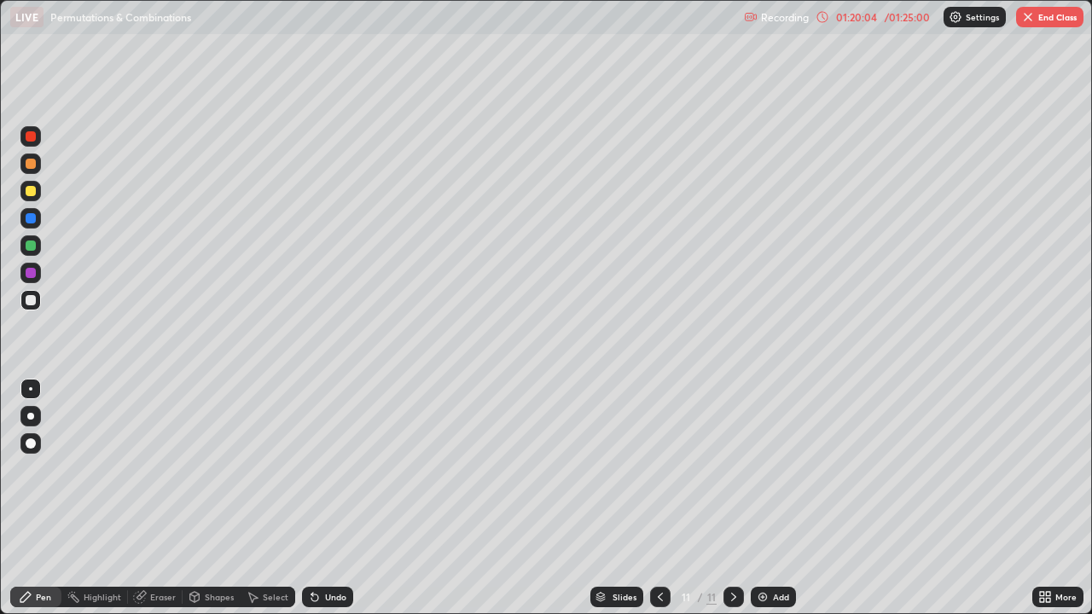
click at [29, 195] on div at bounding box center [31, 191] width 10 height 10
click at [272, 498] on div "Select" at bounding box center [276, 597] width 26 height 9
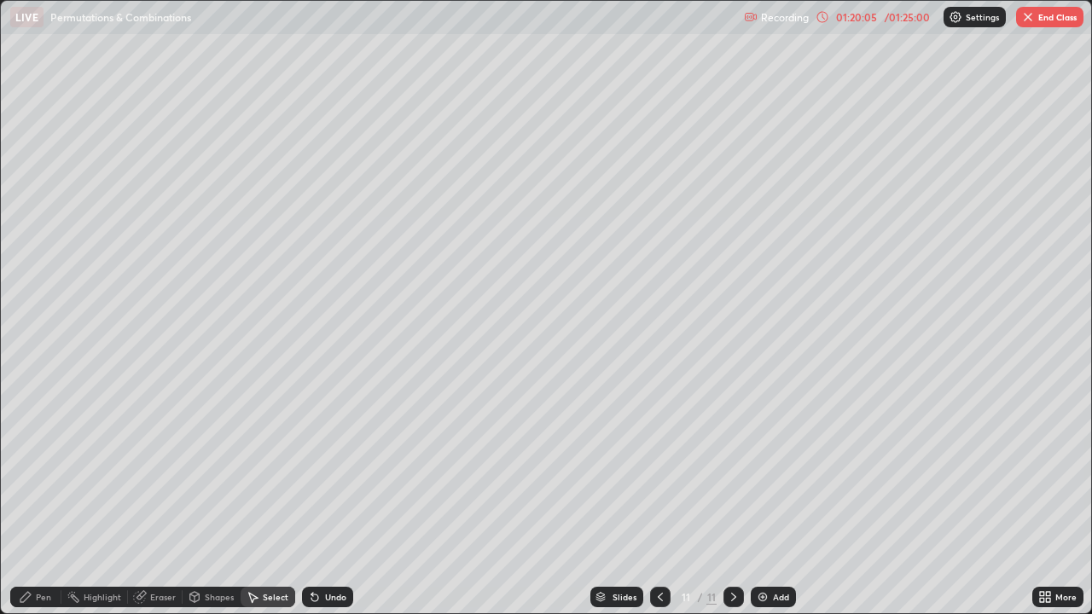
click at [217, 498] on div "Shapes" at bounding box center [219, 597] width 29 height 9
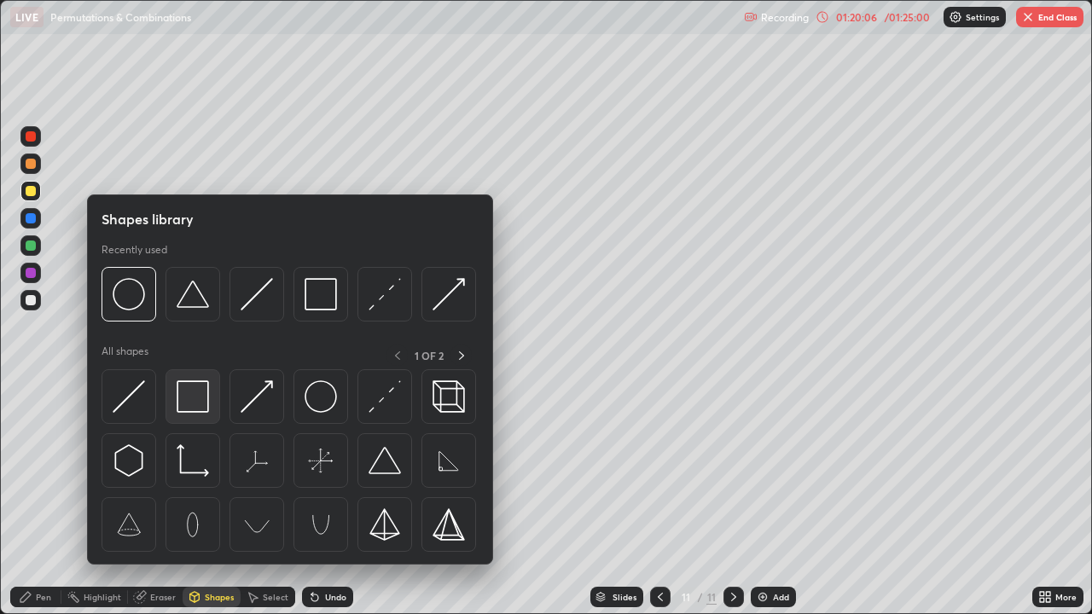
click at [192, 398] on img at bounding box center [193, 396] width 32 height 32
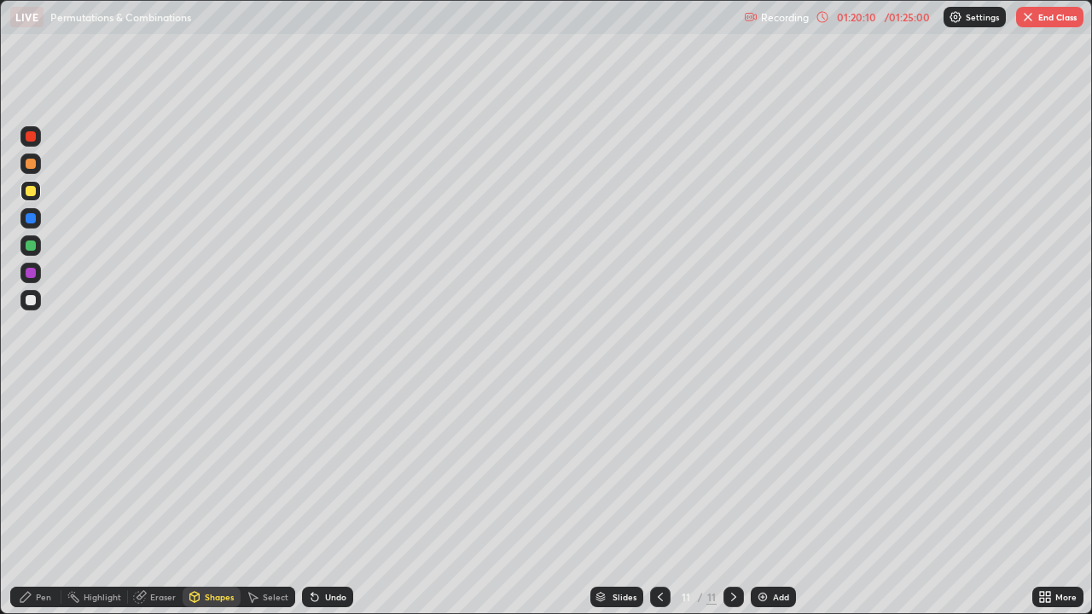
click at [217, 498] on div "Shapes" at bounding box center [219, 597] width 29 height 9
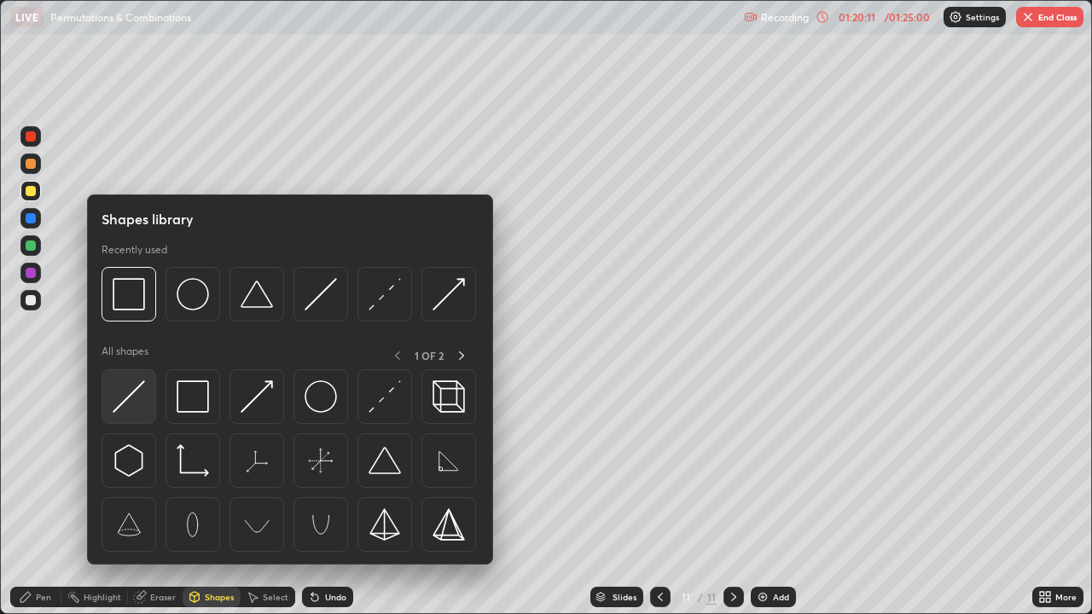
click at [131, 398] on img at bounding box center [129, 396] width 32 height 32
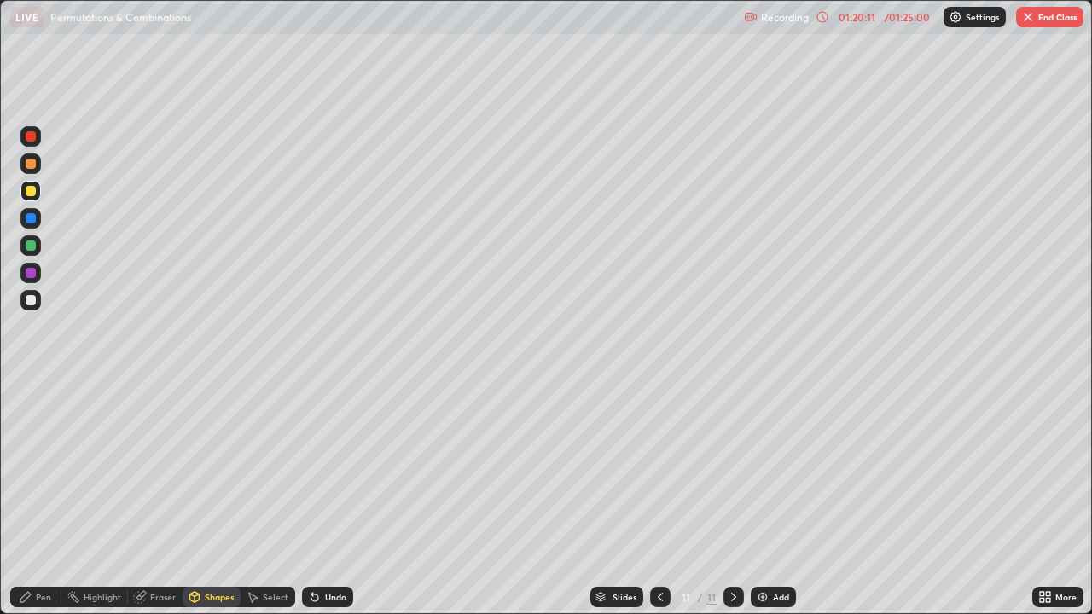
click at [32, 217] on div at bounding box center [31, 218] width 10 height 10
click at [32, 300] on div at bounding box center [31, 300] width 10 height 10
click at [45, 498] on div "Pen" at bounding box center [43, 597] width 15 height 9
click at [1041, 25] on button "End Class" at bounding box center [1049, 17] width 67 height 20
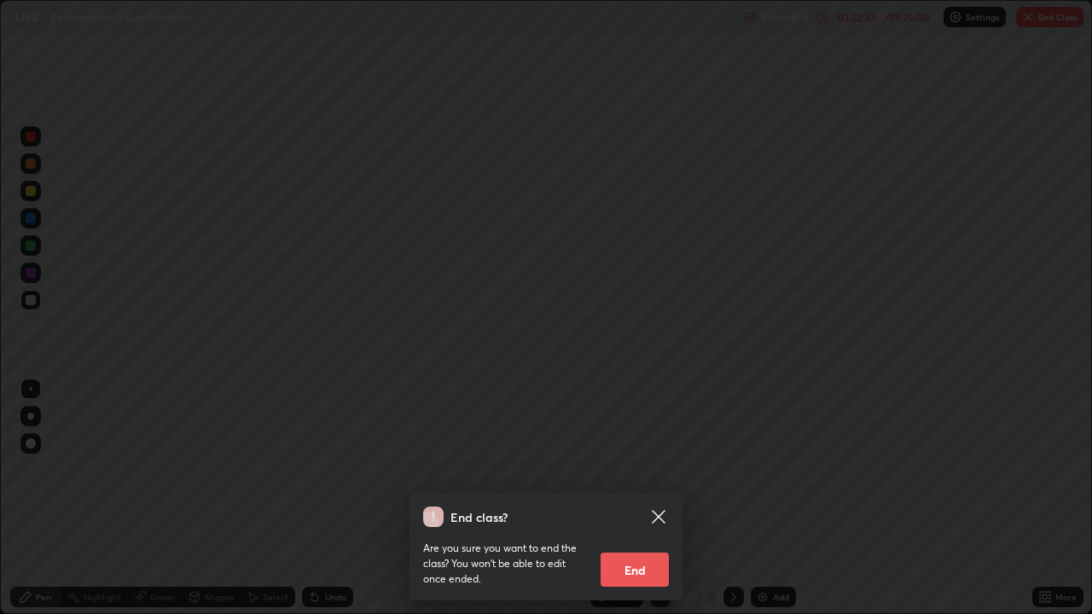
click at [647, 498] on button "End" at bounding box center [634, 570] width 68 height 34
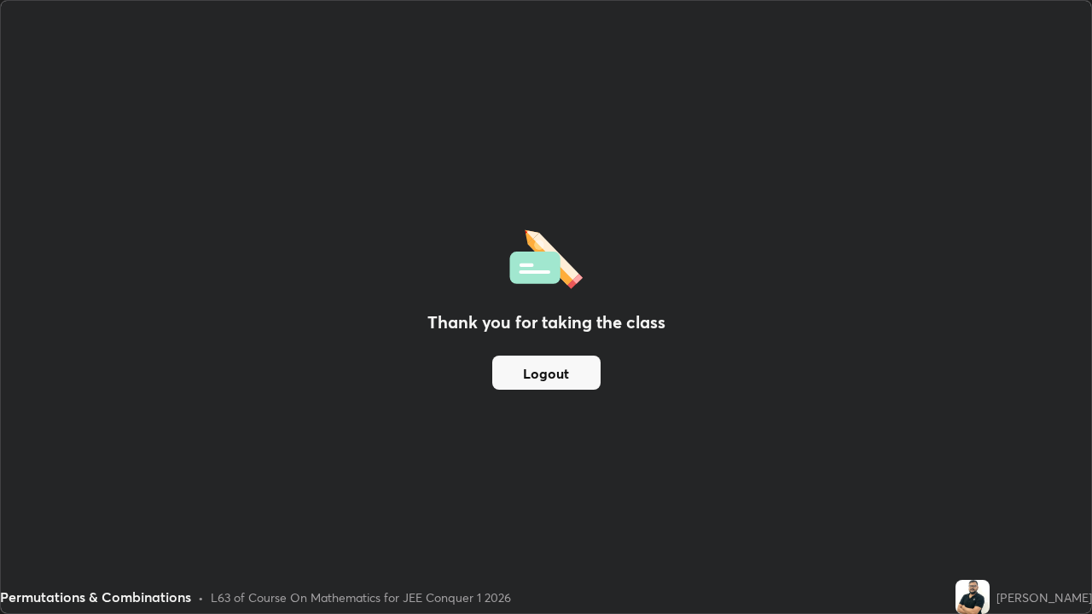
click at [589, 368] on button "Logout" at bounding box center [546, 373] width 108 height 34
